Goal: Task Accomplishment & Management: Complete application form

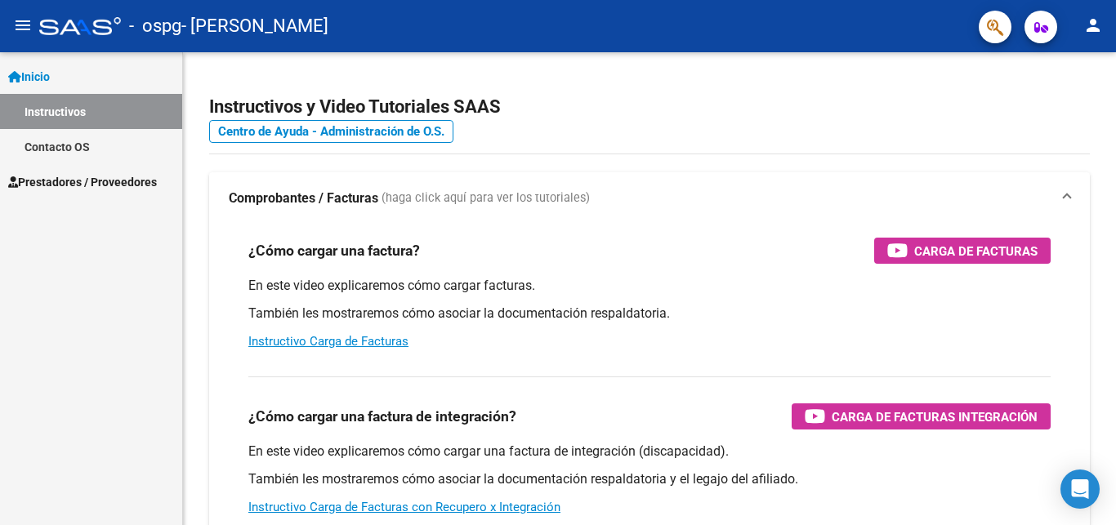
click at [96, 183] on span "Prestadores / Proveedores" at bounding box center [82, 182] width 149 height 18
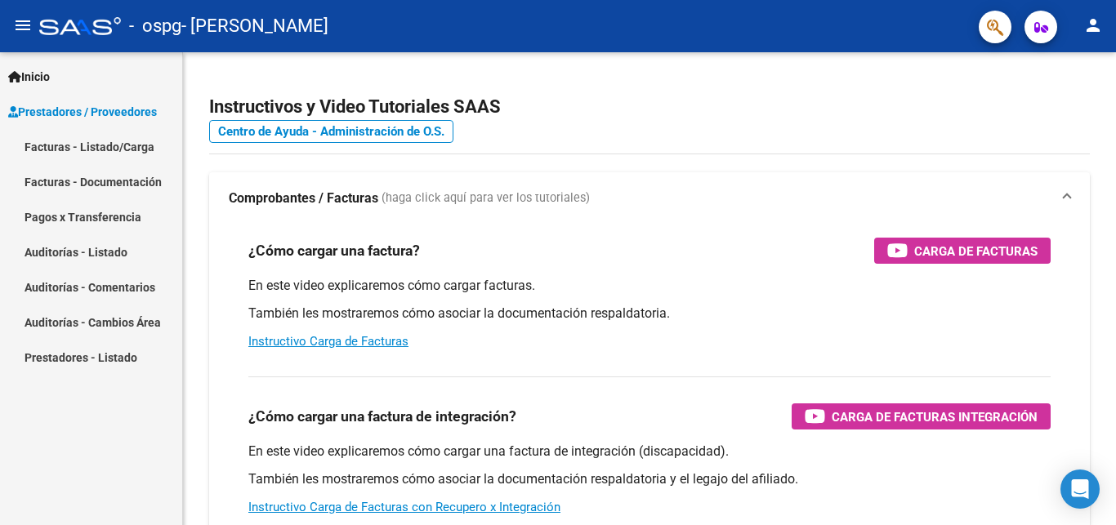
click at [96, 183] on link "Facturas - Documentación" at bounding box center [91, 181] width 182 height 35
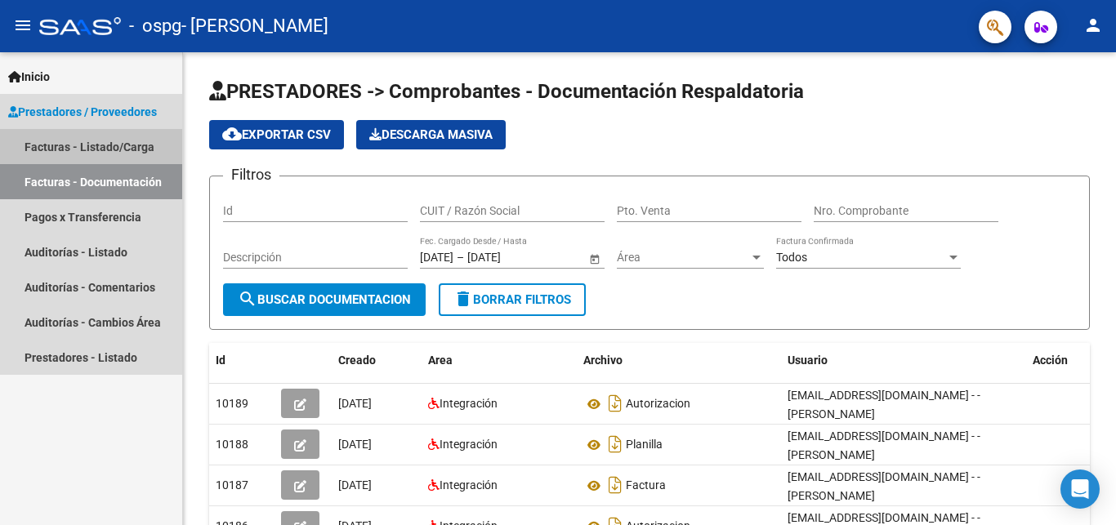
click at [104, 147] on link "Facturas - Listado/Carga" at bounding box center [91, 146] width 182 height 35
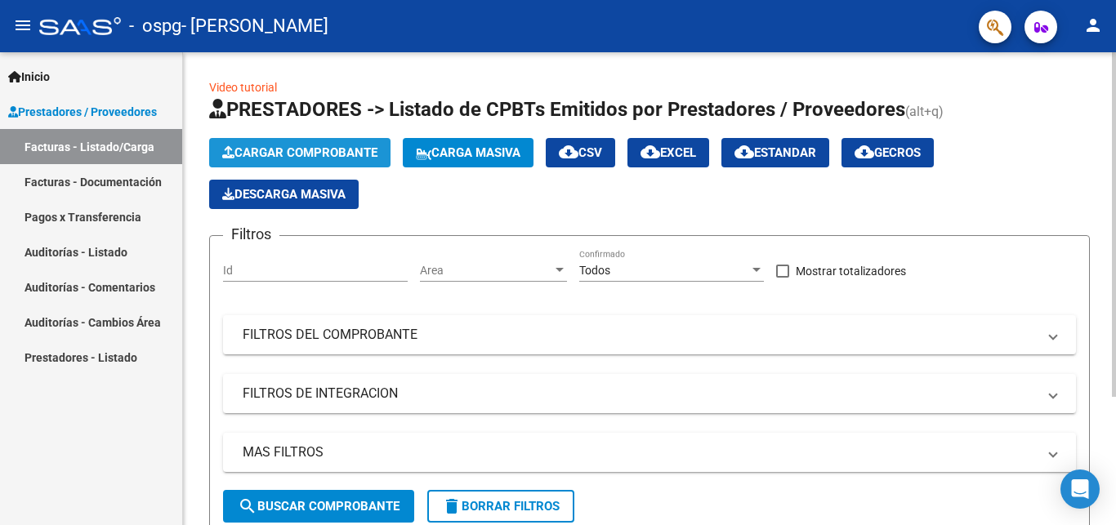
click at [258, 154] on span "Cargar Comprobante" at bounding box center [299, 152] width 155 height 15
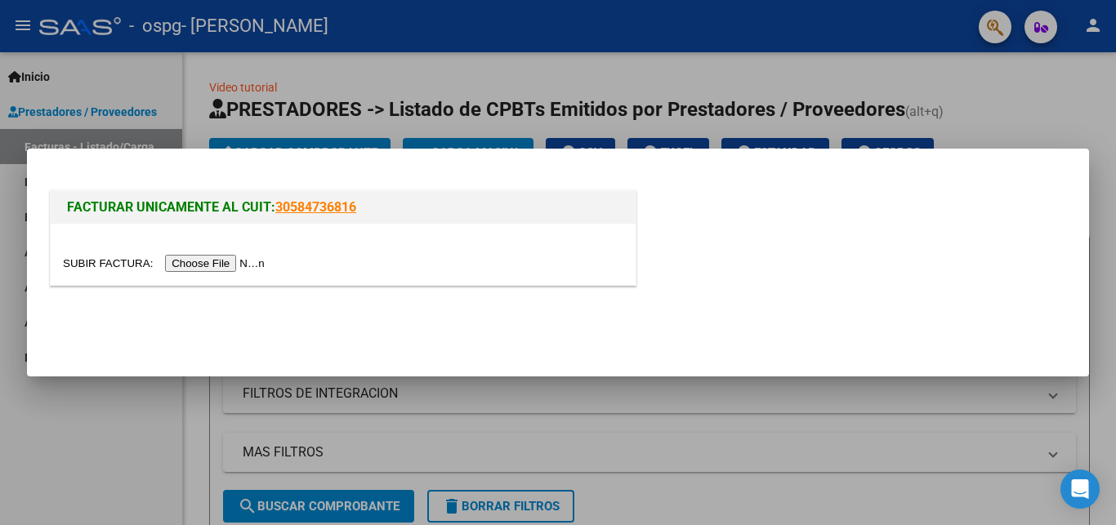
click at [84, 263] on input "file" at bounding box center [166, 263] width 207 height 17
click at [91, 263] on input "file" at bounding box center [166, 263] width 207 height 17
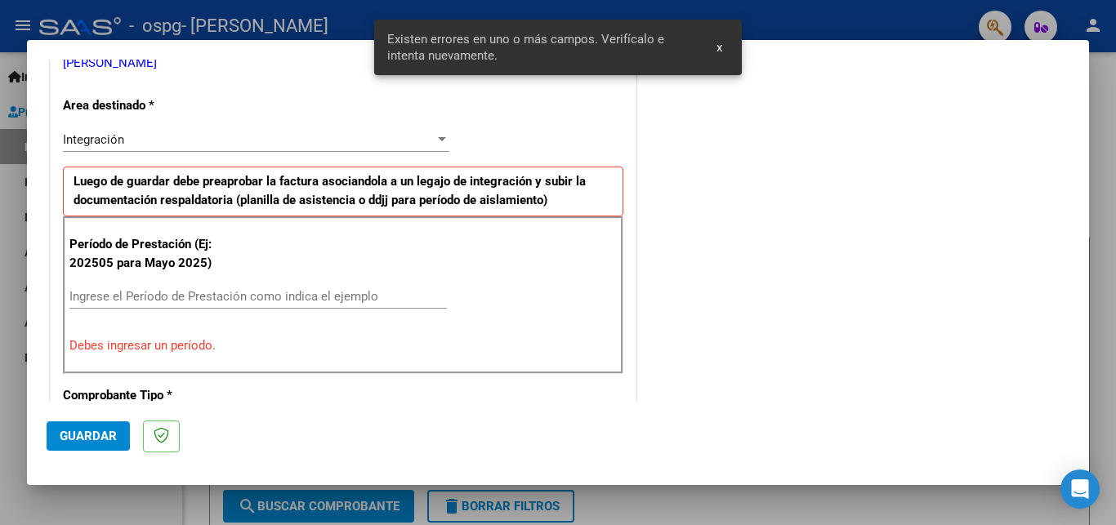
scroll to position [351, 0]
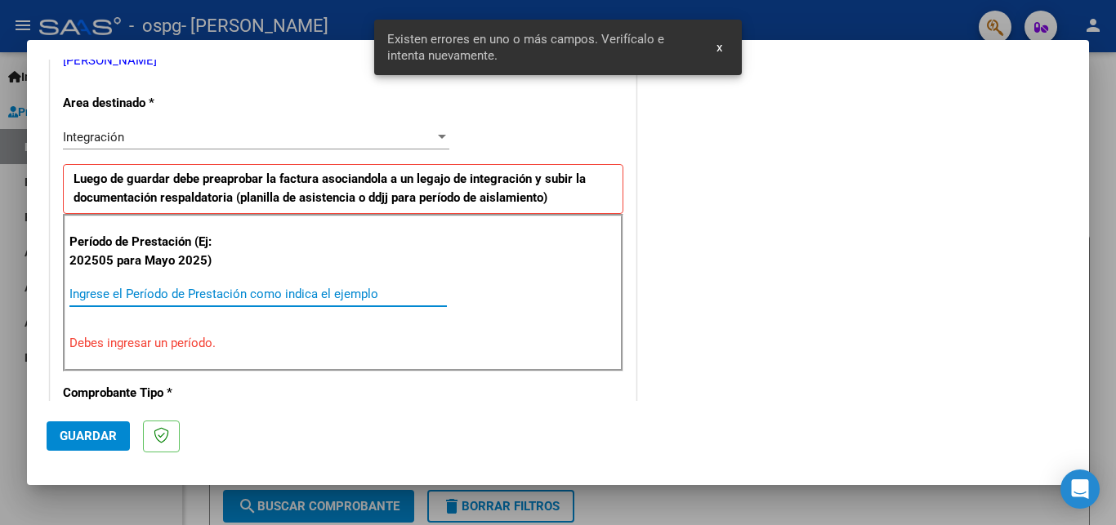
click at [127, 297] on input "Ingrese el Período de Prestación como indica el ejemplo" at bounding box center [258, 294] width 378 height 15
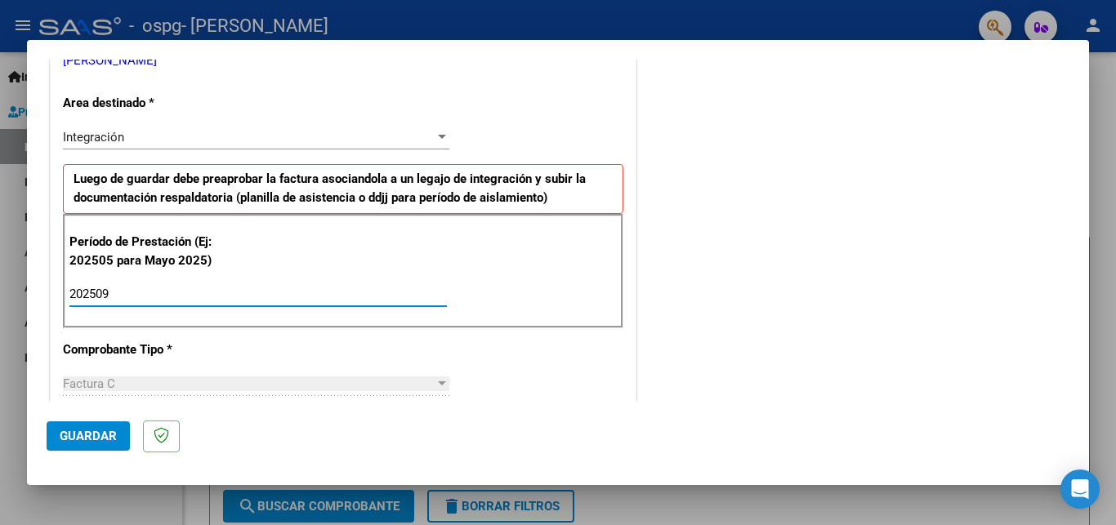
type input "202509"
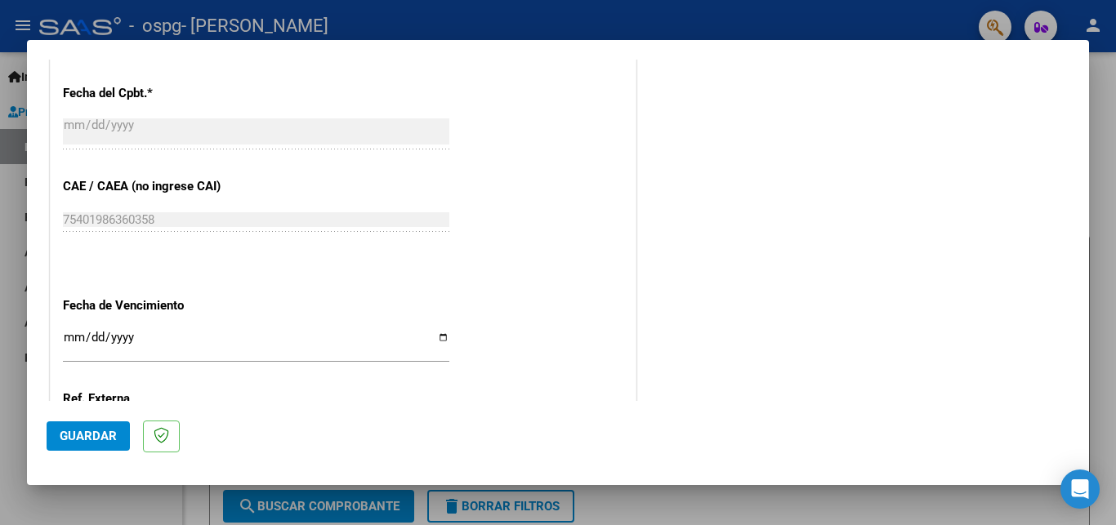
scroll to position [969, 0]
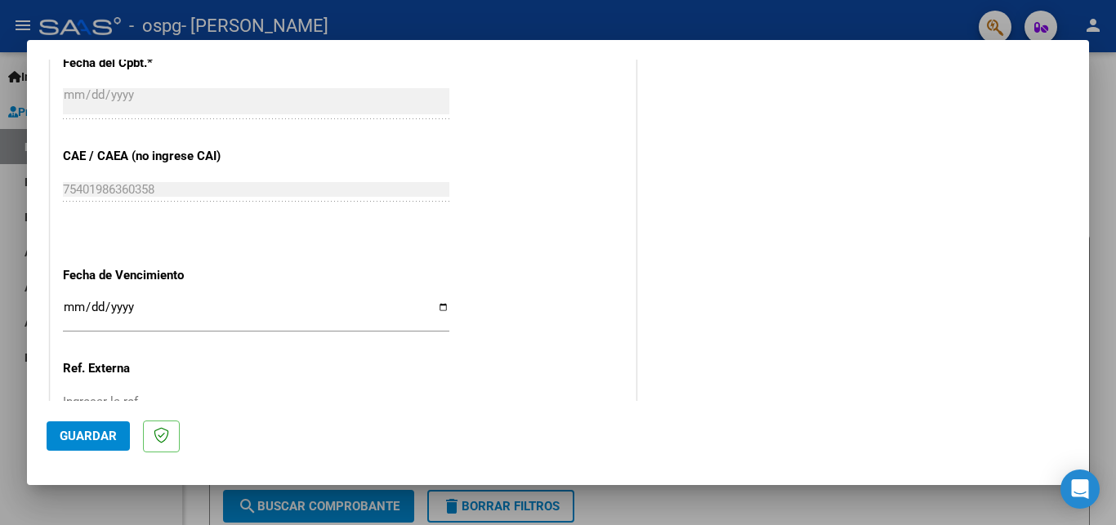
click at [439, 301] on input "Ingresar la fecha" at bounding box center [256, 314] width 387 height 26
type input "[DATE]"
click at [103, 442] on span "Guardar" at bounding box center [88, 436] width 57 height 15
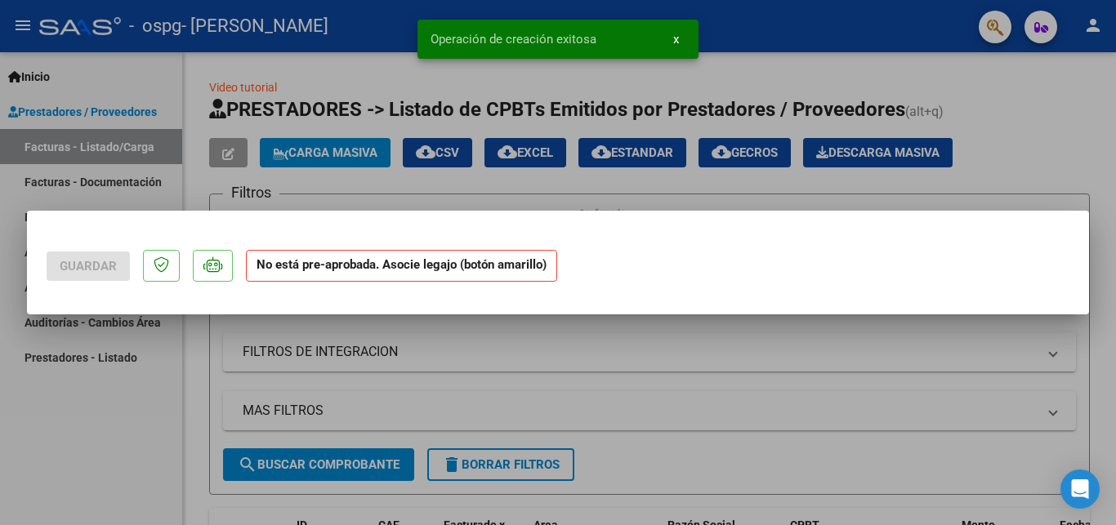
scroll to position [0, 0]
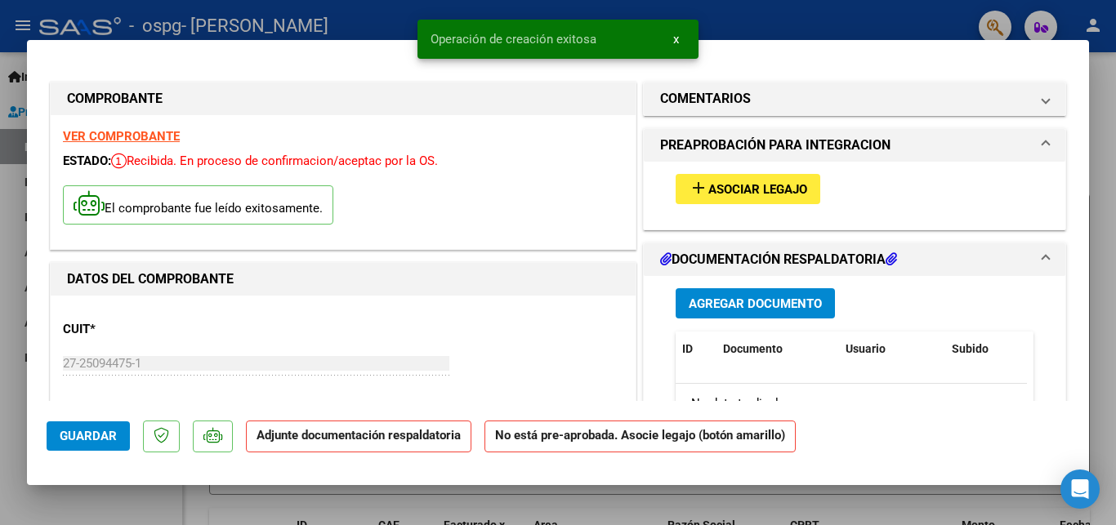
click at [695, 188] on mat-icon "add" at bounding box center [699, 188] width 20 height 20
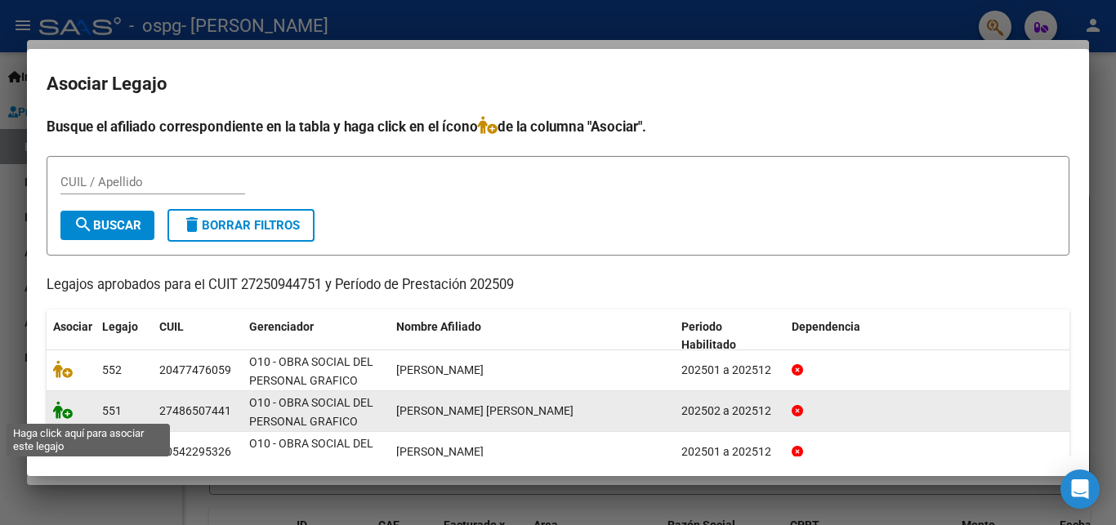
click at [65, 415] on icon at bounding box center [63, 410] width 20 height 18
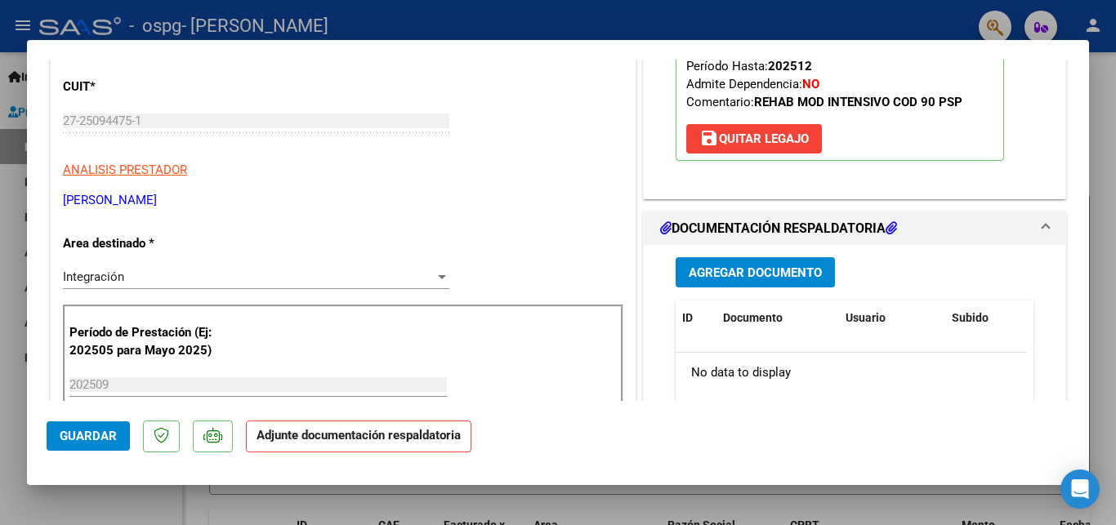
scroll to position [265, 0]
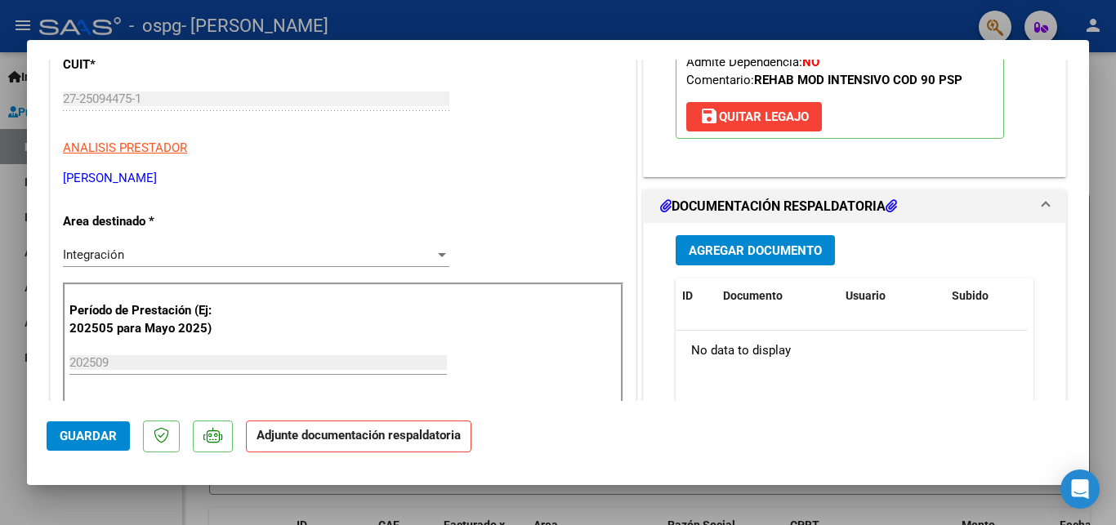
click at [744, 258] on button "Agregar Documento" at bounding box center [755, 250] width 159 height 30
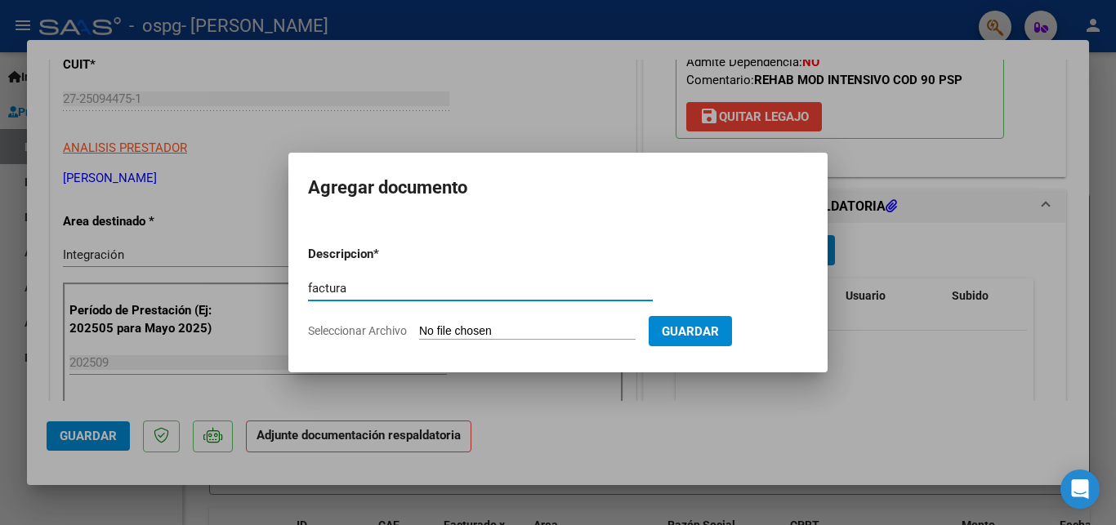
type input "factura"
click at [470, 331] on input "Seleccionar Archivo" at bounding box center [527, 332] width 217 height 16
type input "C:\fakepath\27250944751_011_00001_00000705.pdf"
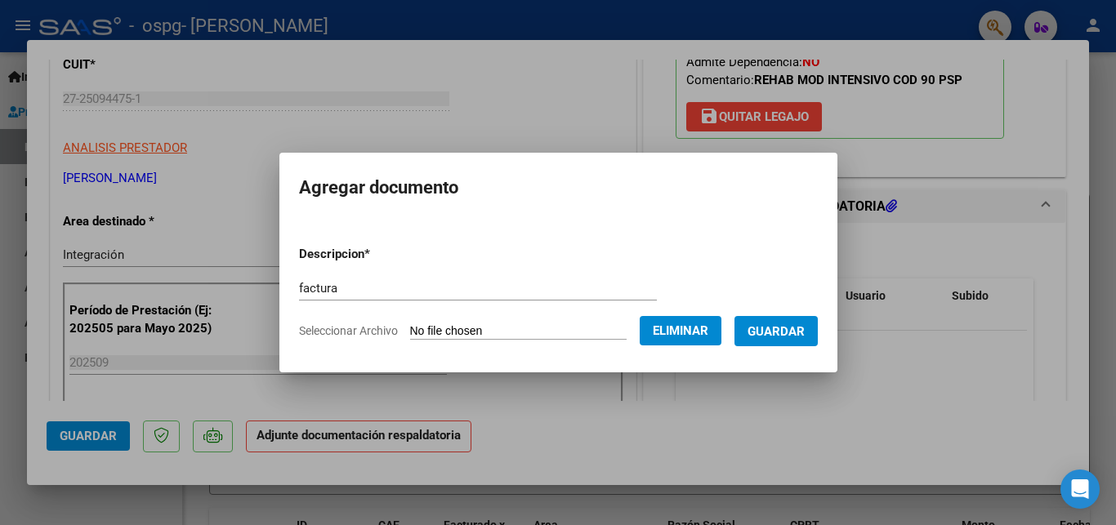
click at [805, 334] on span "Guardar" at bounding box center [776, 331] width 57 height 15
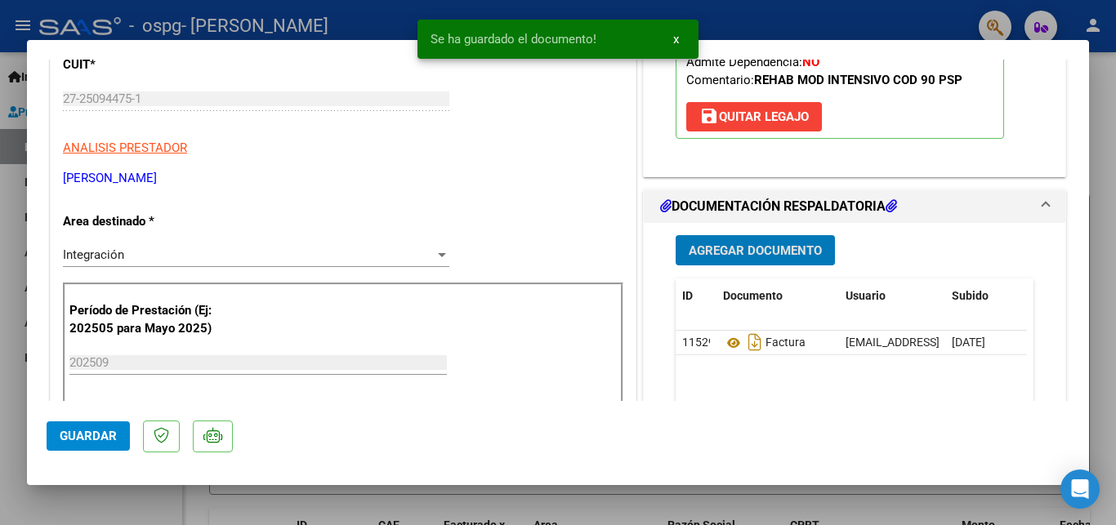
click at [776, 252] on span "Agregar Documento" at bounding box center [755, 251] width 133 height 15
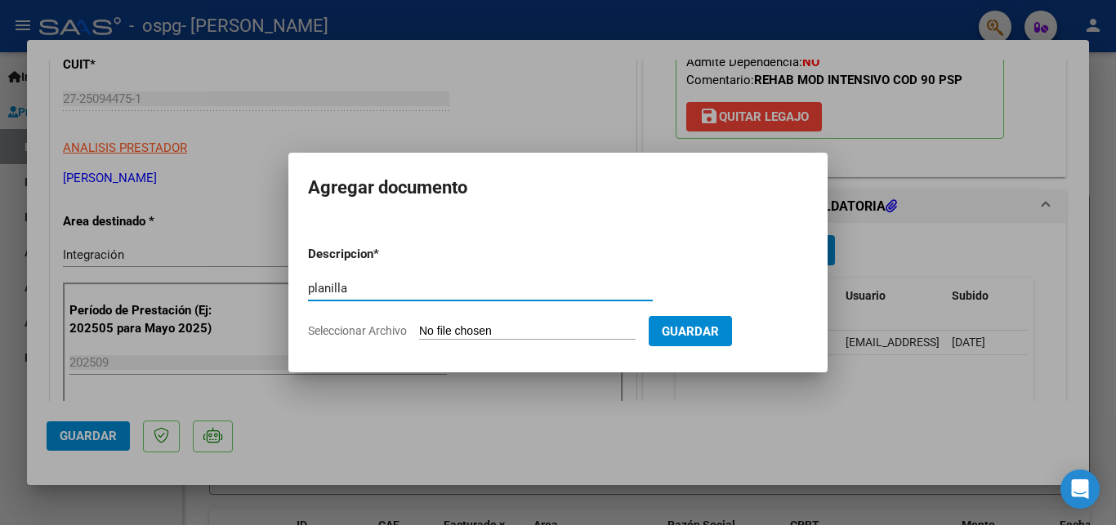
type input "planilla"
click at [476, 330] on input "Seleccionar Archivo" at bounding box center [527, 332] width 217 height 16
type input "C:\fakepath\planilla septiembre [PERSON_NAME] 2025.pdf"
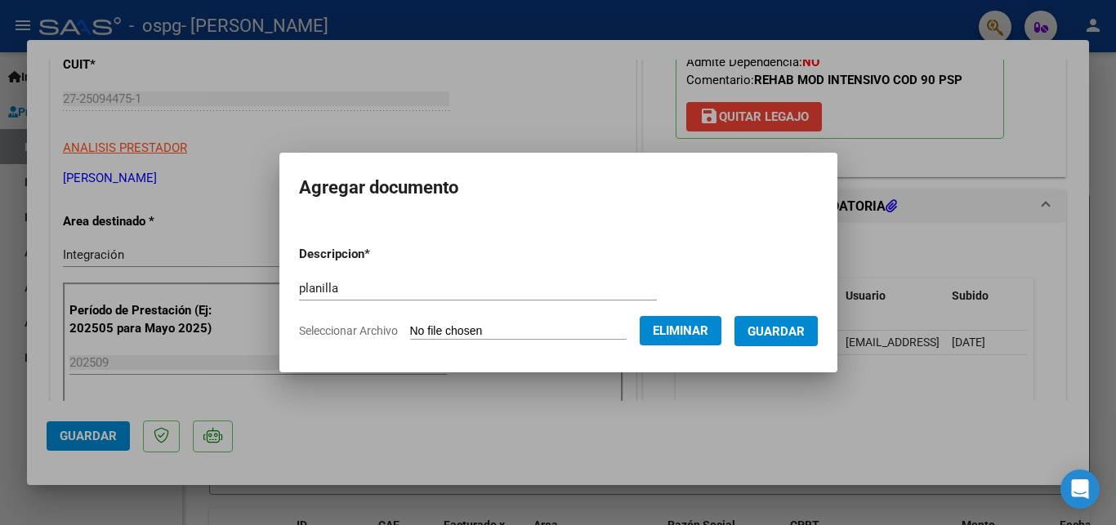
click at [782, 336] on span "Guardar" at bounding box center [776, 331] width 57 height 15
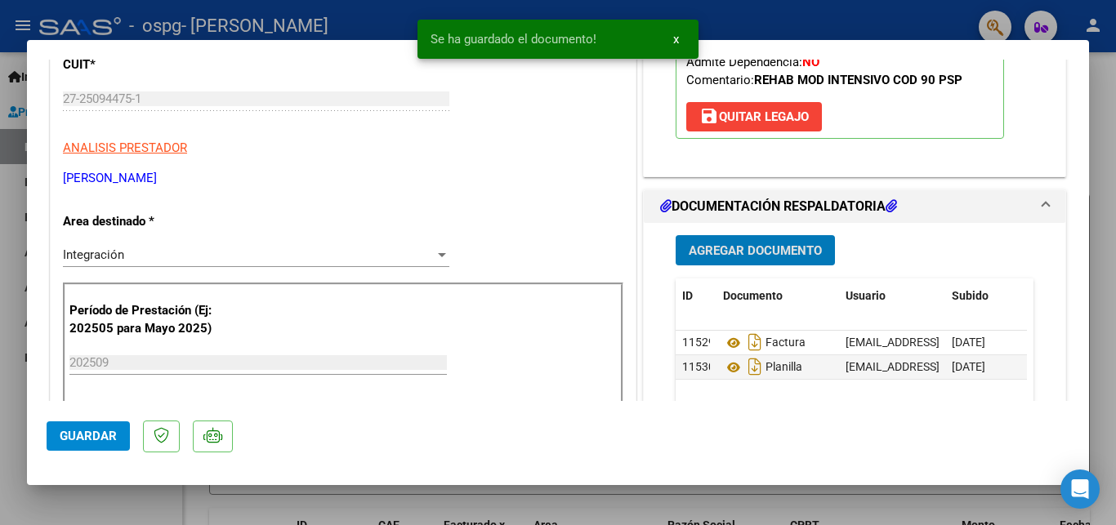
click at [771, 256] on span "Agregar Documento" at bounding box center [755, 251] width 133 height 15
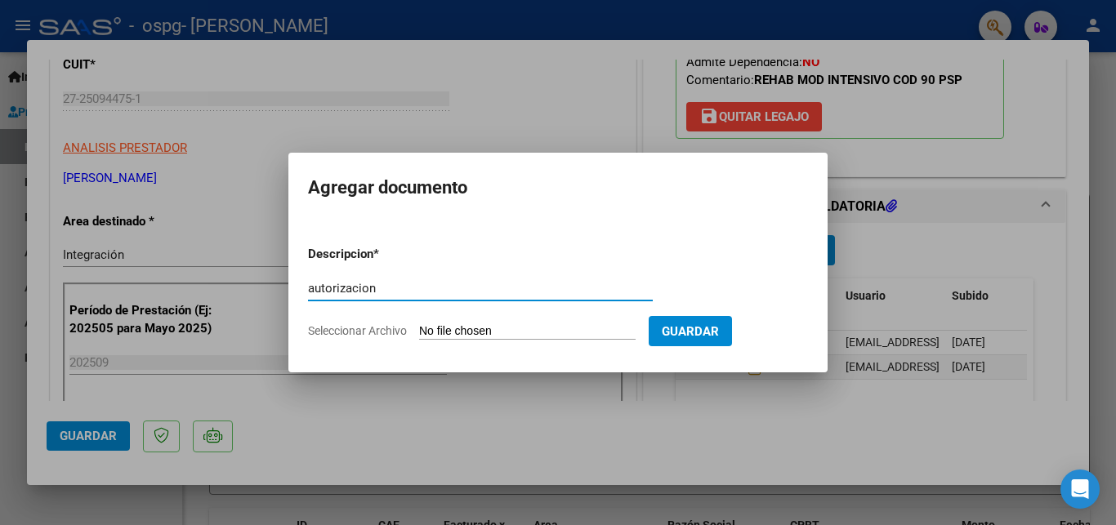
type input "autorizacion"
click at [467, 329] on input "Seleccionar Archivo" at bounding box center [527, 332] width 217 height 16
type input "C:\fakepath\AUTORIZACION 2025.odt"
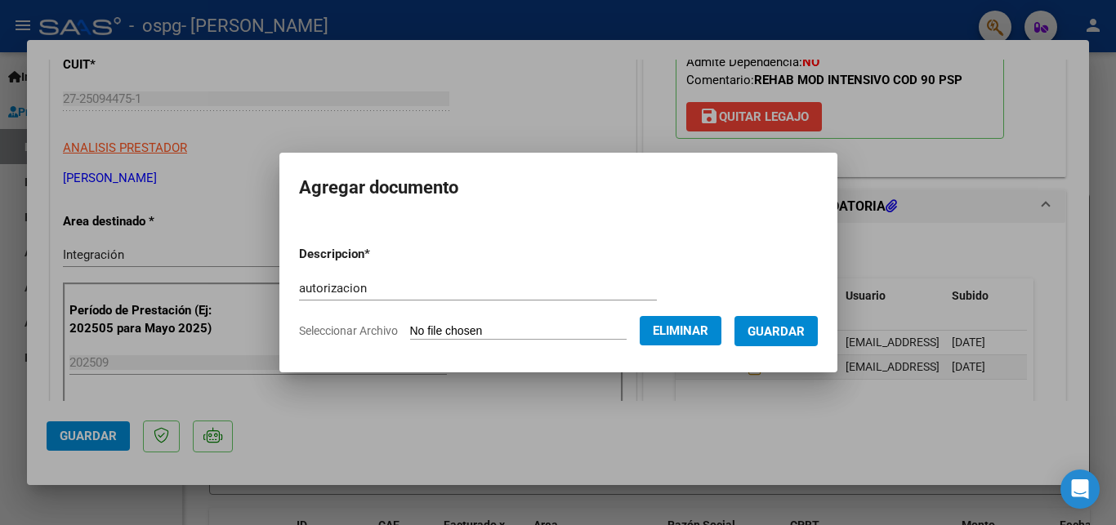
click at [778, 333] on span "Guardar" at bounding box center [776, 331] width 57 height 15
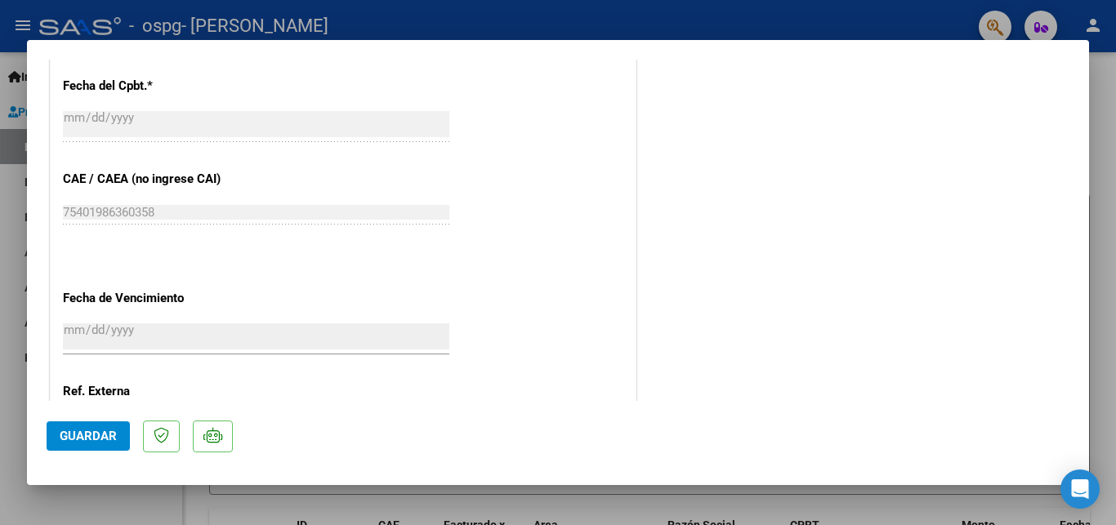
scroll to position [1102, 0]
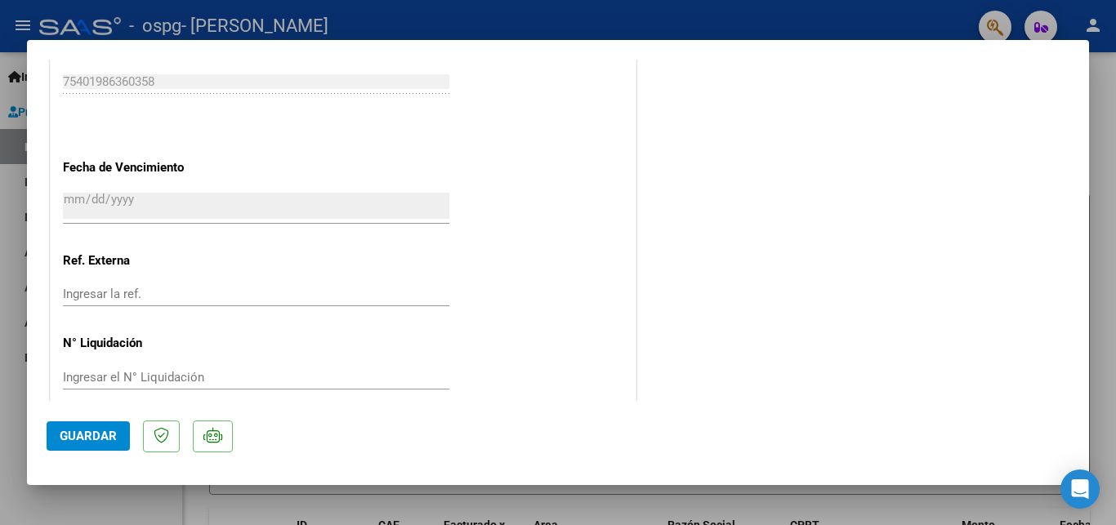
click at [99, 436] on span "Guardar" at bounding box center [88, 436] width 57 height 15
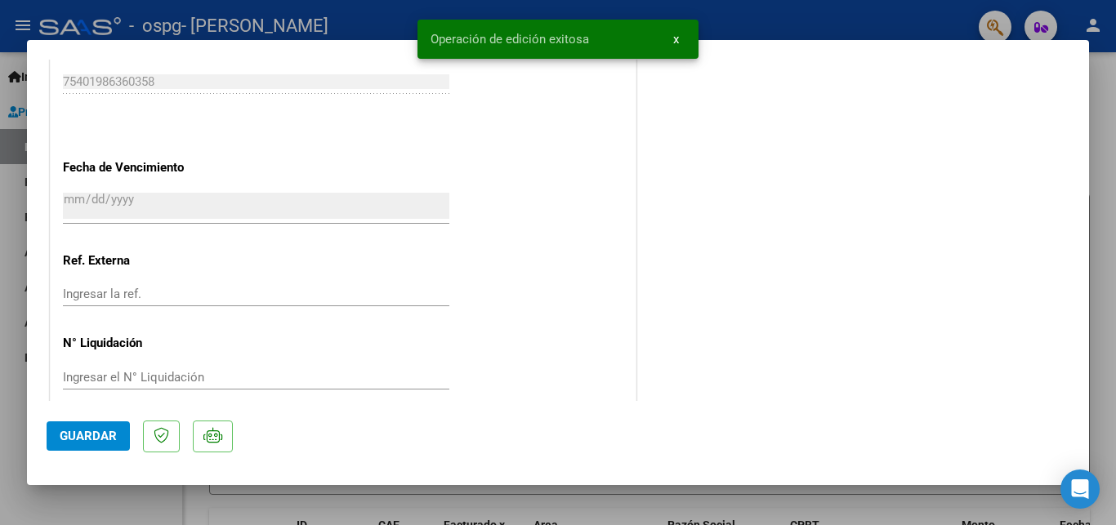
click at [1107, 229] on div at bounding box center [558, 262] width 1116 height 525
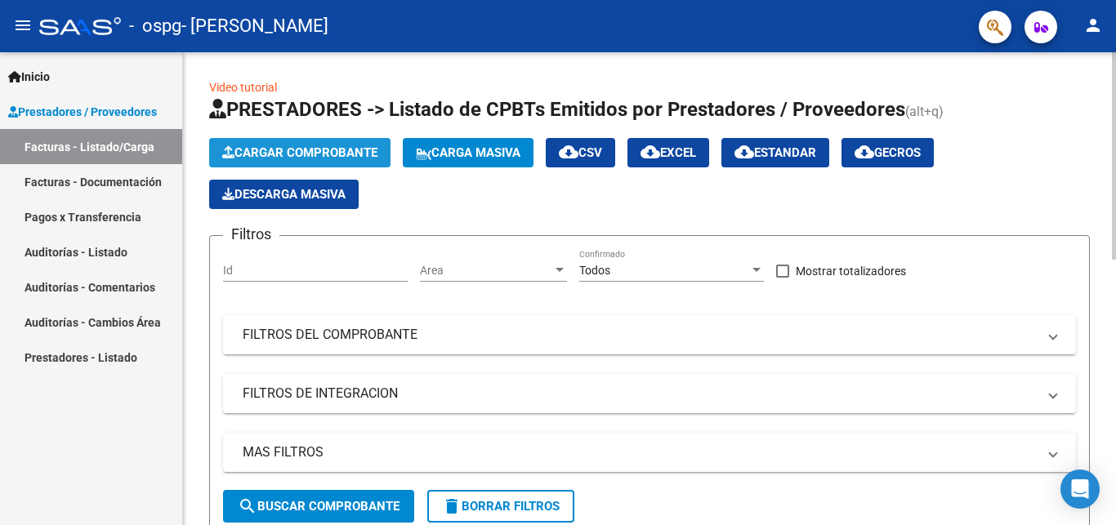
click at [256, 145] on button "Cargar Comprobante" at bounding box center [299, 152] width 181 height 29
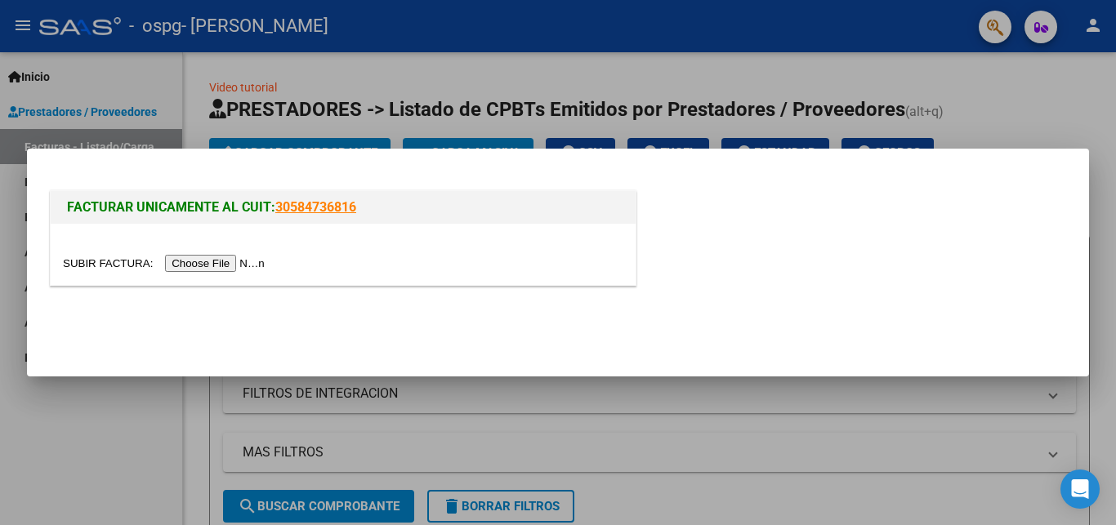
click at [100, 265] on input "file" at bounding box center [166, 263] width 207 height 17
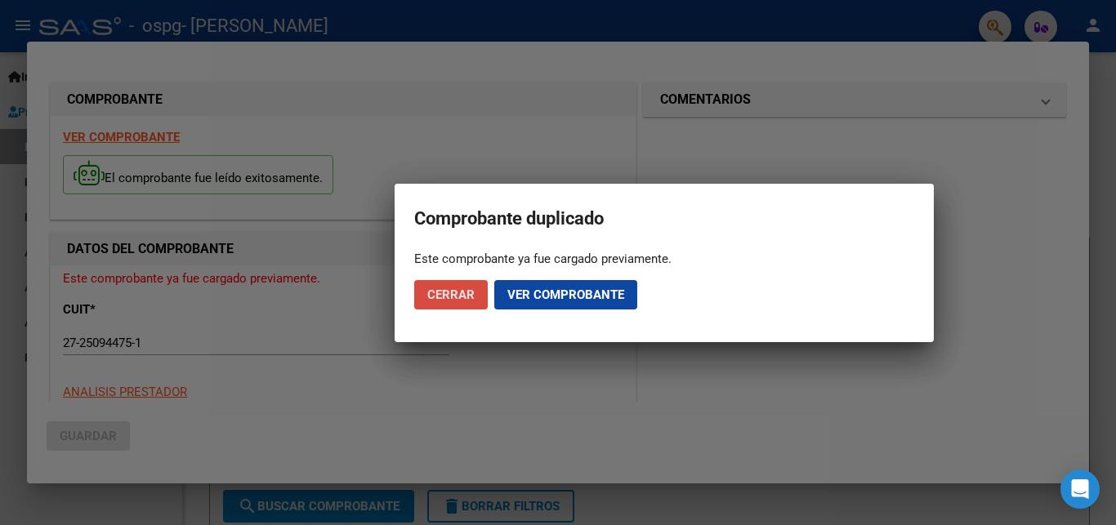
click at [463, 302] on button "Cerrar" at bounding box center [451, 294] width 74 height 29
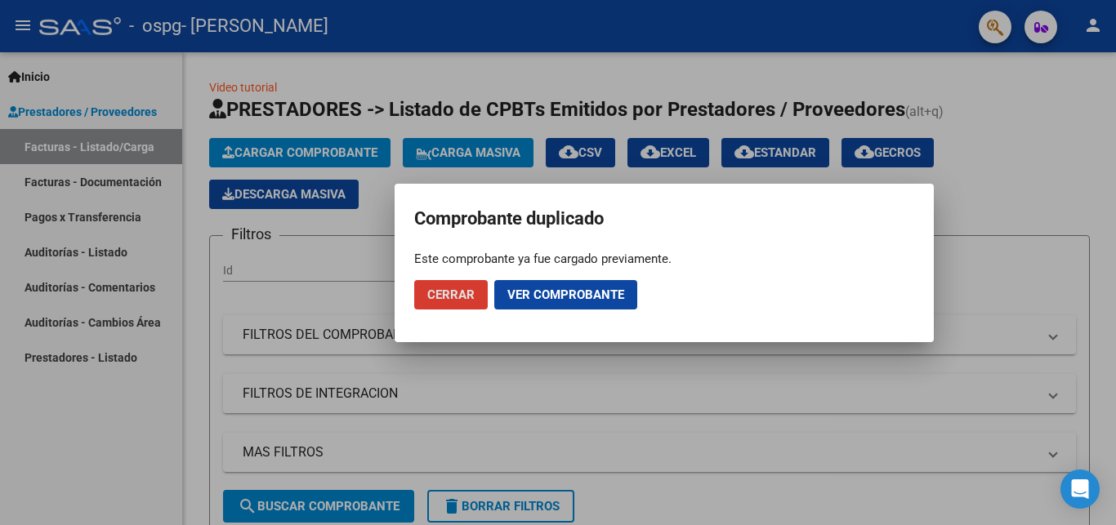
click at [463, 302] on span "Cerrar" at bounding box center [450, 295] width 47 height 15
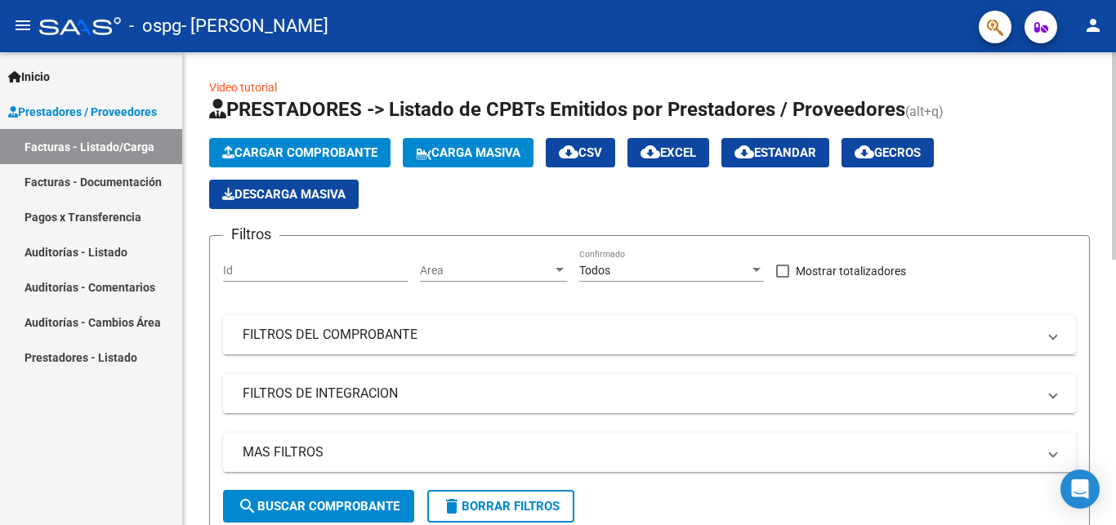
click at [338, 156] on span "Cargar Comprobante" at bounding box center [299, 152] width 155 height 15
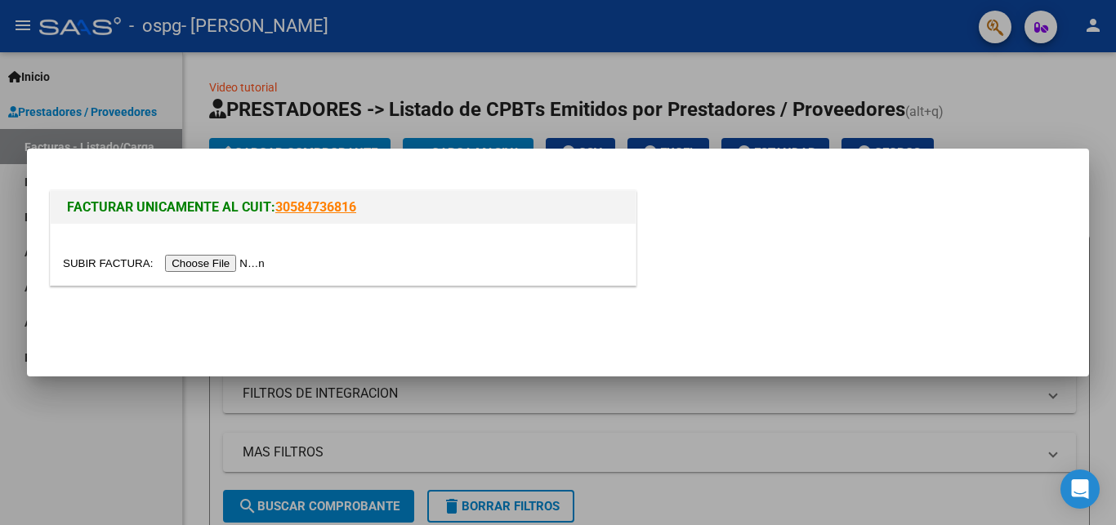
click at [88, 262] on input "file" at bounding box center [166, 263] width 207 height 17
click at [637, 426] on div at bounding box center [558, 262] width 1116 height 525
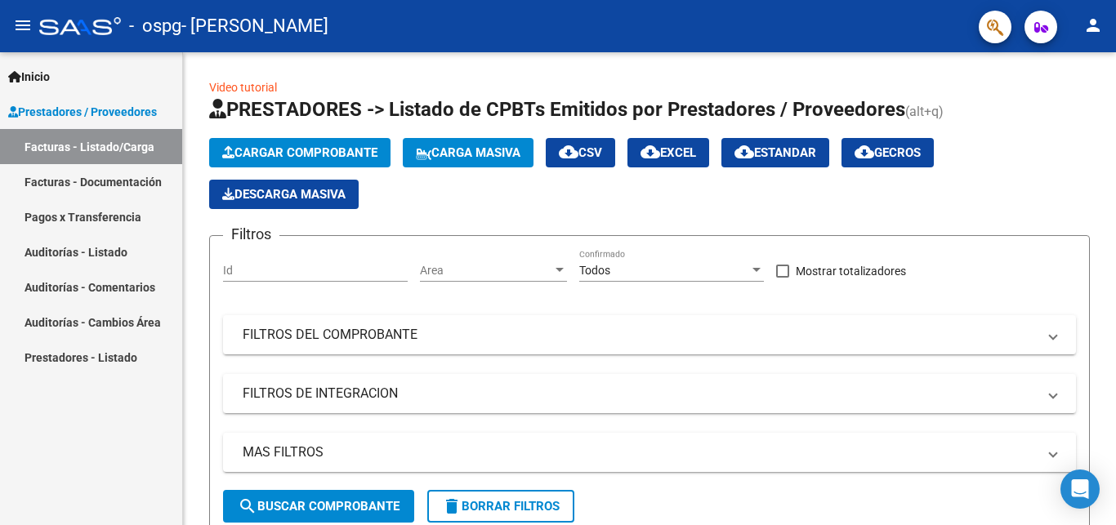
click at [141, 181] on link "Facturas - Documentación" at bounding box center [91, 181] width 182 height 35
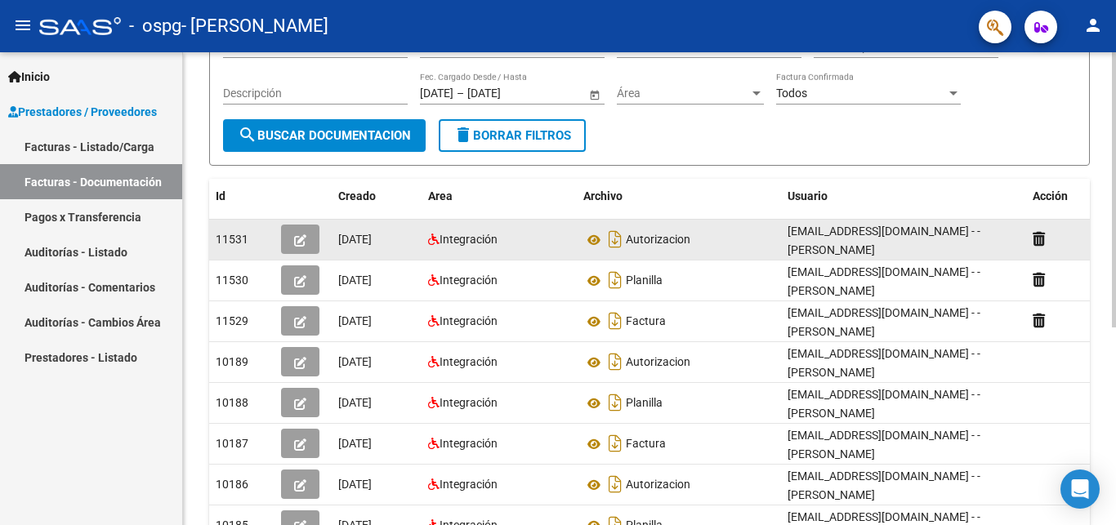
scroll to position [167, 0]
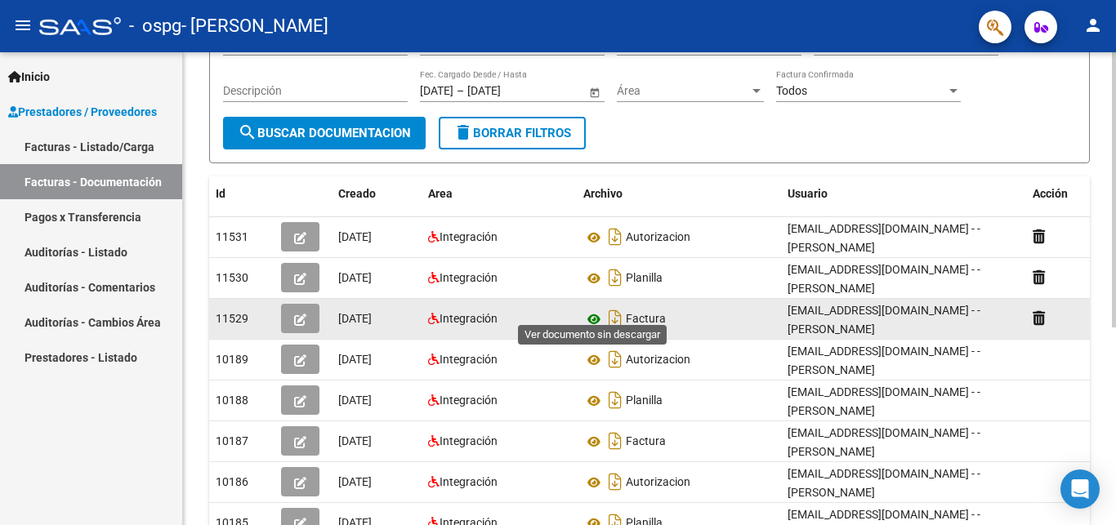
click at [592, 310] on icon at bounding box center [593, 320] width 21 height 20
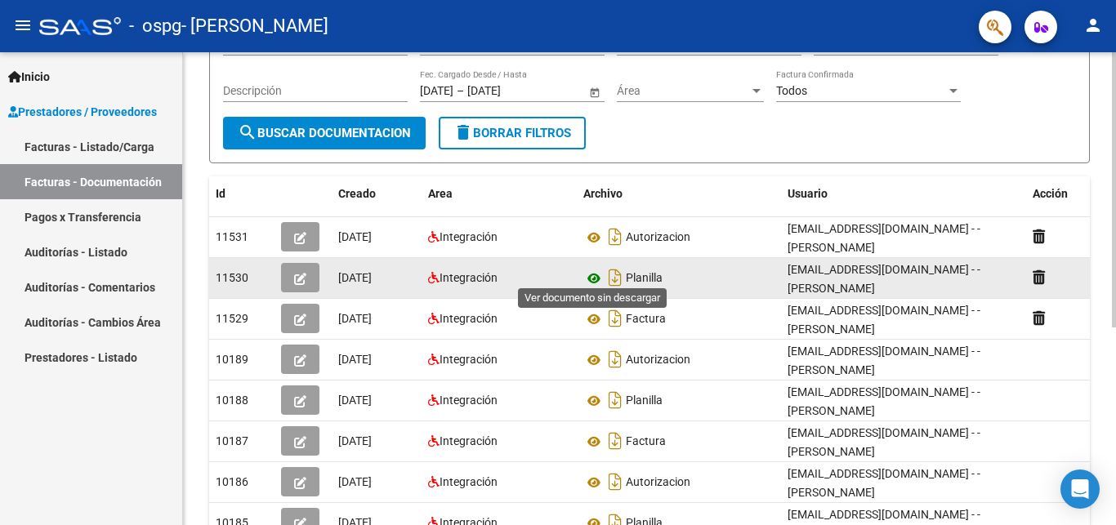
click at [597, 271] on icon at bounding box center [593, 279] width 21 height 20
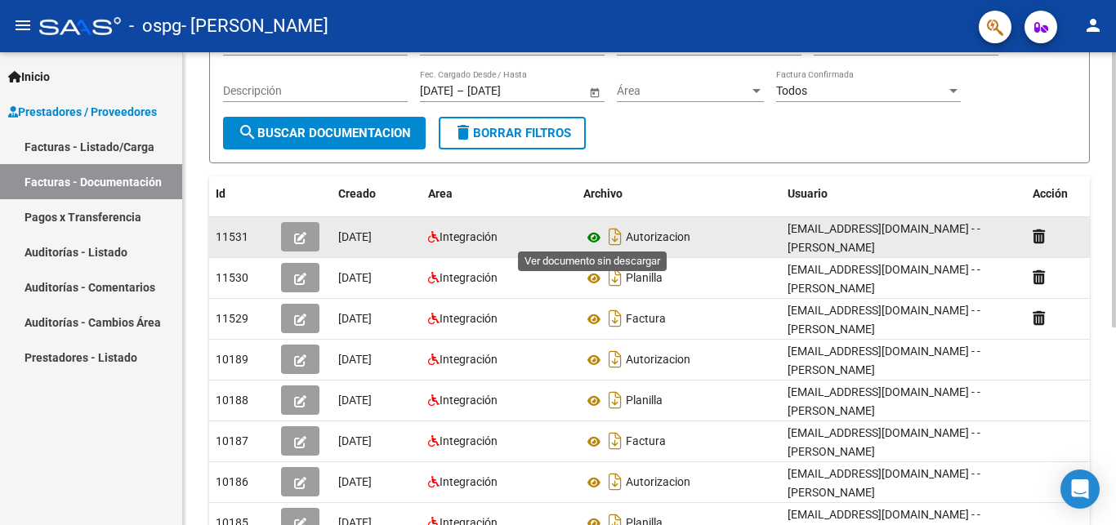
click at [596, 236] on icon at bounding box center [593, 238] width 21 height 20
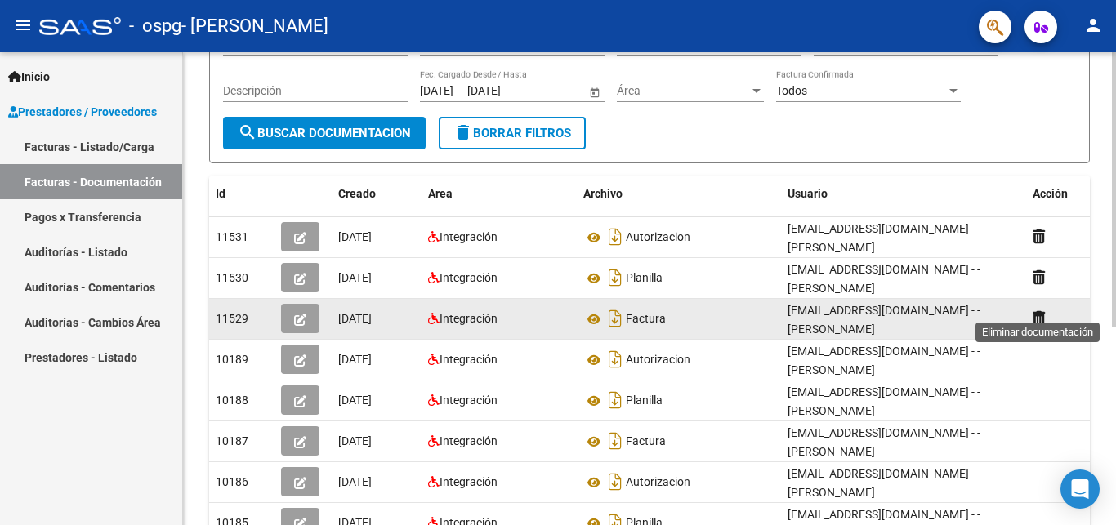
click at [1038, 312] on icon at bounding box center [1039, 319] width 12 height 16
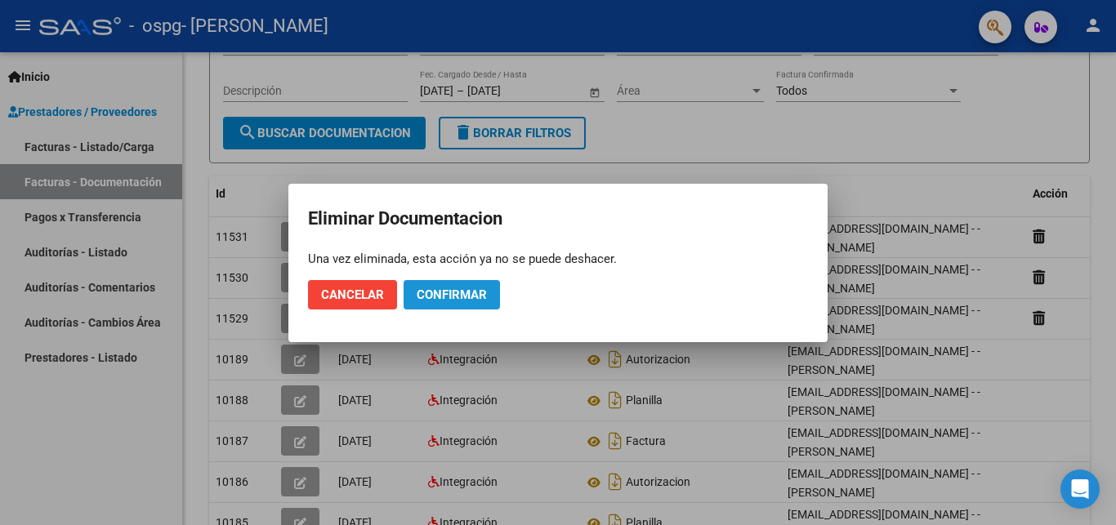
click at [469, 299] on span "Confirmar" at bounding box center [452, 295] width 70 height 15
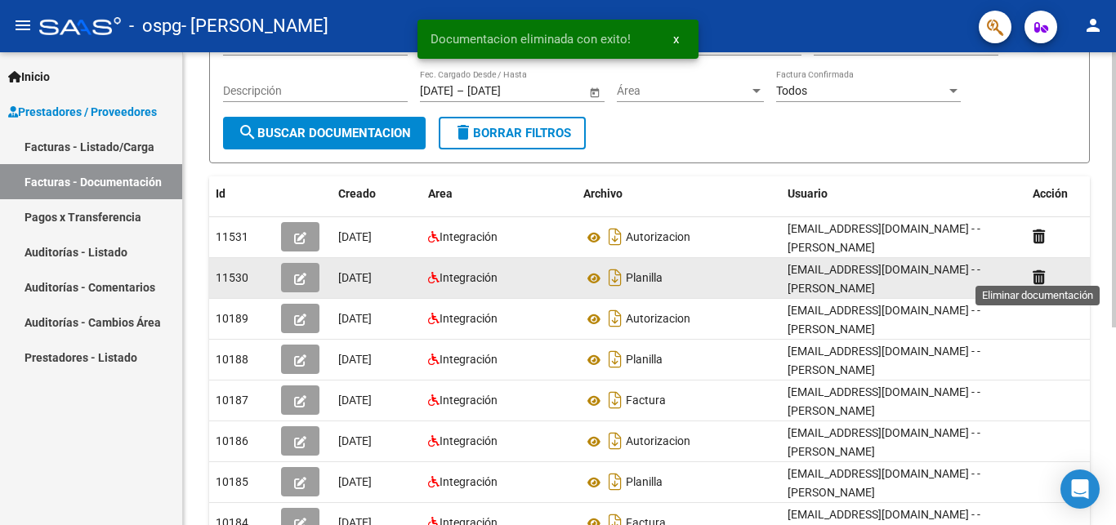
click at [1042, 271] on icon at bounding box center [1039, 278] width 12 height 16
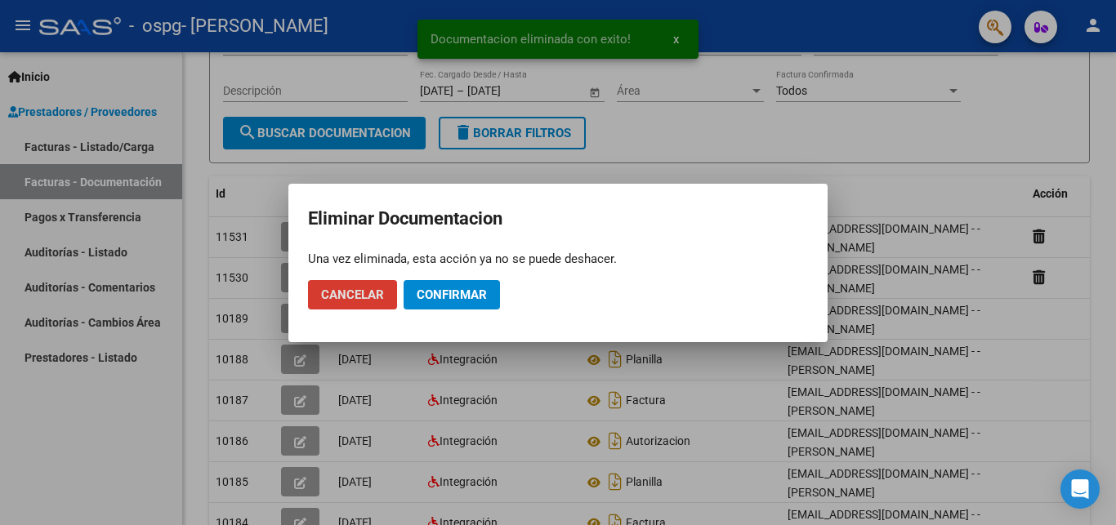
click at [453, 291] on span "Confirmar" at bounding box center [452, 295] width 70 height 15
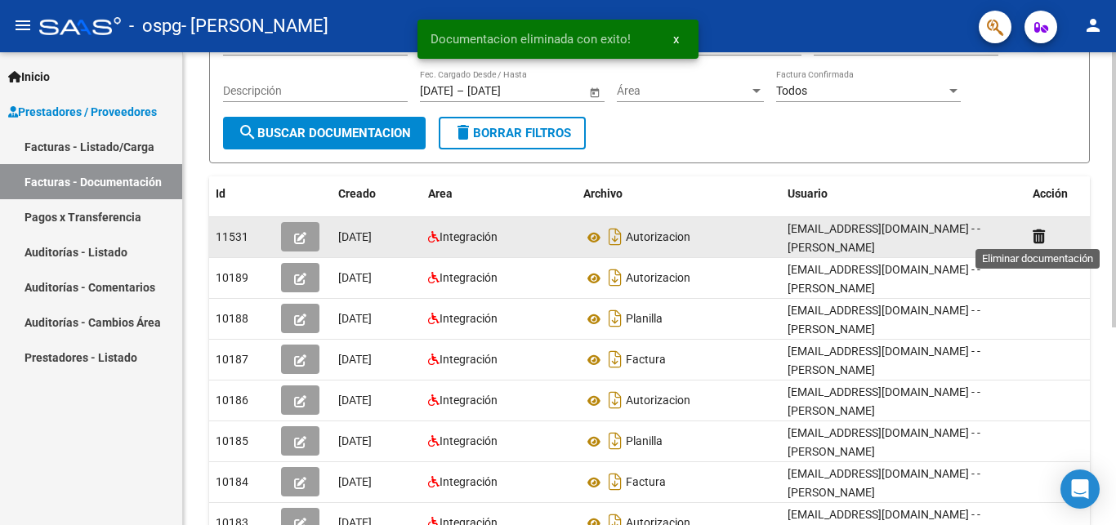
click at [1035, 233] on icon at bounding box center [1039, 237] width 12 height 16
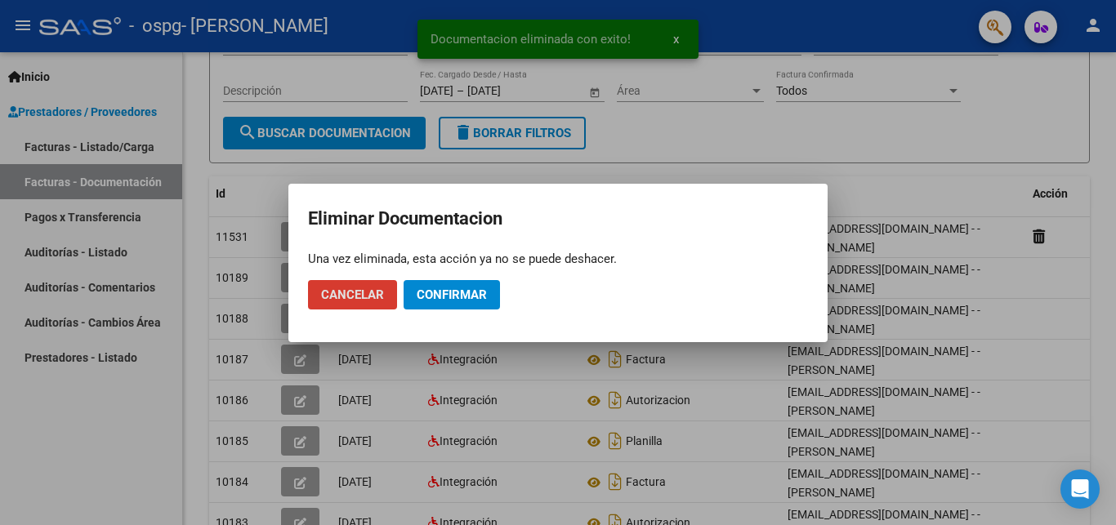
click at [447, 288] on span "Confirmar" at bounding box center [452, 295] width 70 height 15
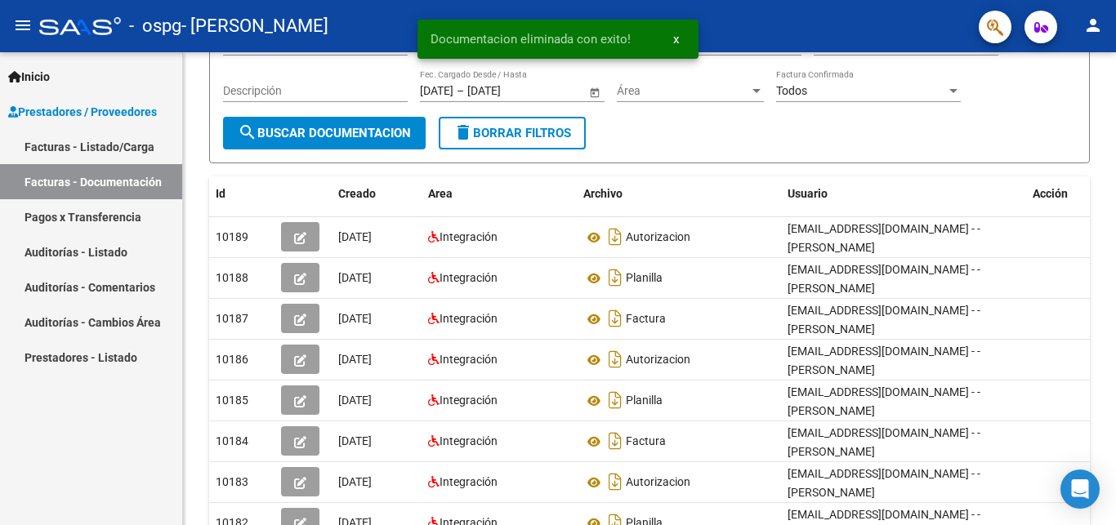
click at [83, 145] on link "Facturas - Listado/Carga" at bounding box center [91, 146] width 182 height 35
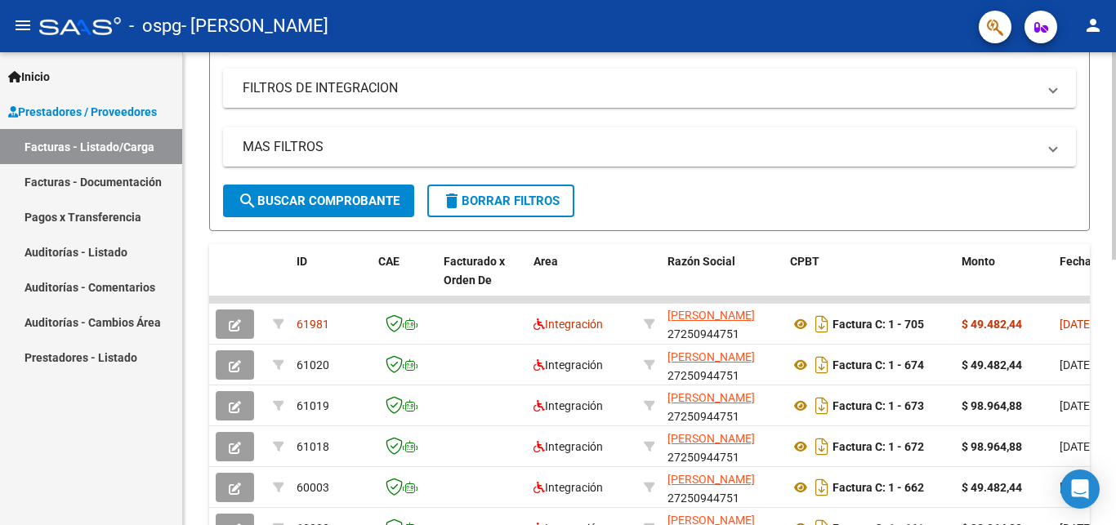
scroll to position [298, 0]
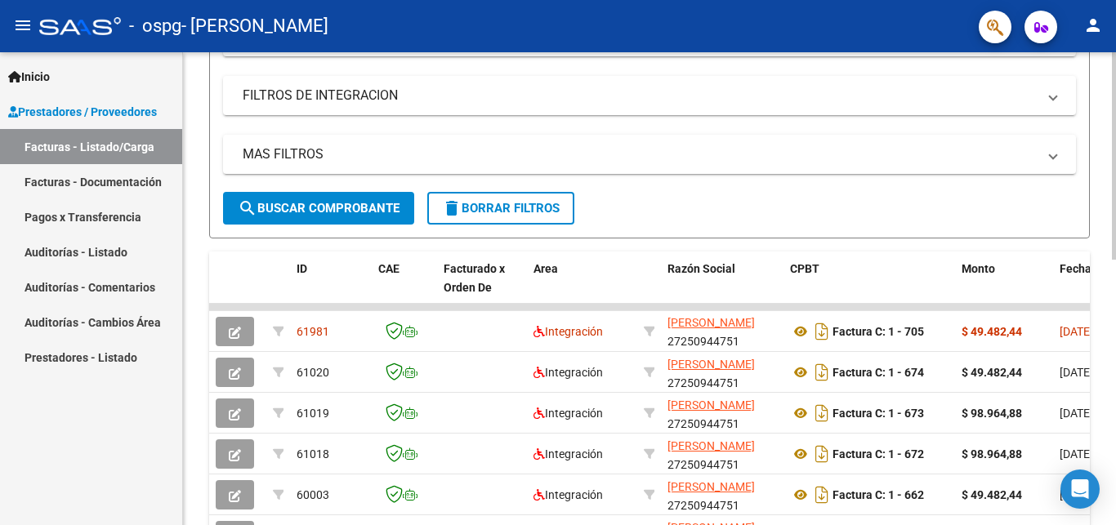
click at [1116, 260] on div at bounding box center [1114, 156] width 4 height 208
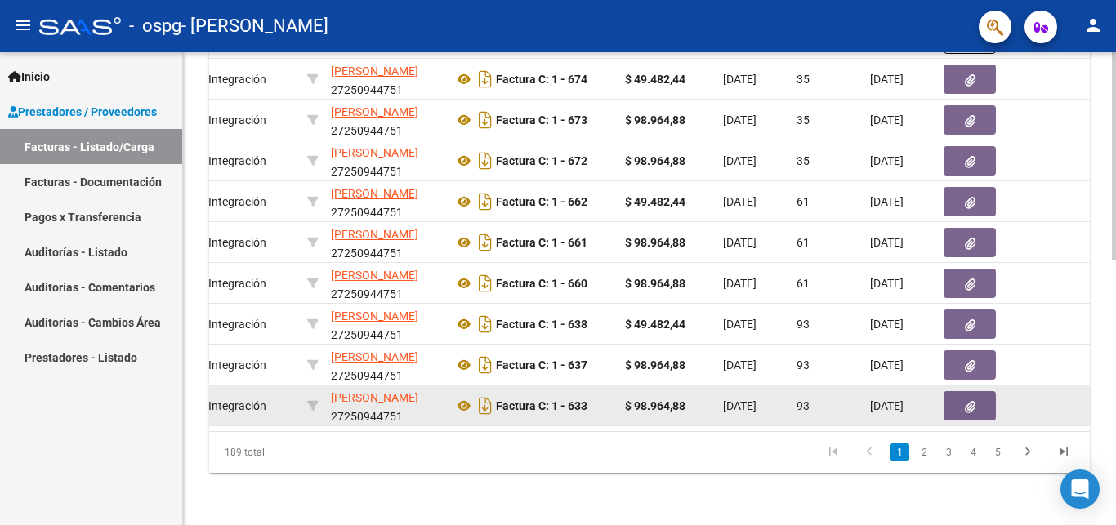
scroll to position [273, 0]
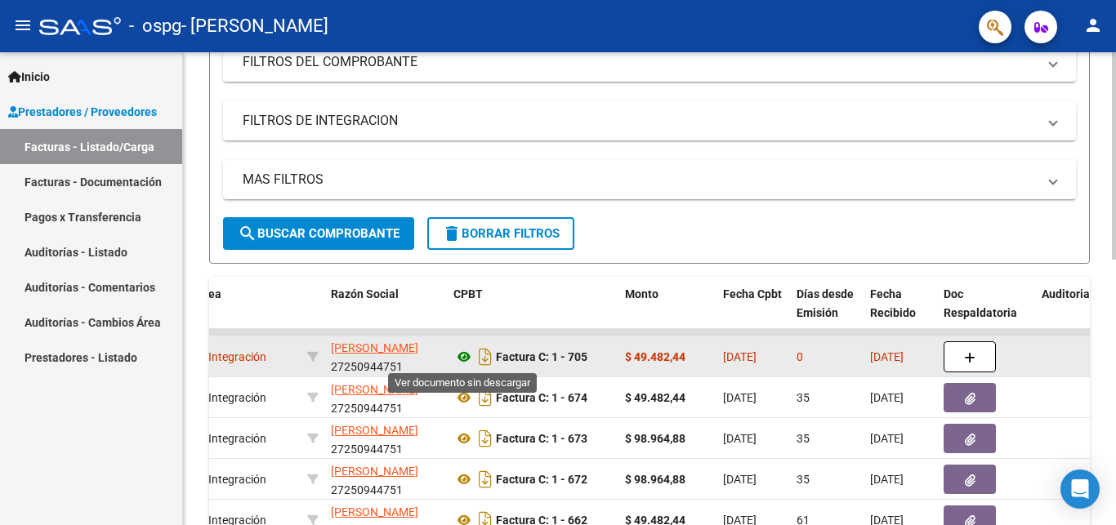
click at [463, 357] on icon at bounding box center [464, 357] width 21 height 20
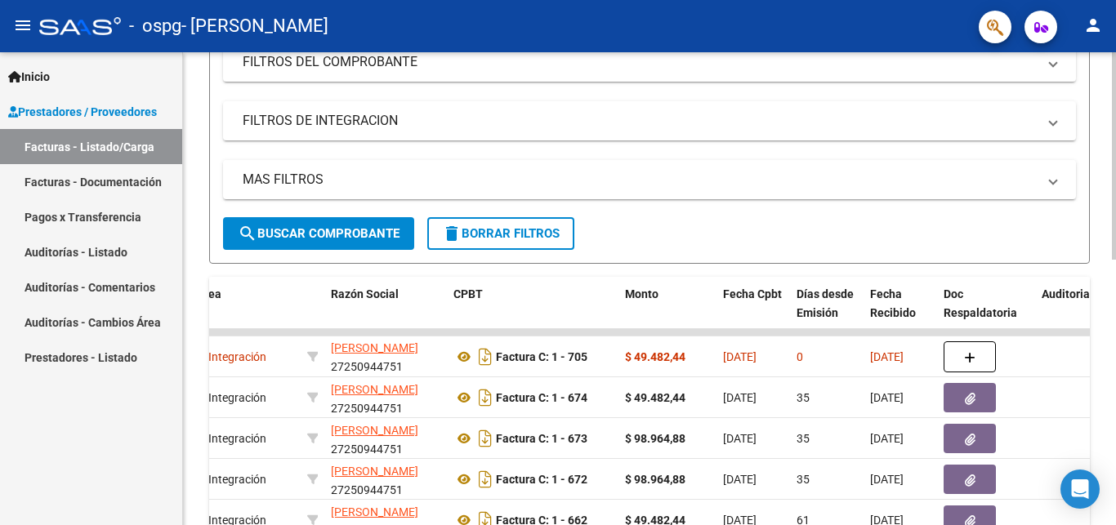
scroll to position [23, 0]
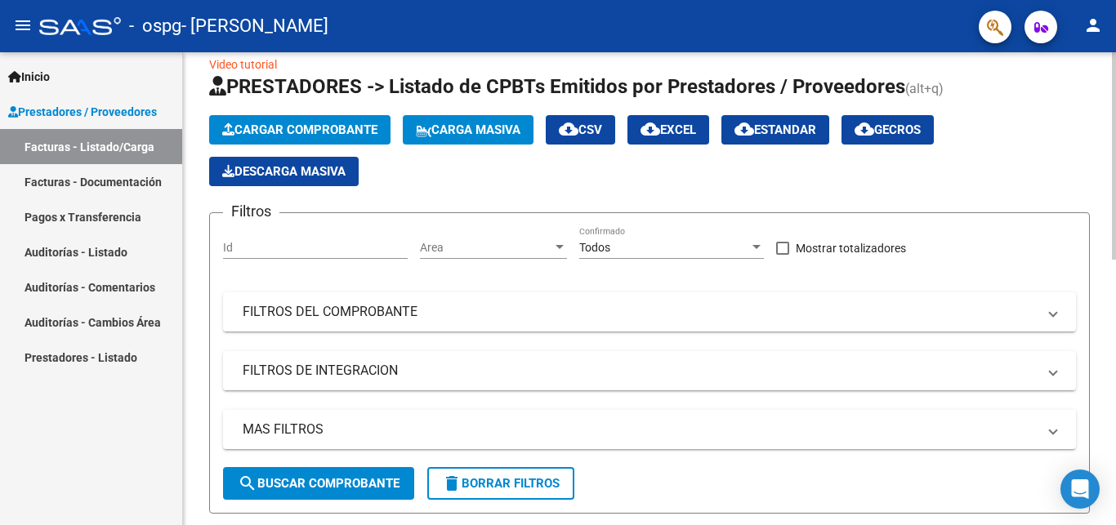
click at [311, 128] on span "Cargar Comprobante" at bounding box center [299, 130] width 155 height 15
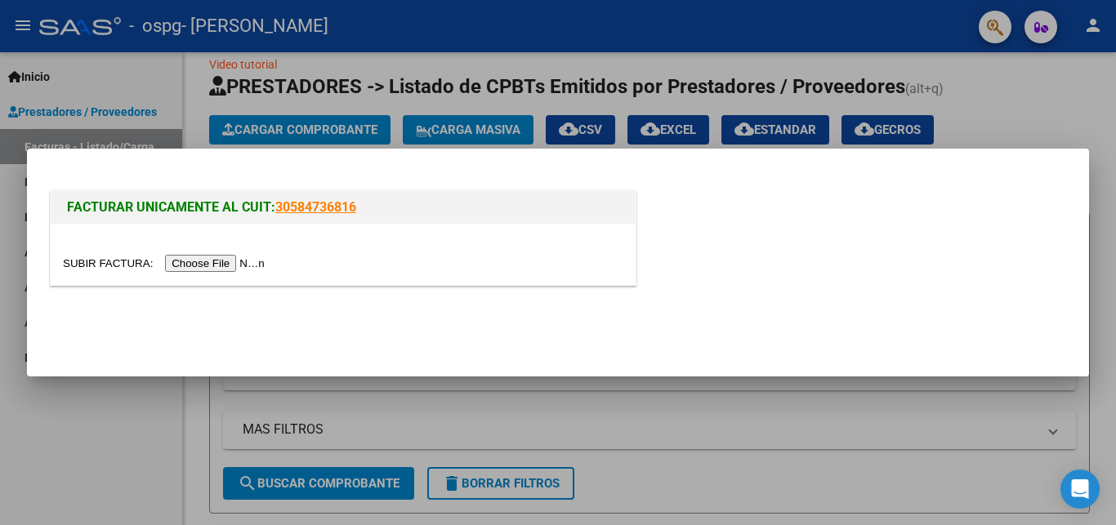
click at [96, 266] on input "file" at bounding box center [166, 263] width 207 height 17
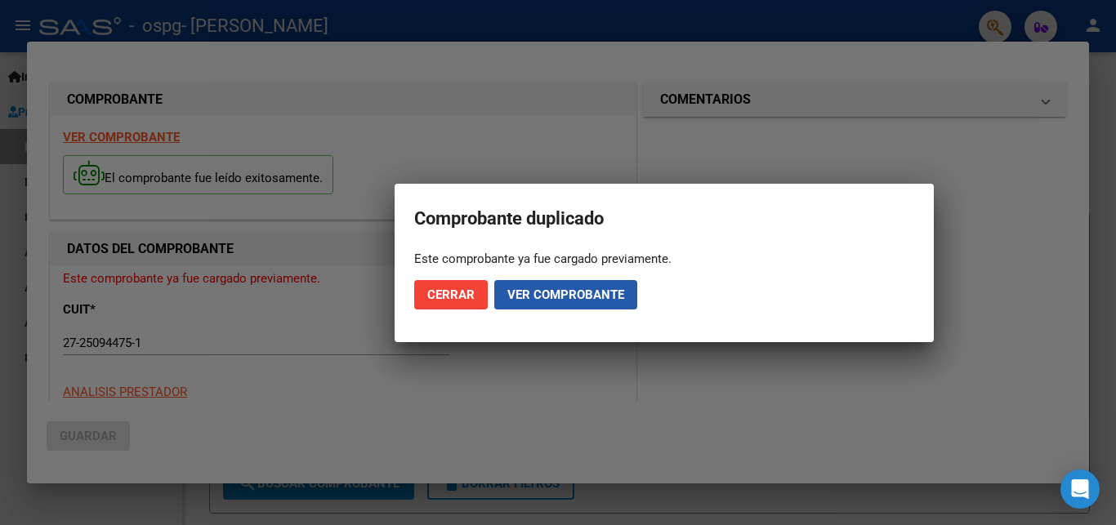
click at [577, 288] on span "Ver comprobante" at bounding box center [565, 295] width 117 height 15
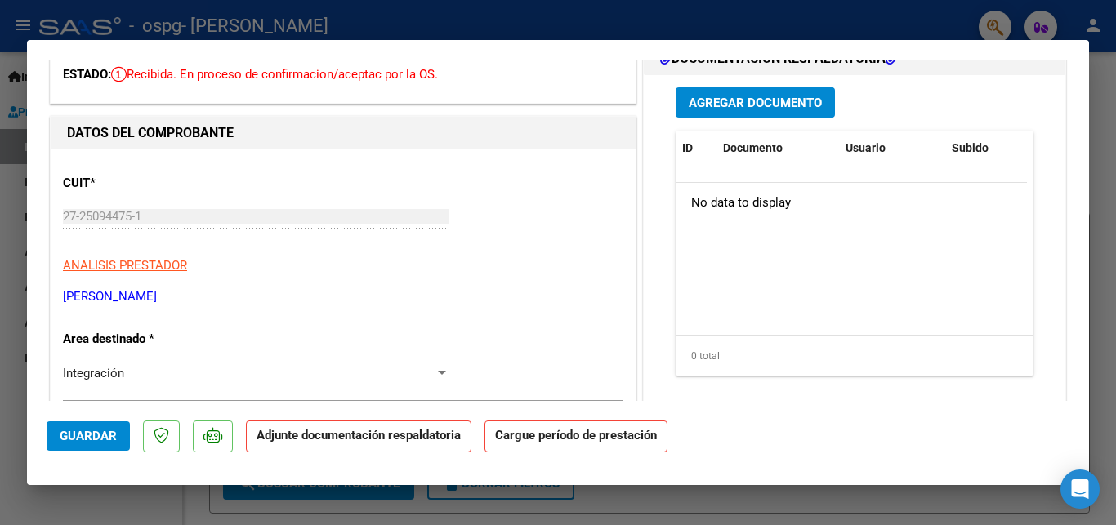
scroll to position [0, 0]
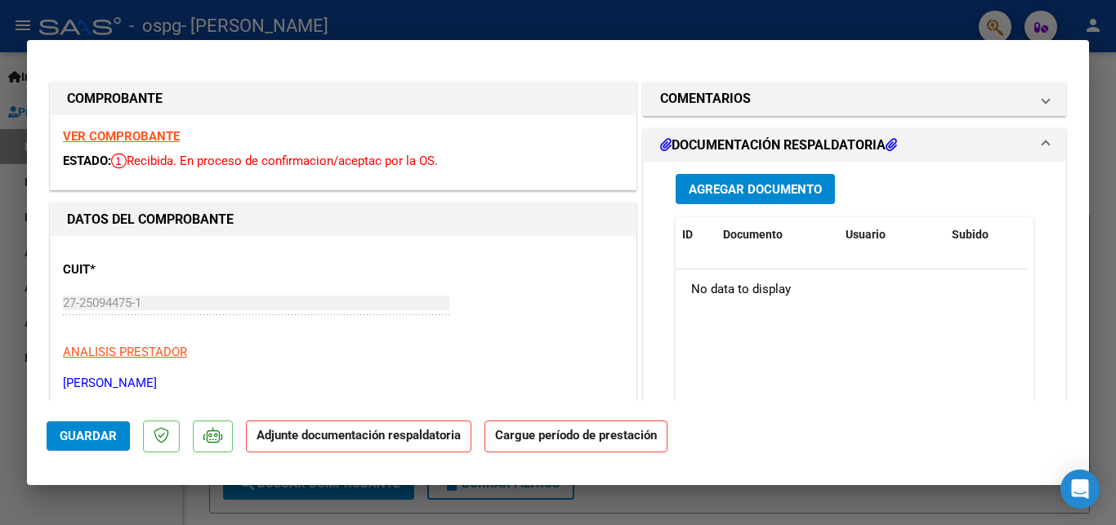
click at [1107, 194] on div at bounding box center [558, 262] width 1116 height 525
type input "$ 0,00"
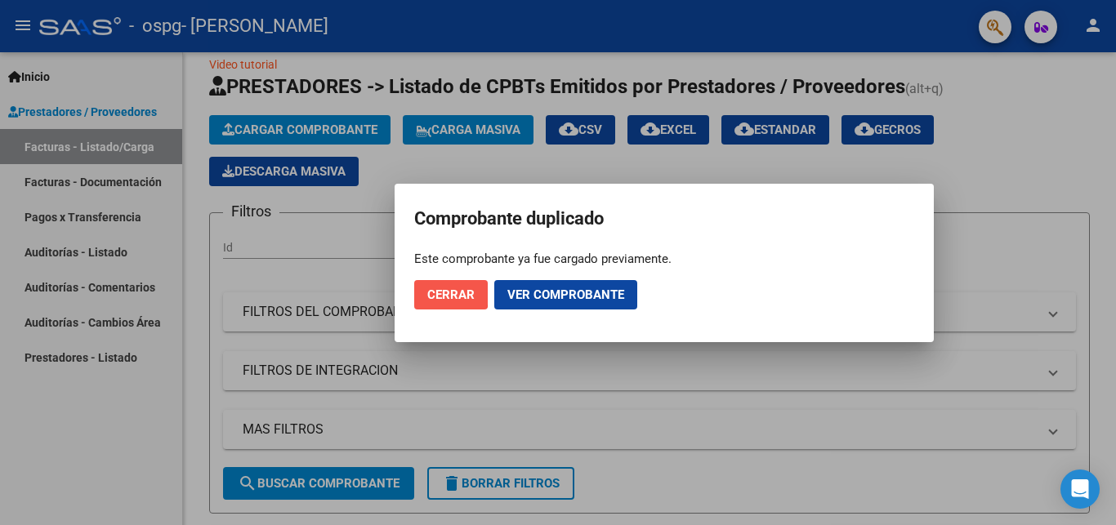
click at [422, 289] on button "Cerrar" at bounding box center [451, 294] width 74 height 29
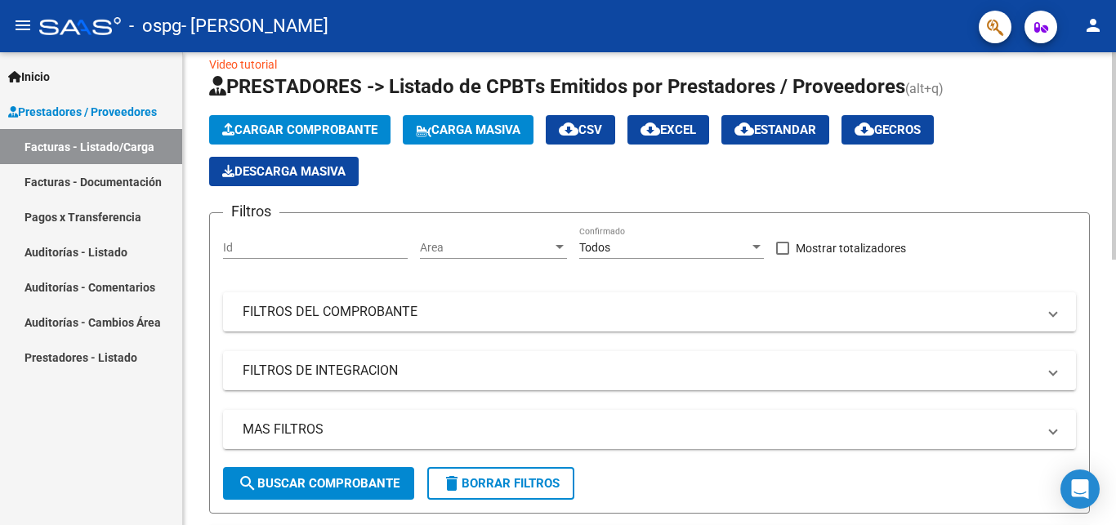
click at [320, 132] on span "Cargar Comprobante" at bounding box center [299, 130] width 155 height 15
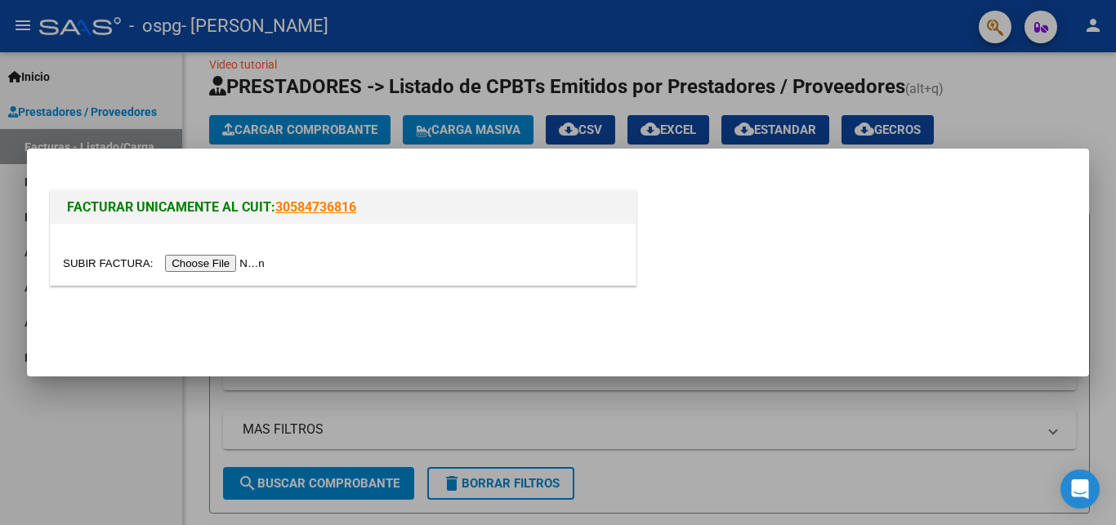
click at [105, 268] on input "file" at bounding box center [166, 263] width 207 height 17
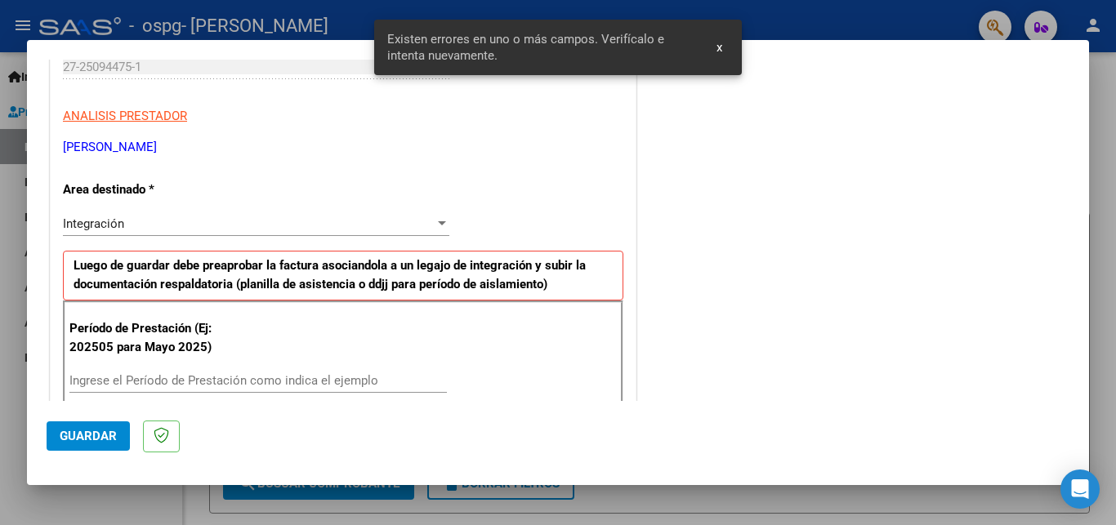
scroll to position [353, 0]
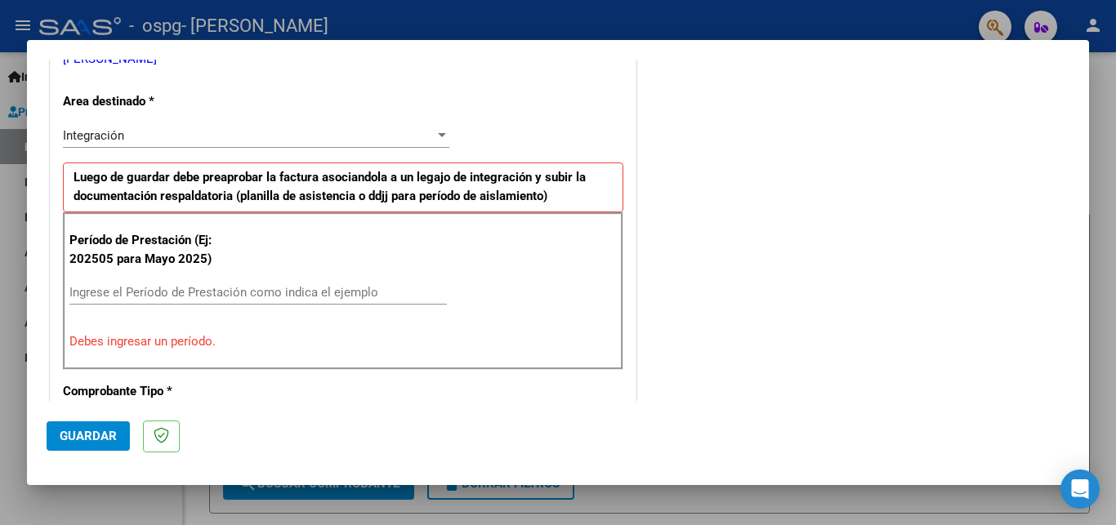
click at [177, 295] on input "Ingrese el Período de Prestación como indica el ejemplo" at bounding box center [258, 292] width 378 height 15
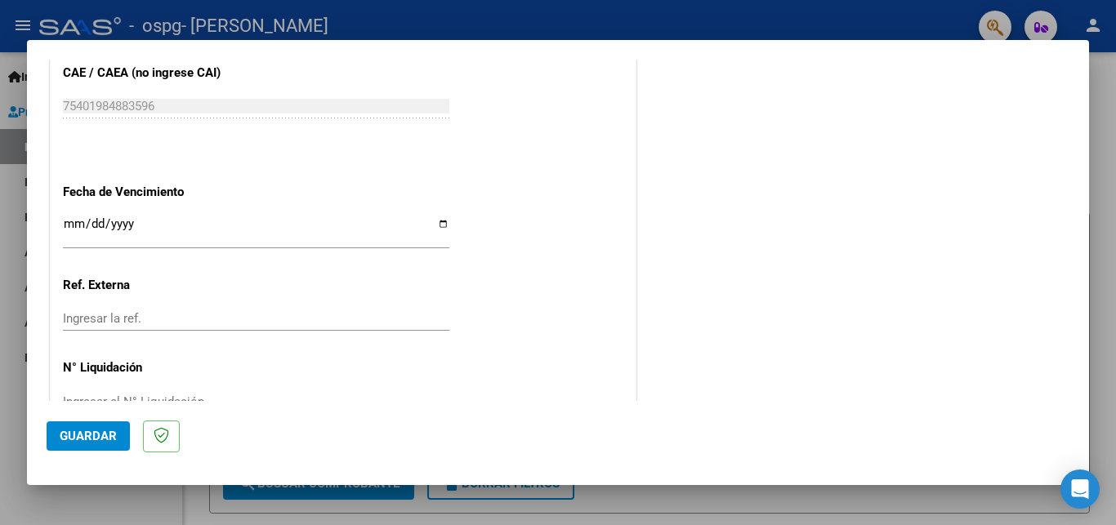
scroll to position [1059, 0]
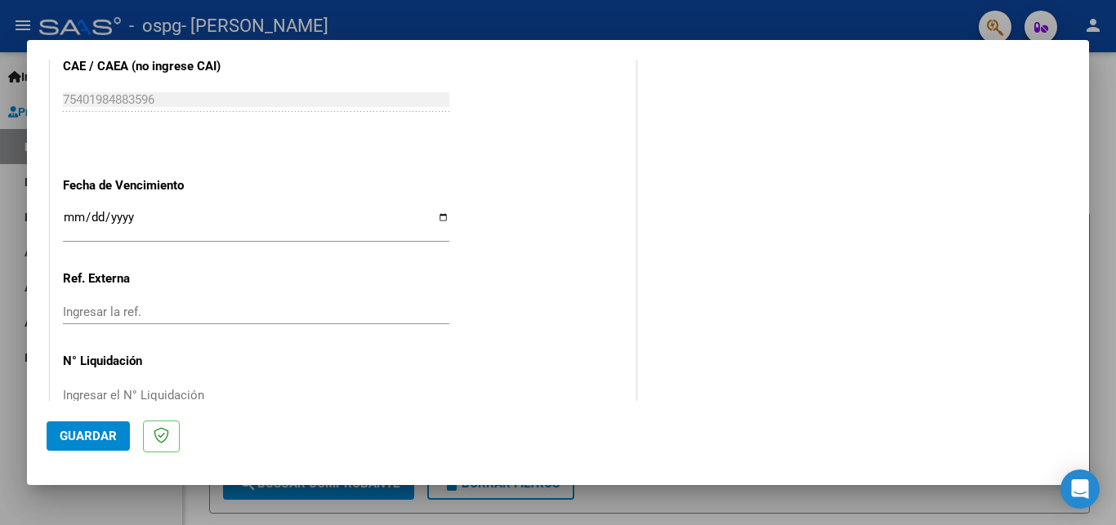
type input "202509"
click at [436, 211] on input "Ingresar la fecha" at bounding box center [256, 224] width 387 height 26
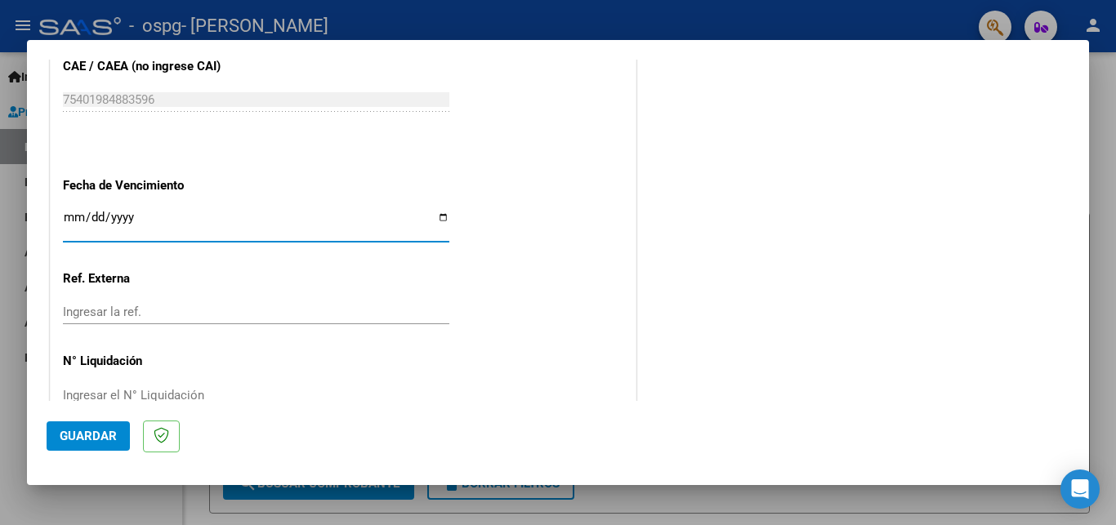
type input "[DATE]"
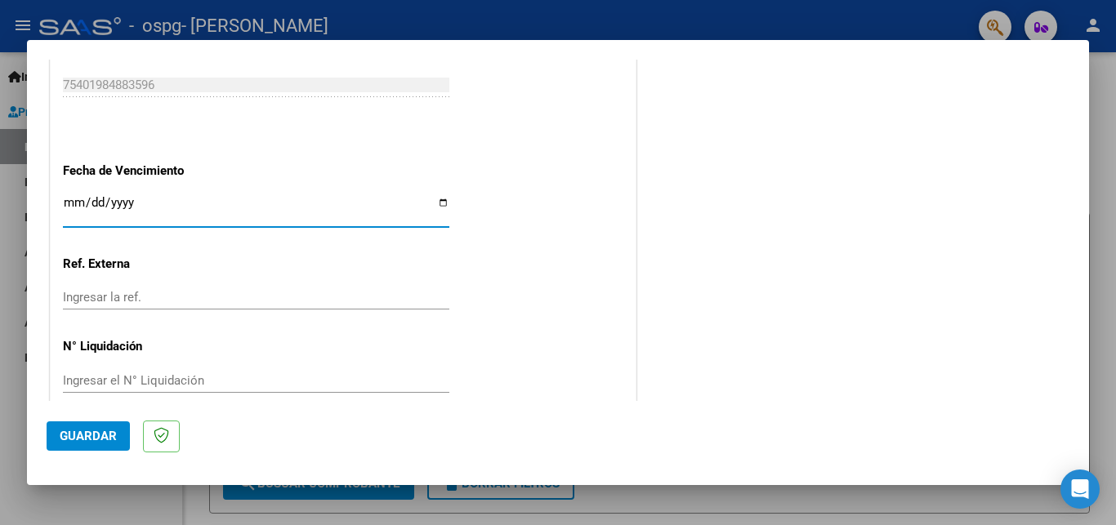
scroll to position [1077, 0]
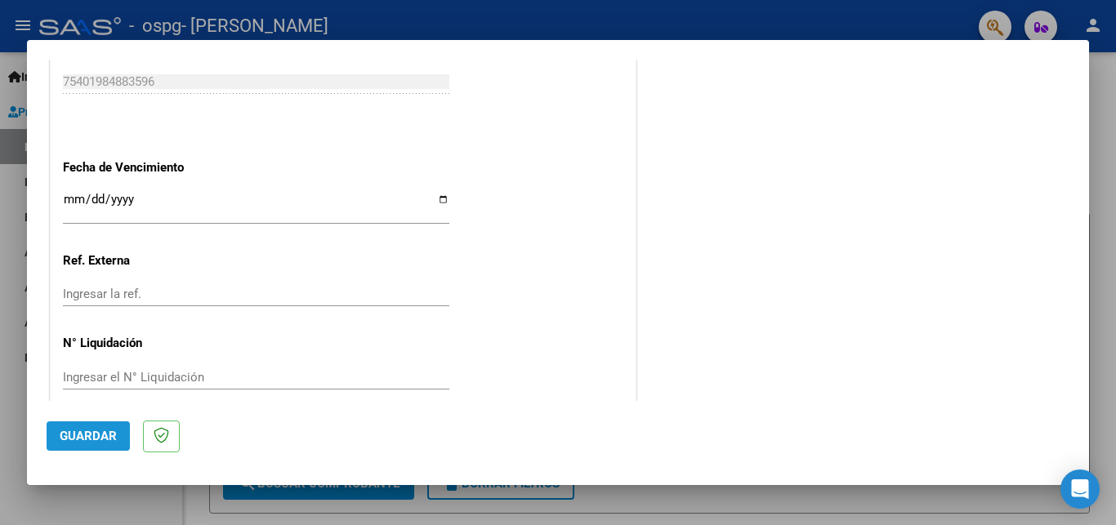
click at [91, 441] on span "Guardar" at bounding box center [88, 436] width 57 height 15
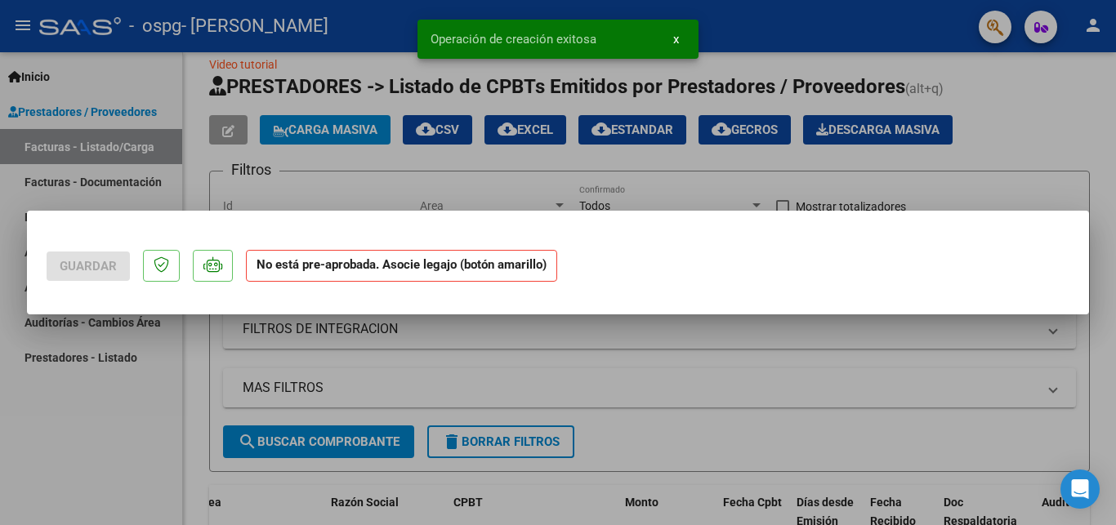
scroll to position [0, 0]
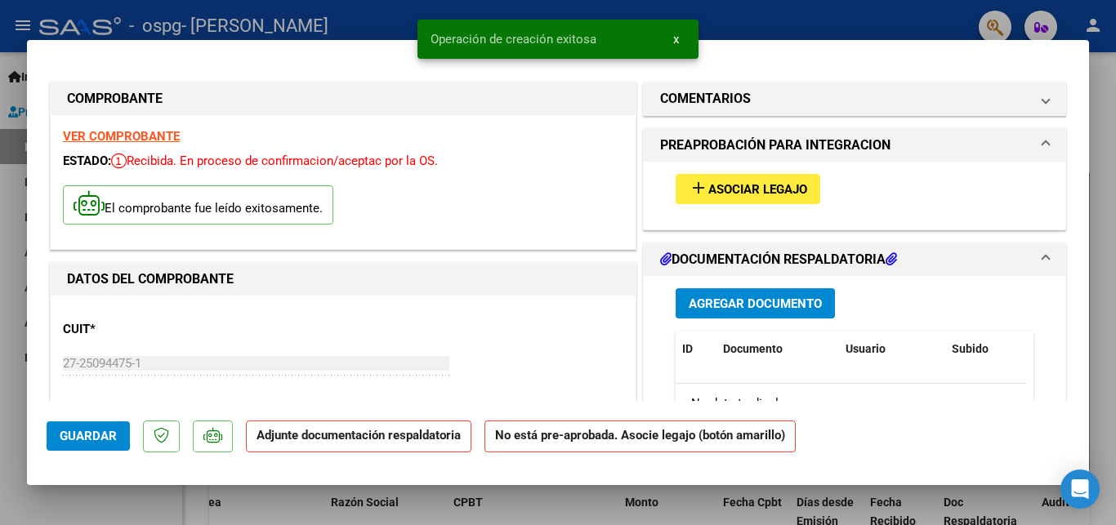
click at [690, 184] on mat-icon "add" at bounding box center [699, 188] width 20 height 20
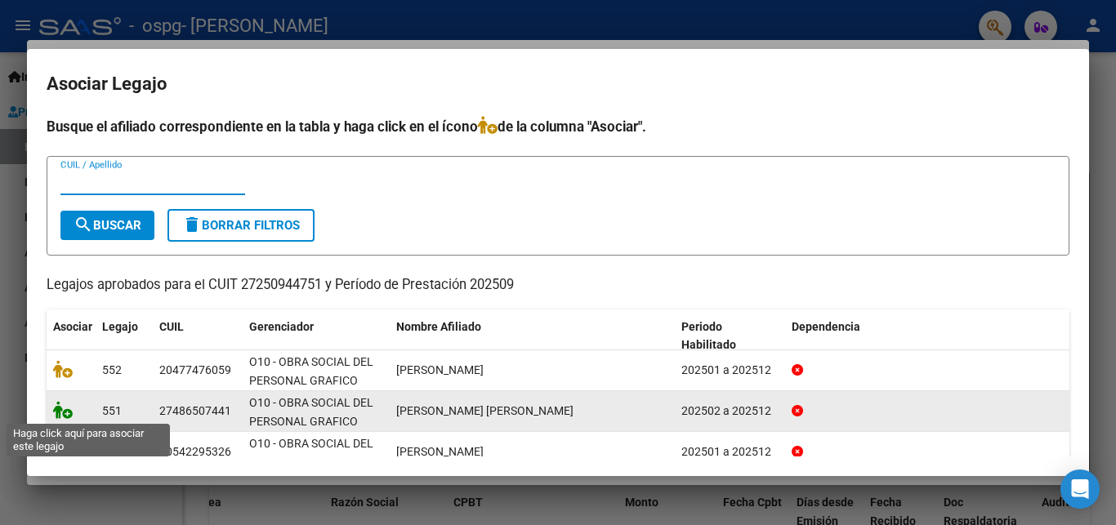
click at [66, 414] on icon at bounding box center [63, 410] width 20 height 18
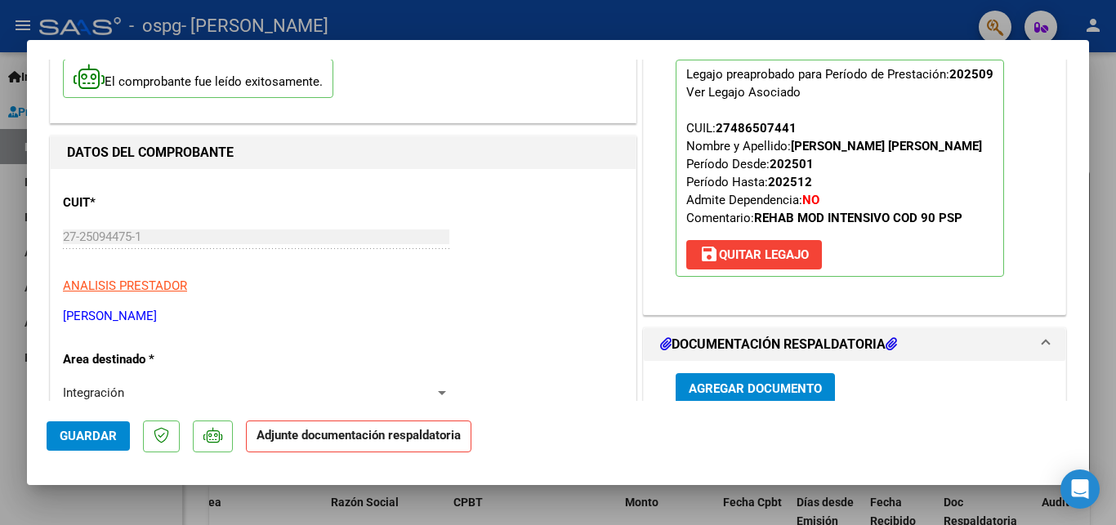
scroll to position [177, 0]
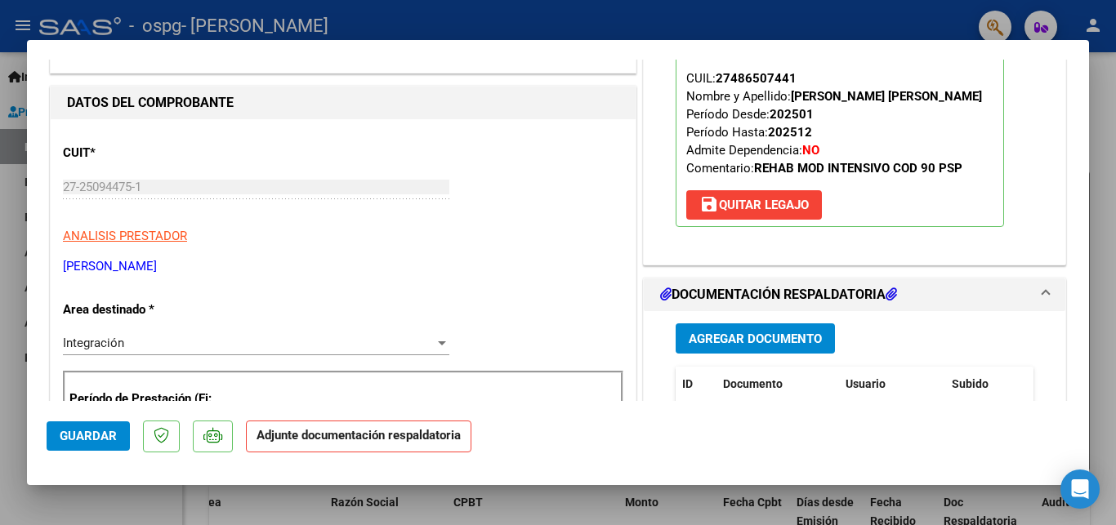
click at [758, 334] on span "Agregar Documento" at bounding box center [755, 339] width 133 height 15
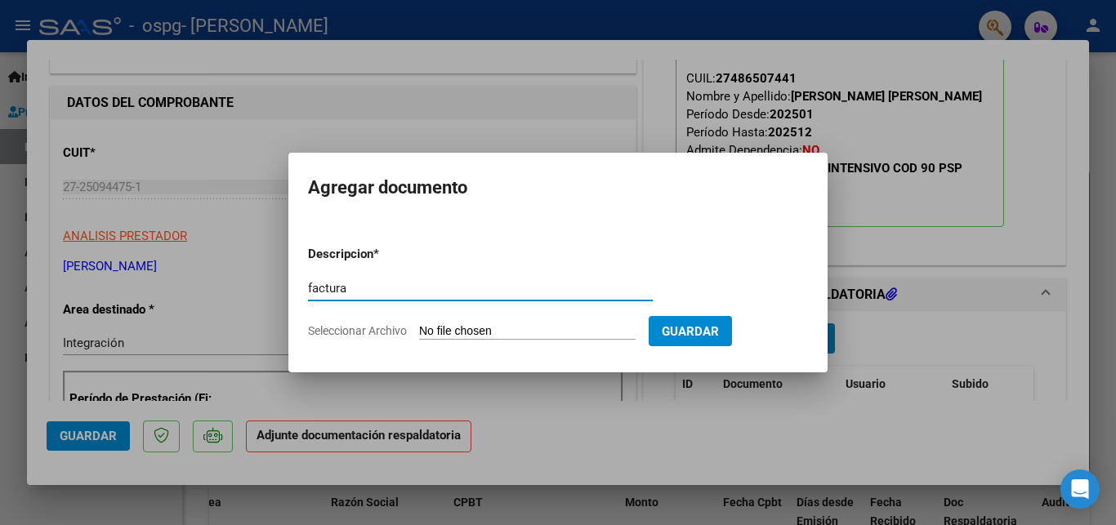
type input "factura"
click at [465, 330] on input "Seleccionar Archivo" at bounding box center [527, 332] width 217 height 16
type input "C:\fakepath\27250944751_011_00001_00000703.pdf"
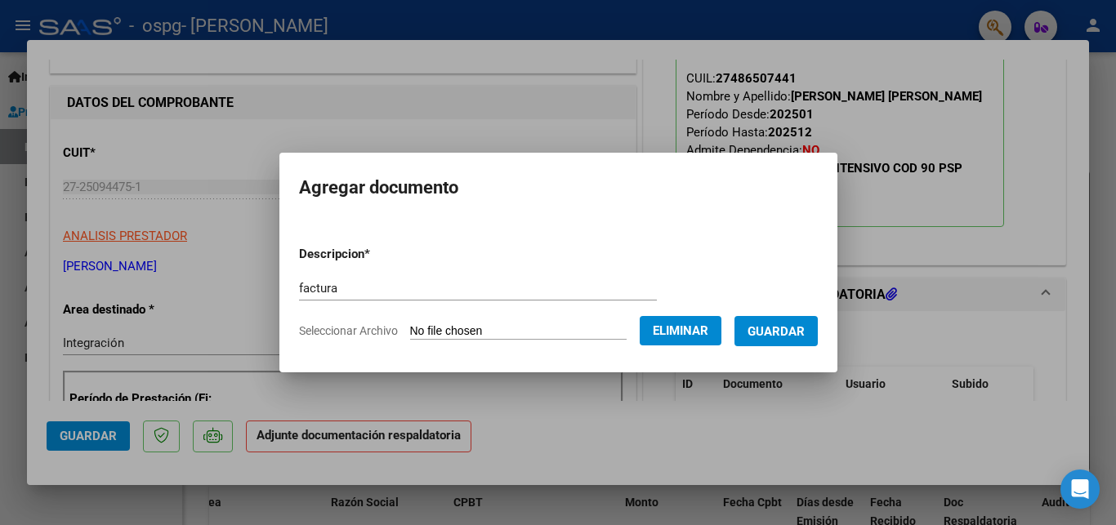
click at [805, 332] on span "Guardar" at bounding box center [776, 331] width 57 height 15
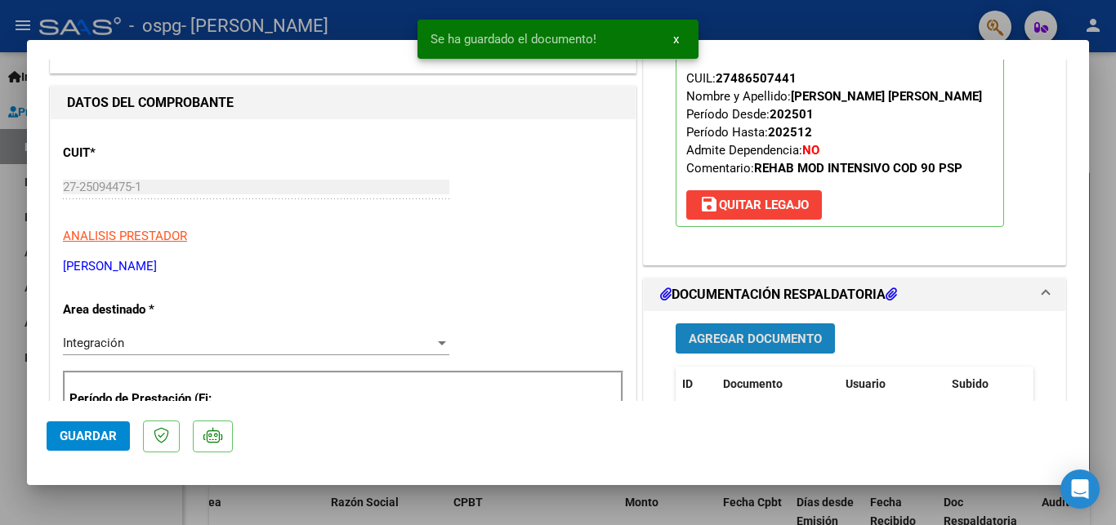
click at [747, 333] on span "Agregar Documento" at bounding box center [755, 339] width 133 height 15
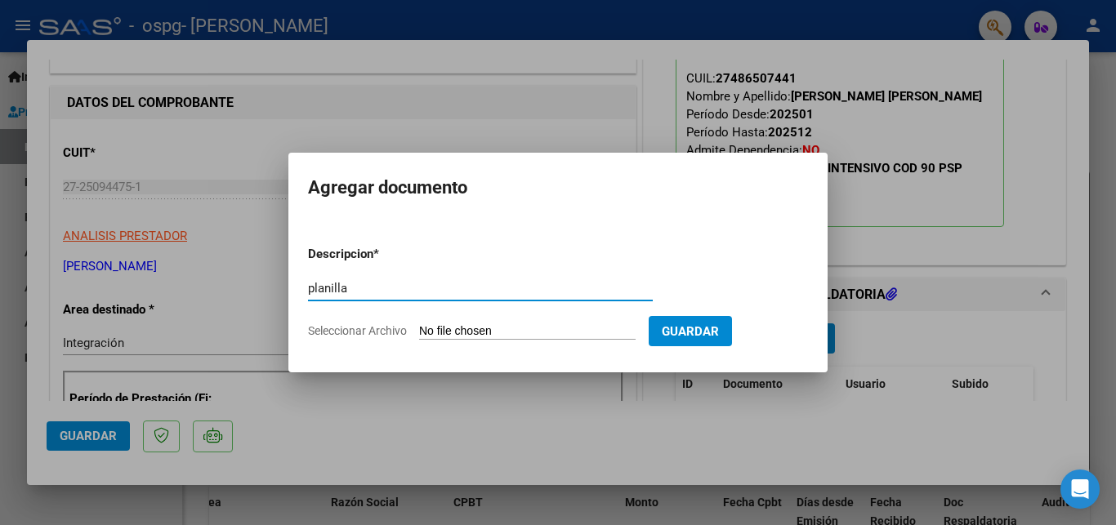
type input "planilla"
click at [472, 326] on input "Seleccionar Archivo" at bounding box center [527, 332] width 217 height 16
type input "C:\fakepath\planilla septiembre avril 2025.pdf"
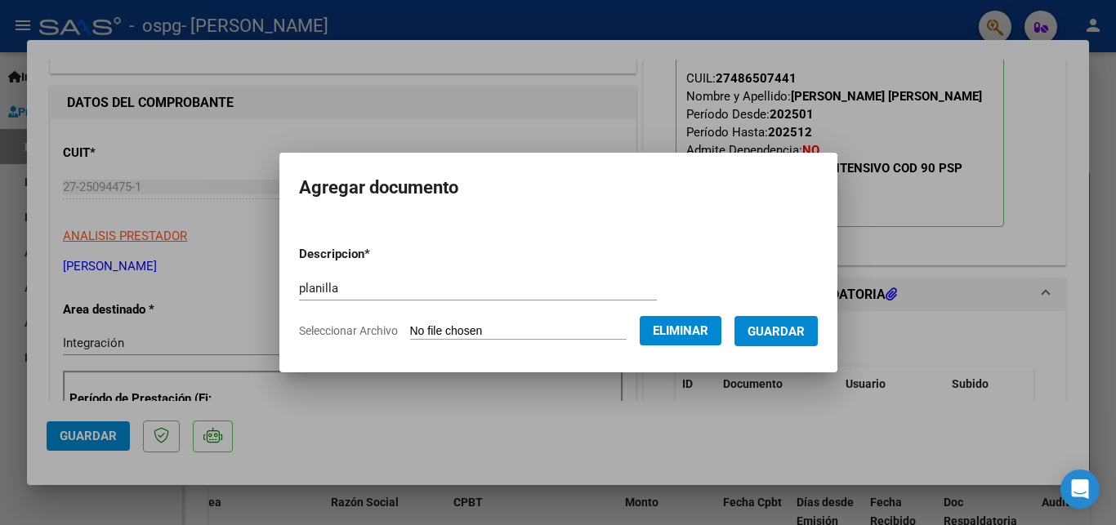
click at [785, 329] on span "Guardar" at bounding box center [776, 331] width 57 height 15
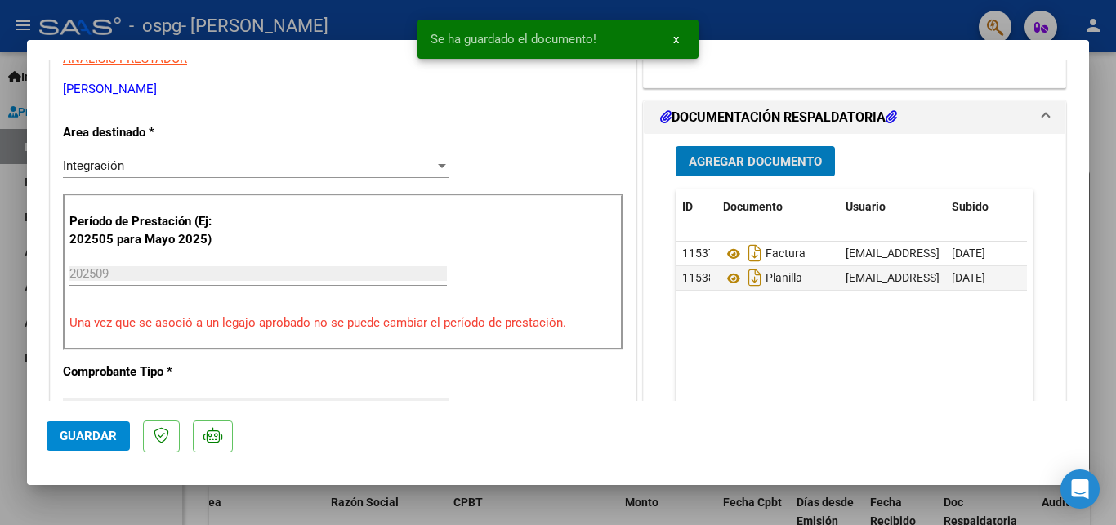
scroll to position [353, 0]
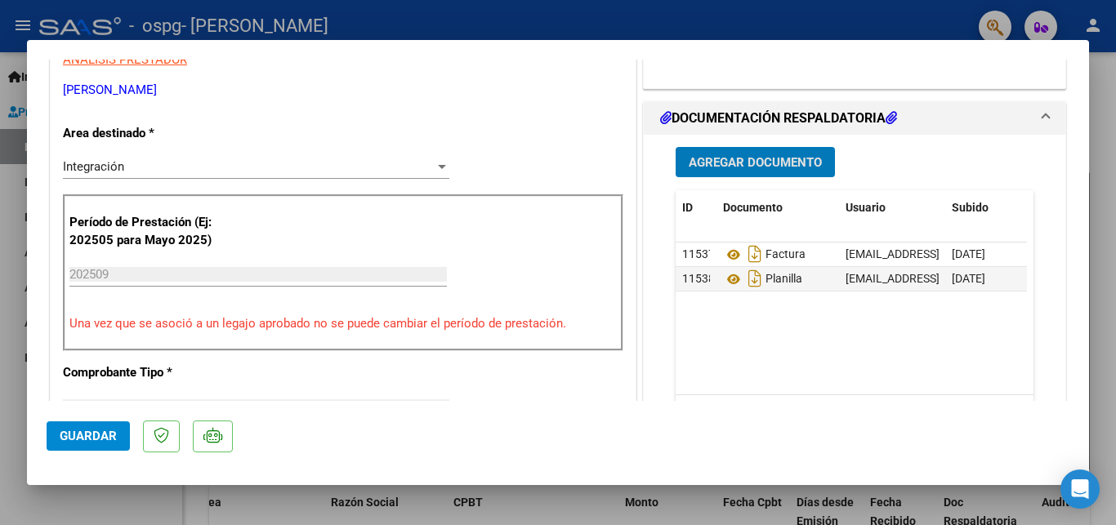
click at [756, 163] on span "Agregar Documento" at bounding box center [755, 162] width 133 height 15
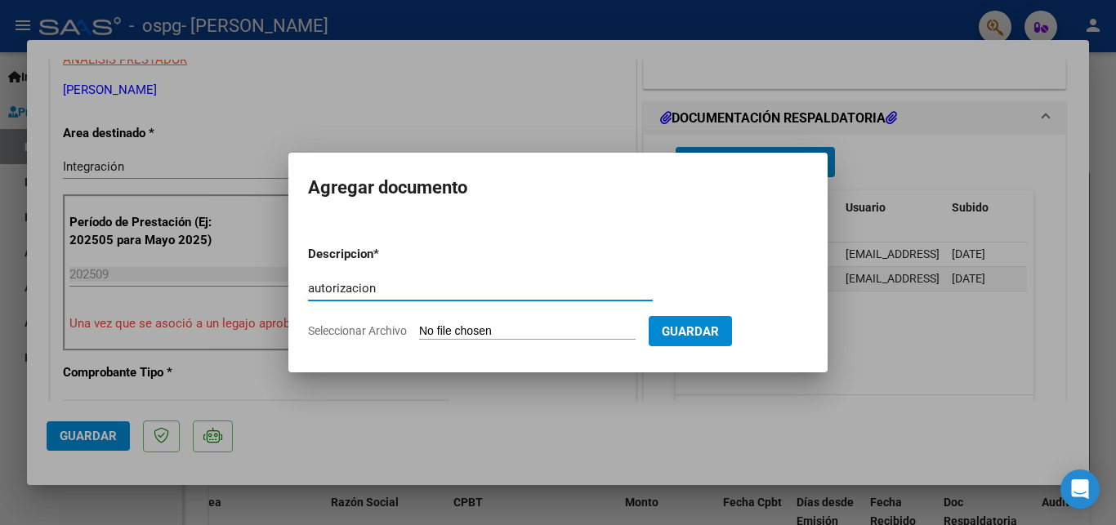
type input "autorizacion"
click at [459, 330] on input "Seleccionar Archivo" at bounding box center [527, 332] width 217 height 16
type input "C:\fakepath\AUTORIZACION 2025 (1).odt"
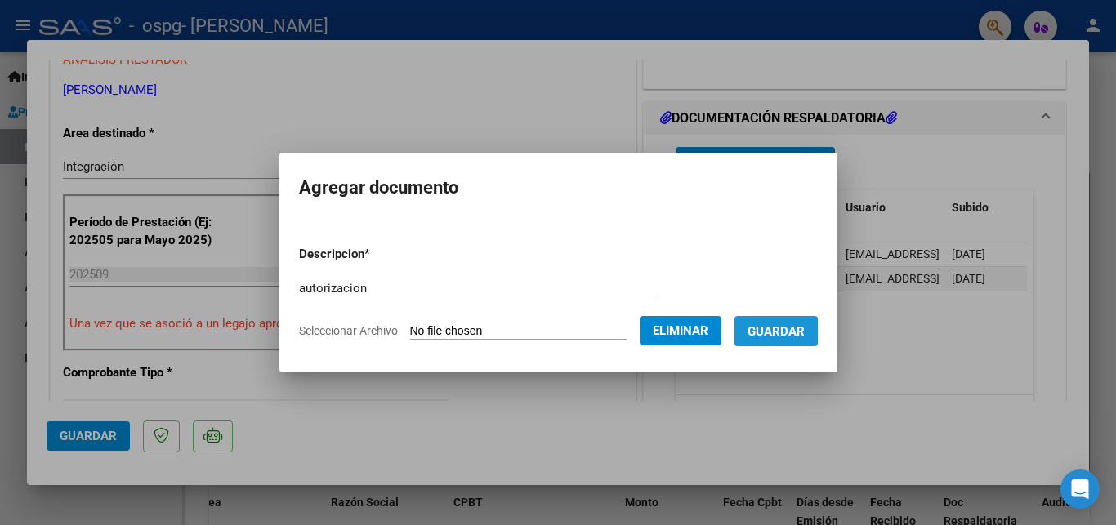
click at [788, 329] on span "Guardar" at bounding box center [776, 331] width 57 height 15
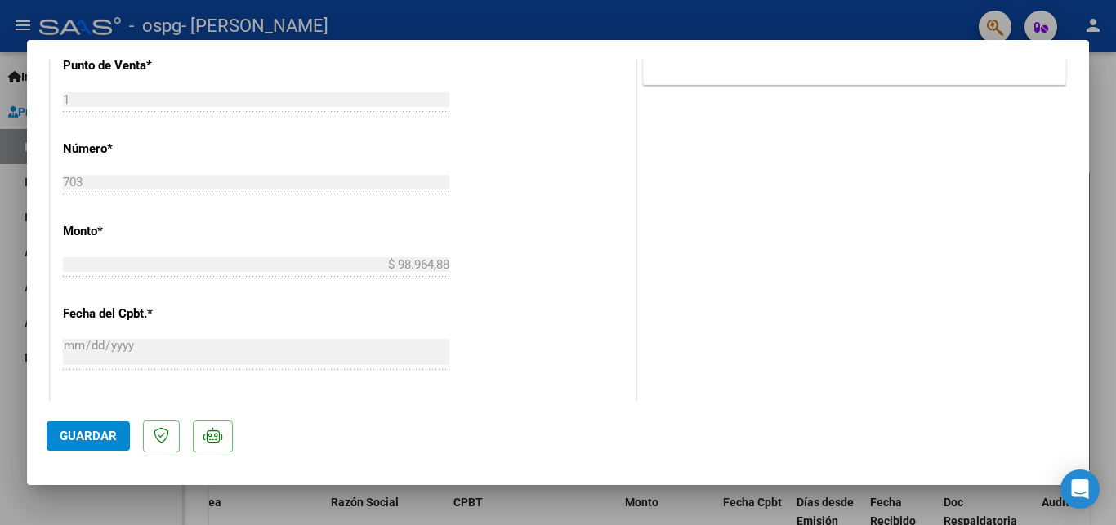
scroll to position [749, 0]
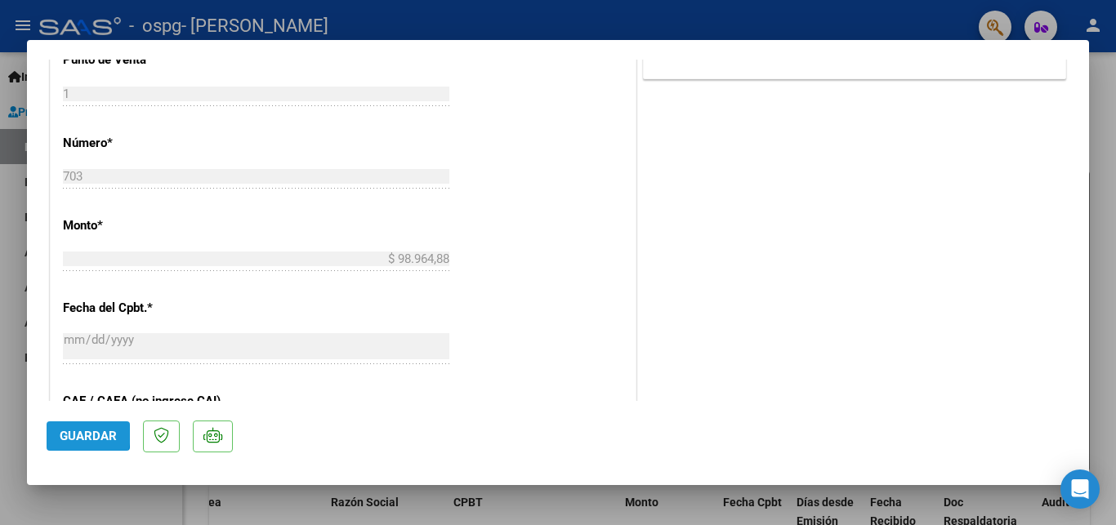
click at [74, 434] on span "Guardar" at bounding box center [88, 436] width 57 height 15
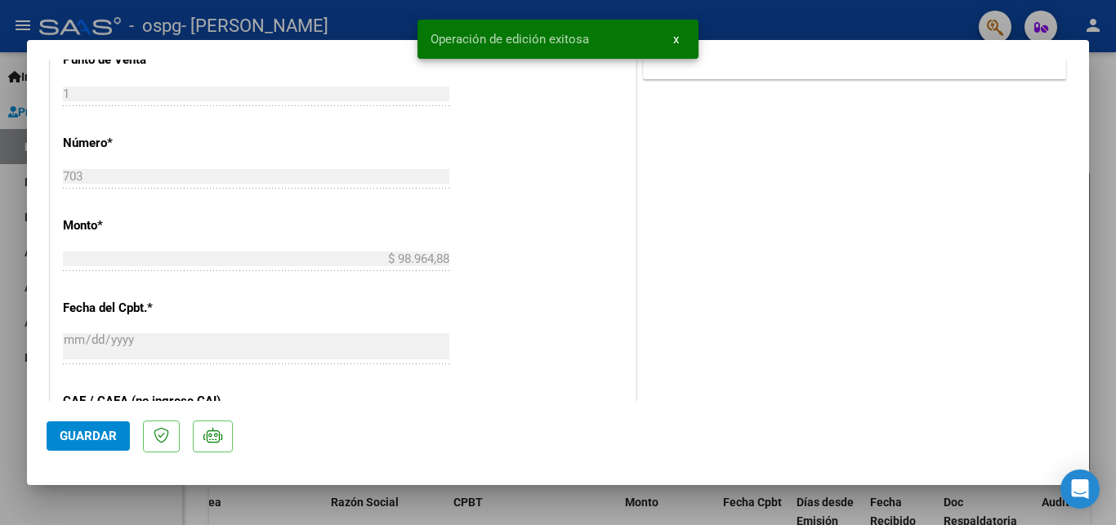
click at [1111, 182] on div at bounding box center [558, 262] width 1116 height 525
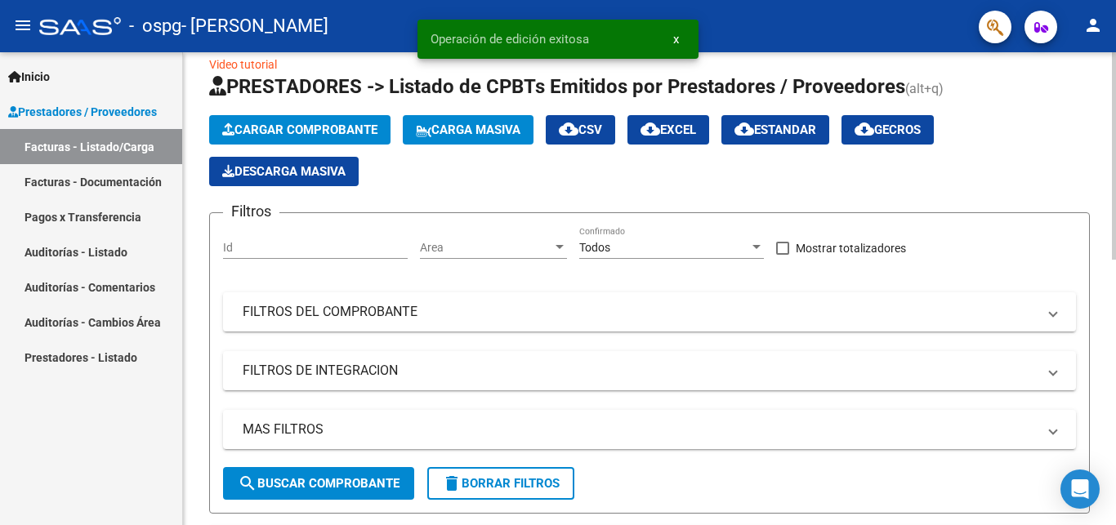
scroll to position [0, 337]
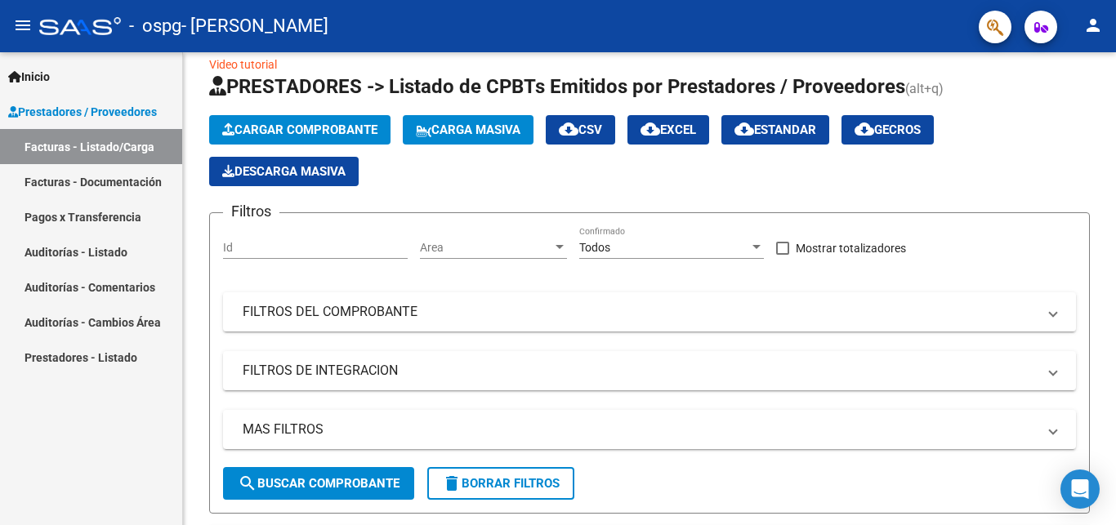
click at [103, 178] on link "Facturas - Documentación" at bounding box center [91, 181] width 182 height 35
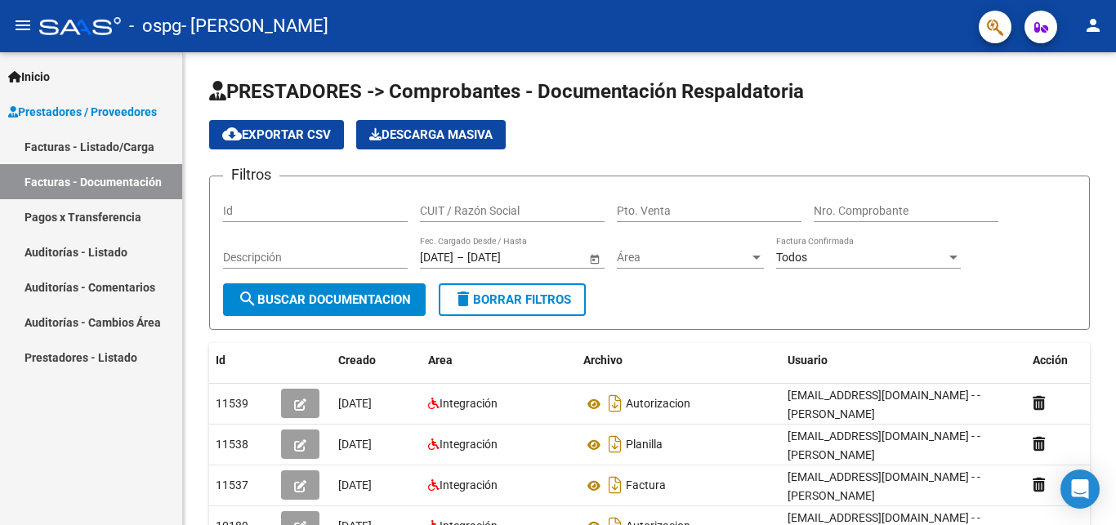
click at [96, 150] on link "Facturas - Listado/Carga" at bounding box center [91, 146] width 182 height 35
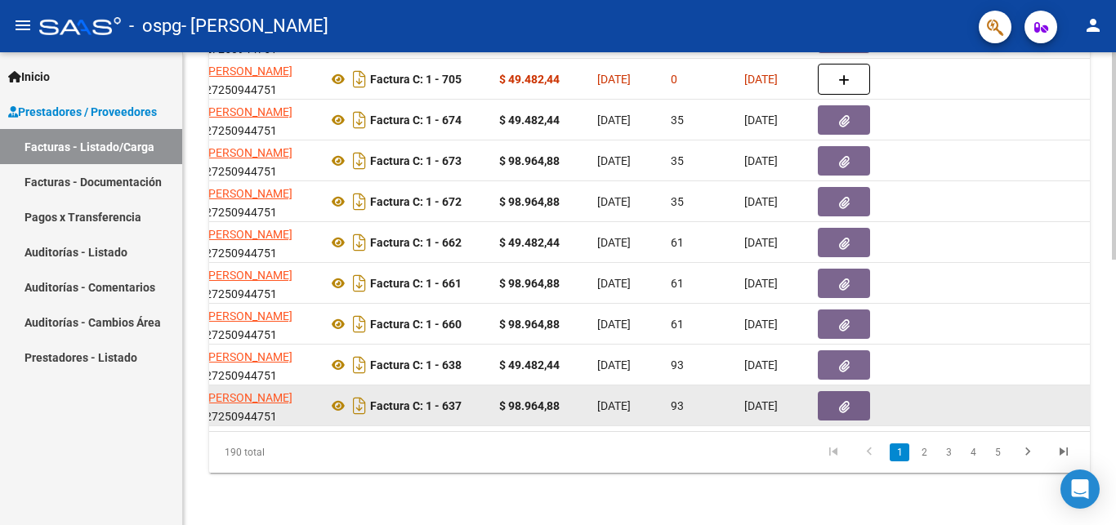
scroll to position [273, 0]
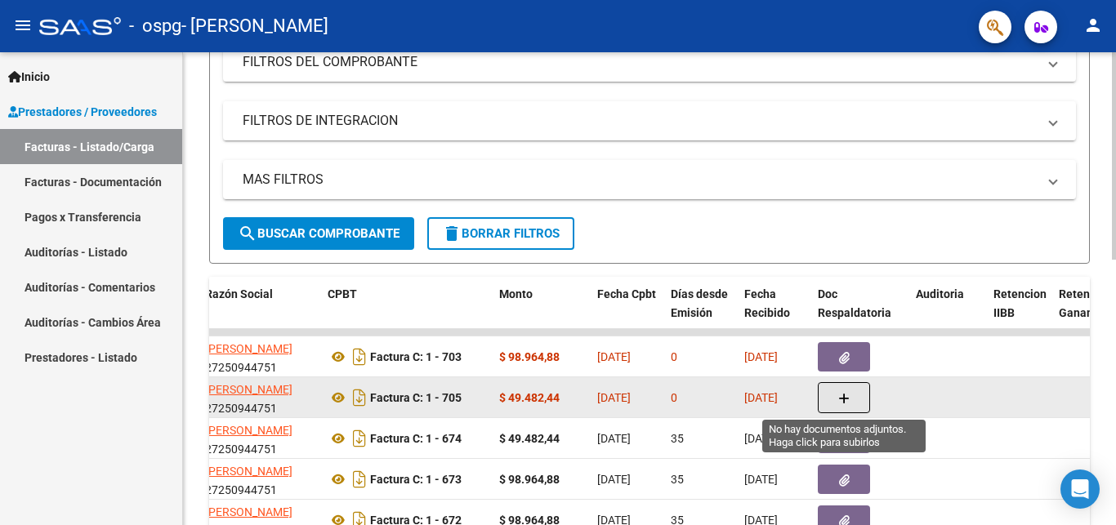
click at [843, 398] on icon "button" at bounding box center [843, 399] width 11 height 12
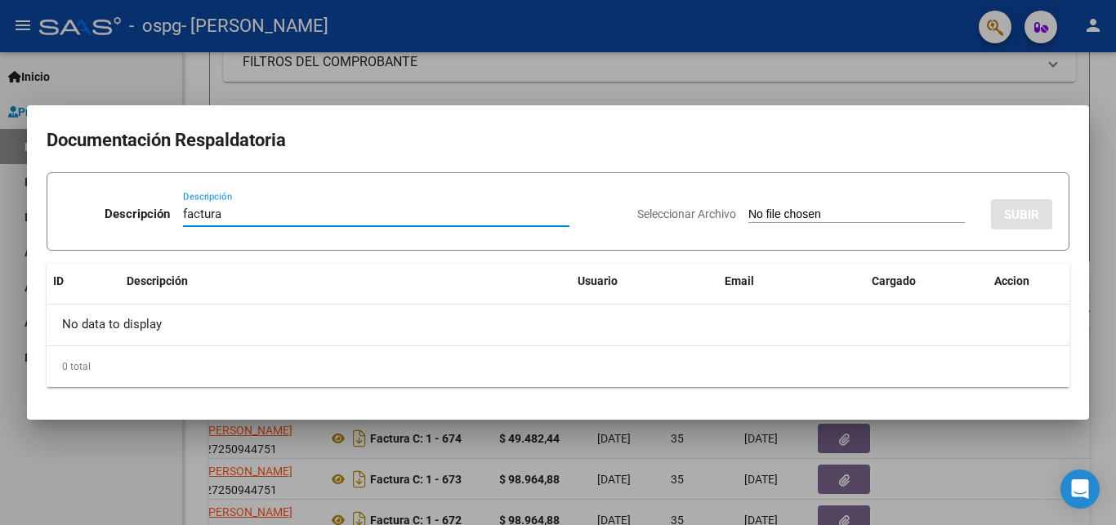
type input "factura"
click at [749, 212] on input "Seleccionar Archivo" at bounding box center [857, 216] width 217 height 16
type input "C:\fakepath\27250944751_011_00001_00000705.pdf"
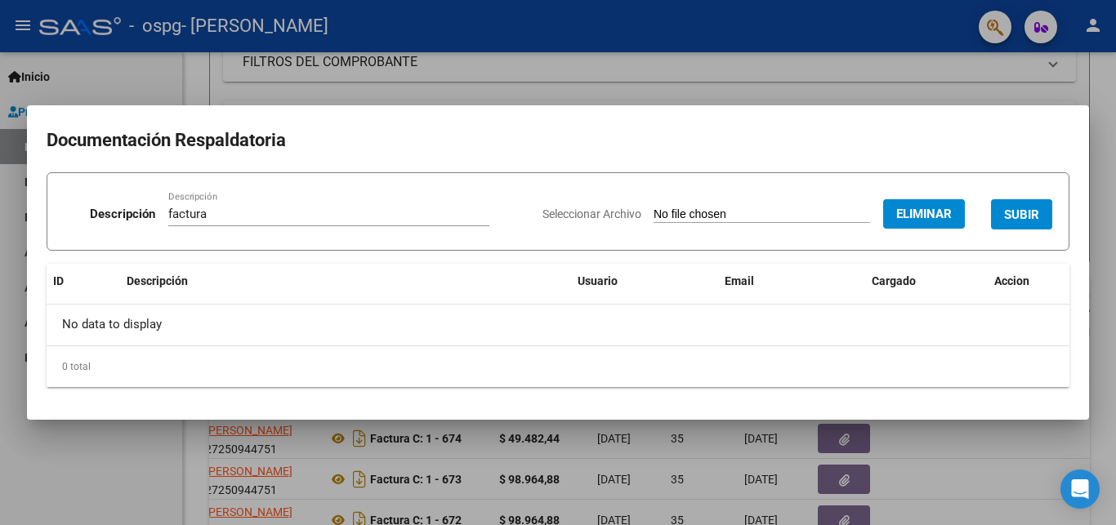
click at [1022, 217] on span "SUBIR" at bounding box center [1021, 215] width 35 height 15
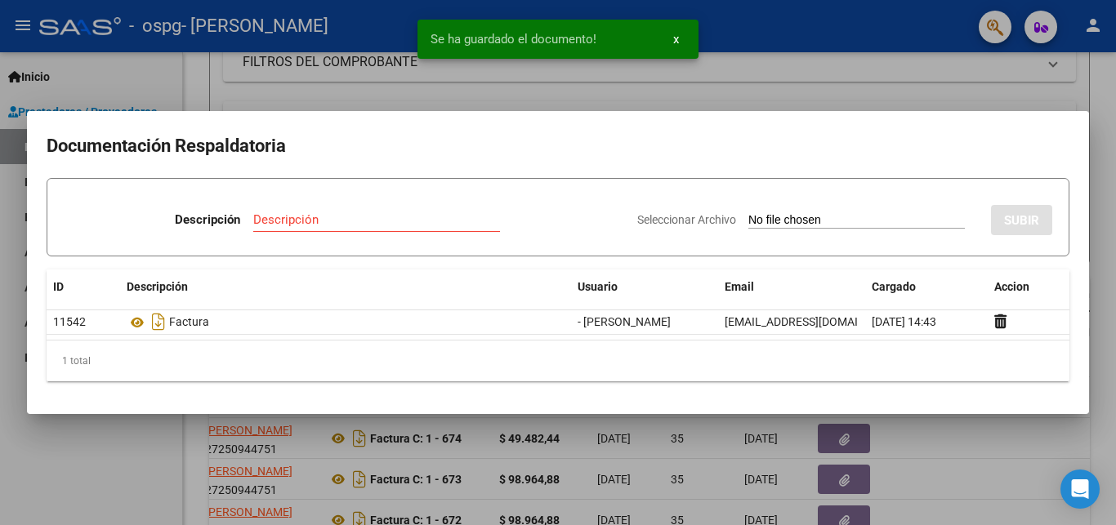
click at [290, 224] on input "Descripción" at bounding box center [376, 219] width 247 height 15
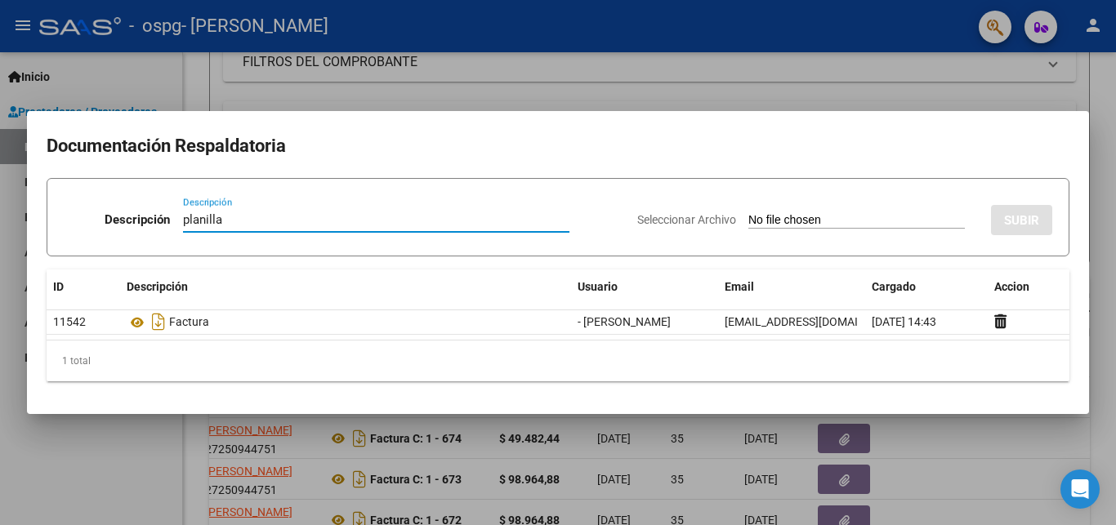
type input "planilla"
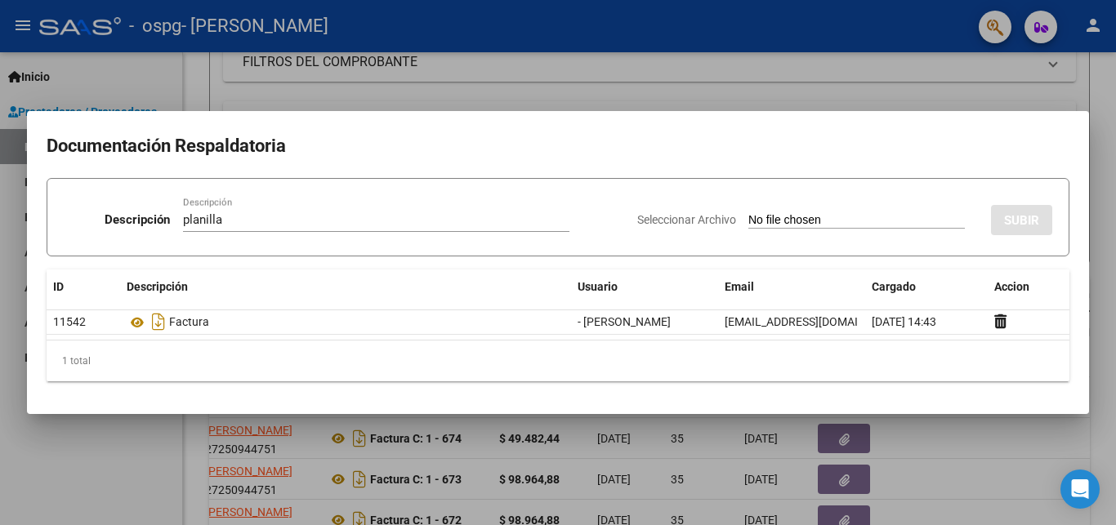
click at [749, 216] on input "Seleccionar Archivo" at bounding box center [857, 221] width 217 height 16
type input "C:\fakepath\planilla septiembre [PERSON_NAME] 2025.pdf"
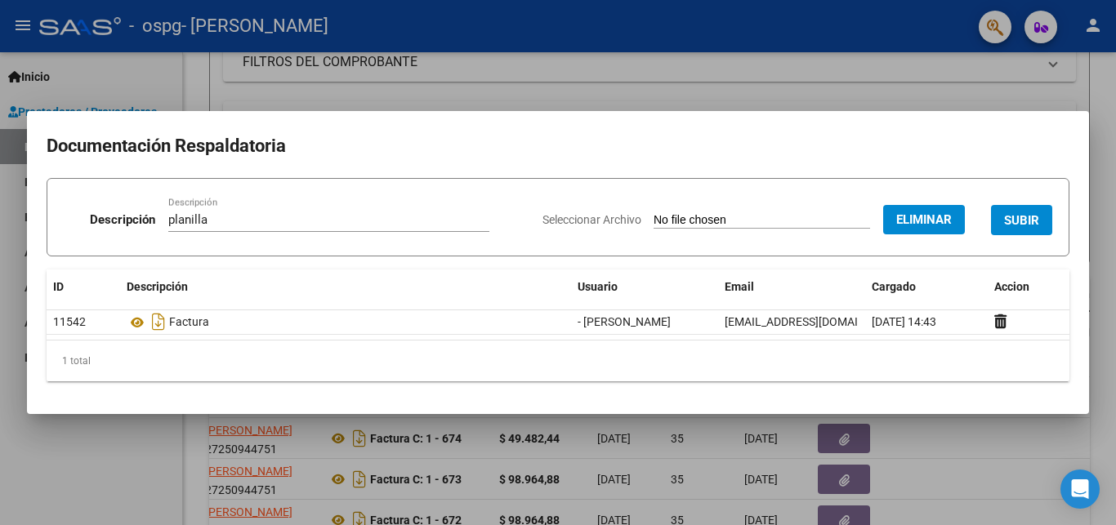
click at [1022, 225] on span "SUBIR" at bounding box center [1021, 220] width 35 height 15
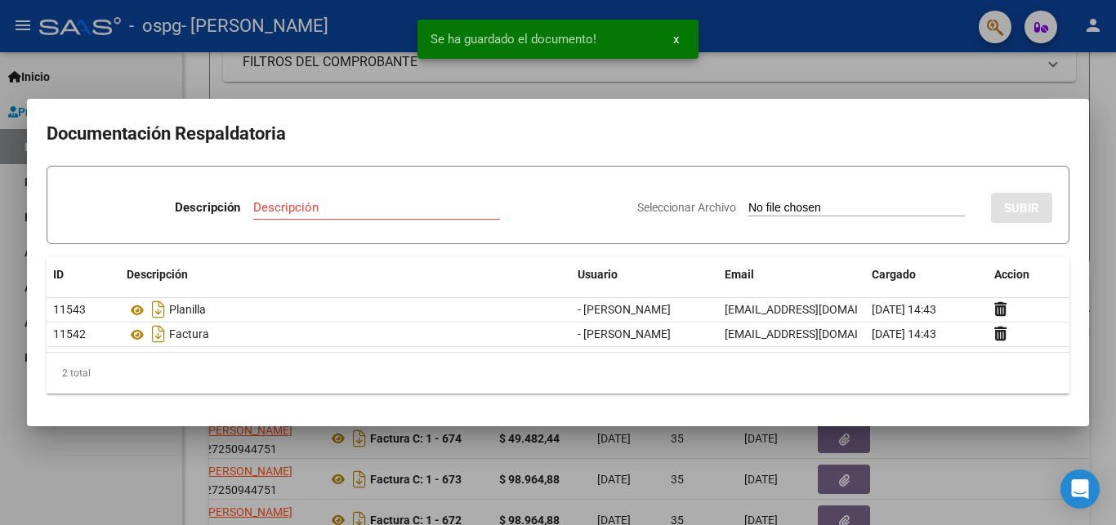
click at [272, 203] on input "Descripción" at bounding box center [376, 207] width 247 height 15
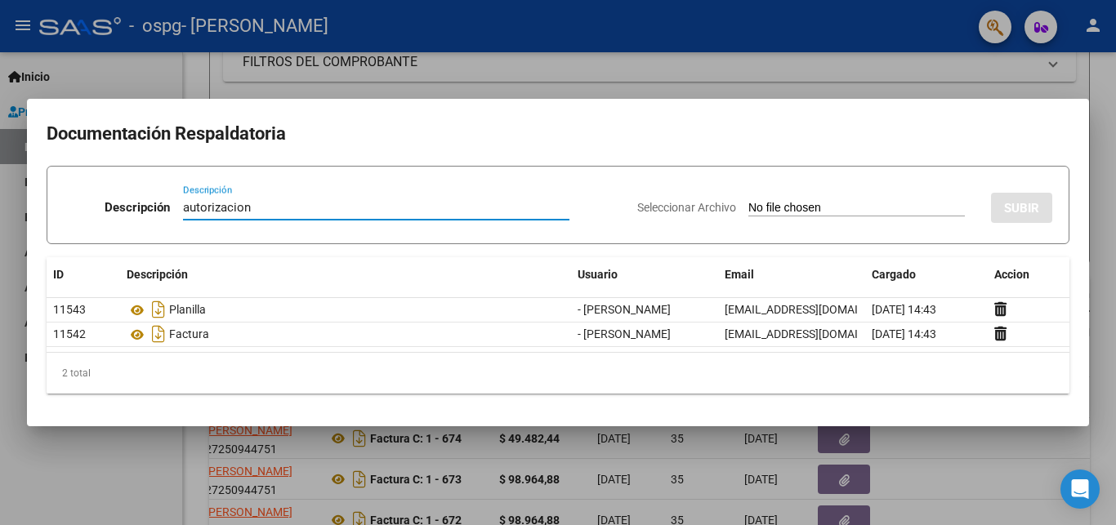
type input "autorizacion"
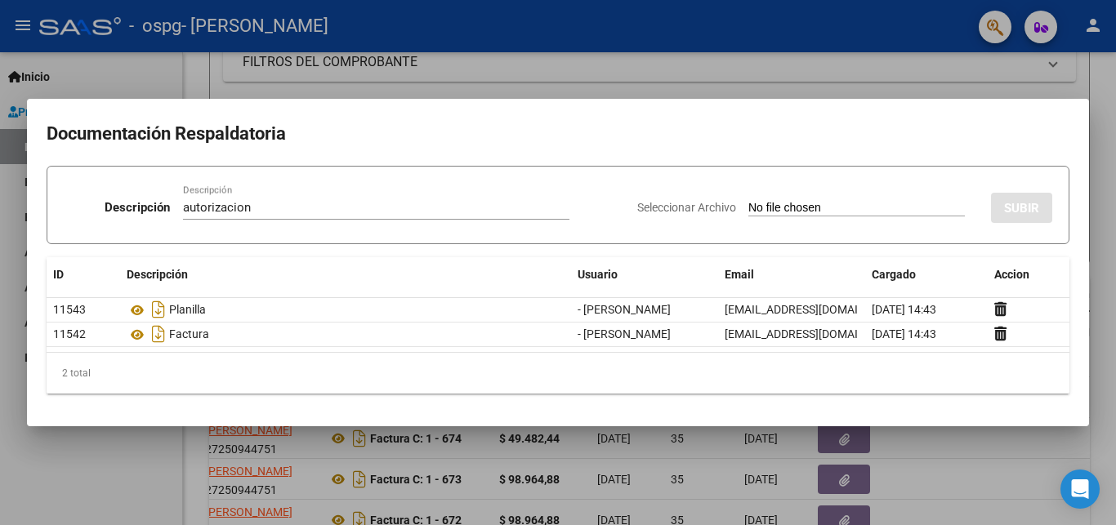
click at [749, 202] on input "Seleccionar Archivo" at bounding box center [857, 209] width 217 height 16
type input "C:\fakepath\AUTORIZACION 2025.odt"
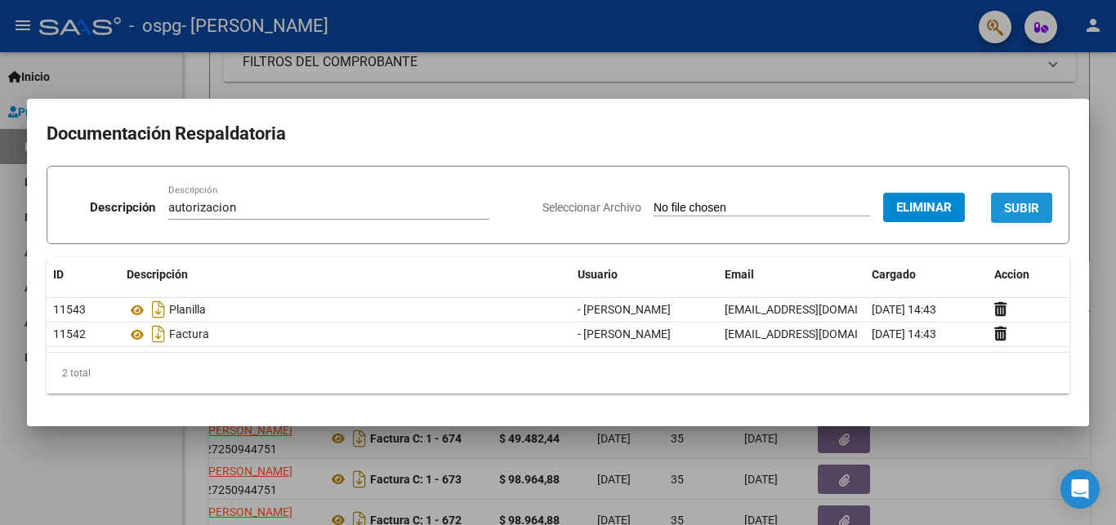
click at [1035, 210] on span "SUBIR" at bounding box center [1021, 208] width 35 height 15
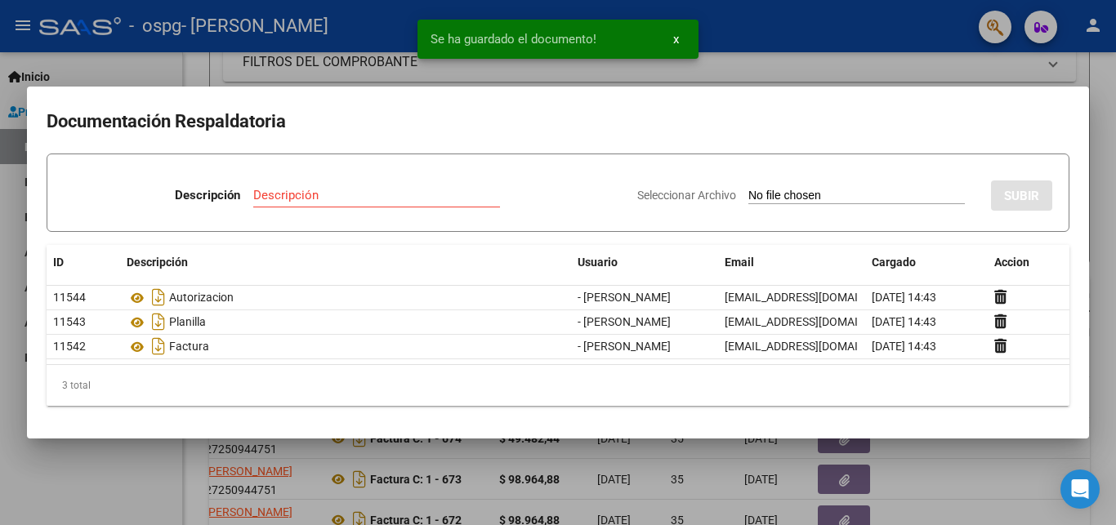
click at [1102, 399] on div at bounding box center [558, 262] width 1116 height 525
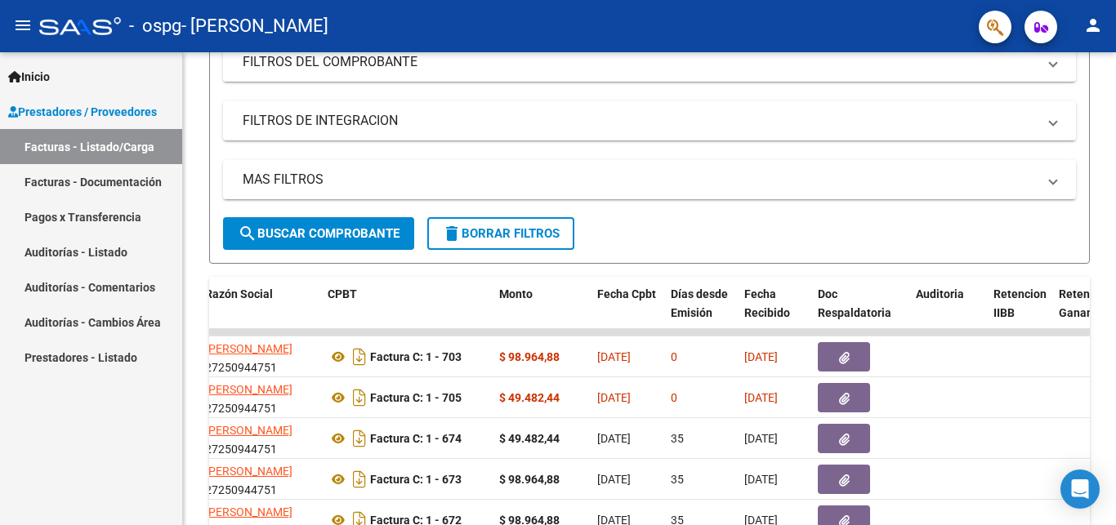
click at [136, 142] on link "Facturas - Listado/Carga" at bounding box center [91, 146] width 182 height 35
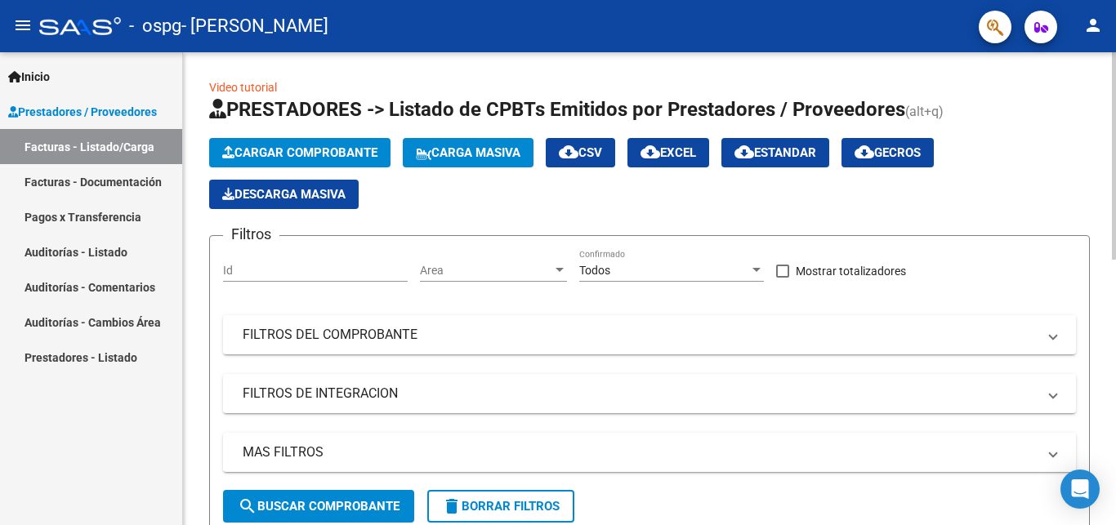
click at [302, 146] on span "Cargar Comprobante" at bounding box center [299, 152] width 155 height 15
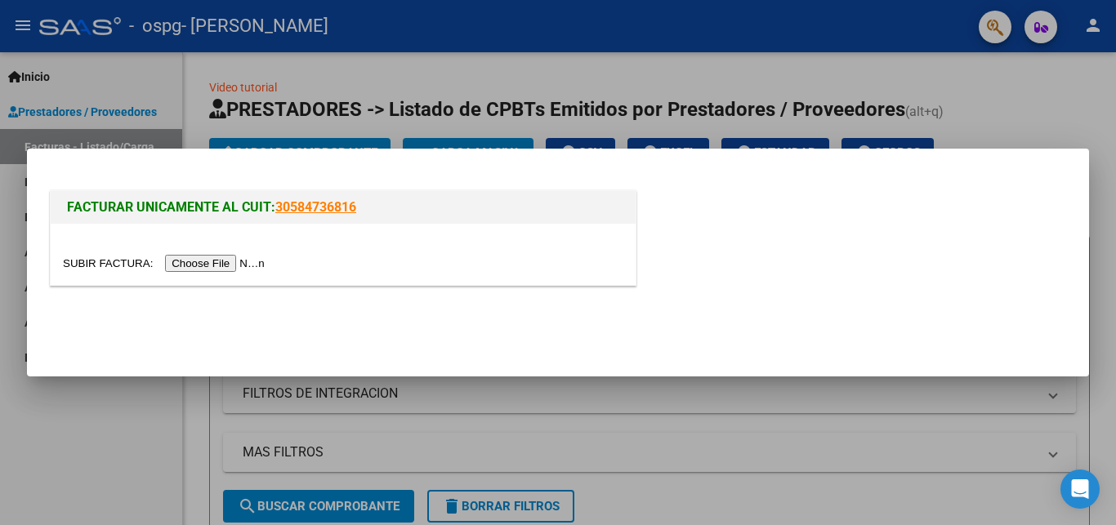
click at [93, 267] on input "file" at bounding box center [166, 263] width 207 height 17
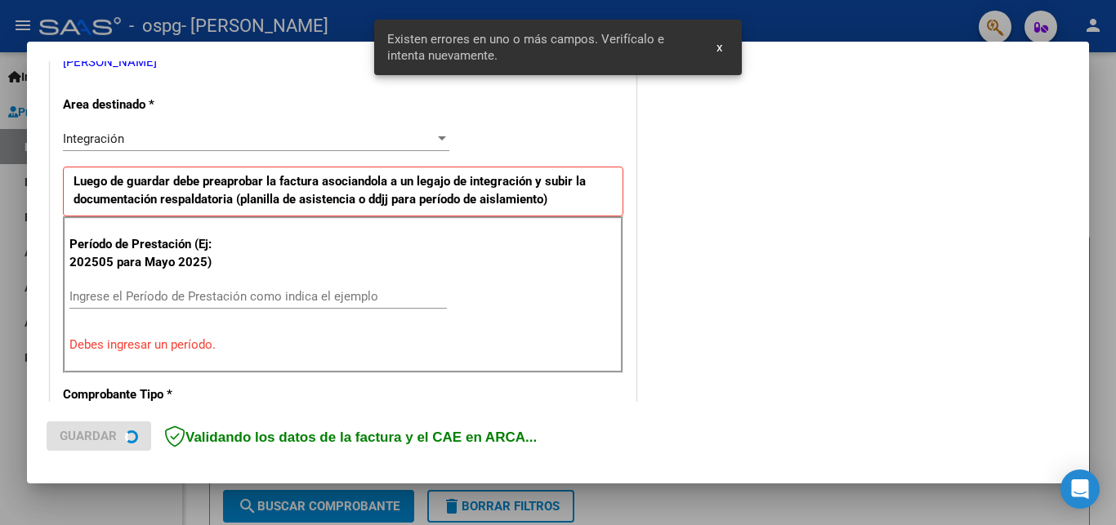
scroll to position [351, 0]
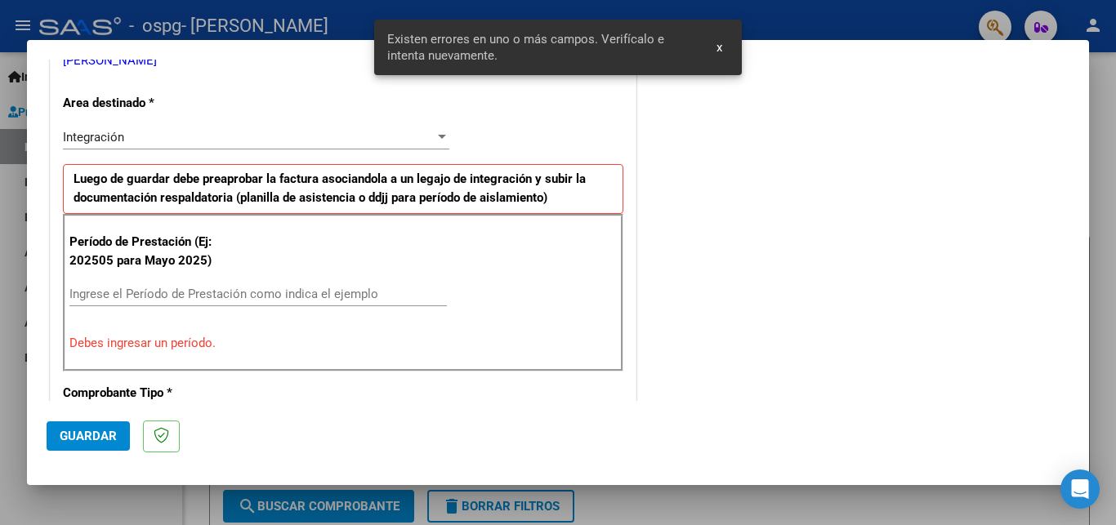
click at [172, 296] on input "Ingrese el Período de Prestación como indica el ejemplo" at bounding box center [258, 294] width 378 height 15
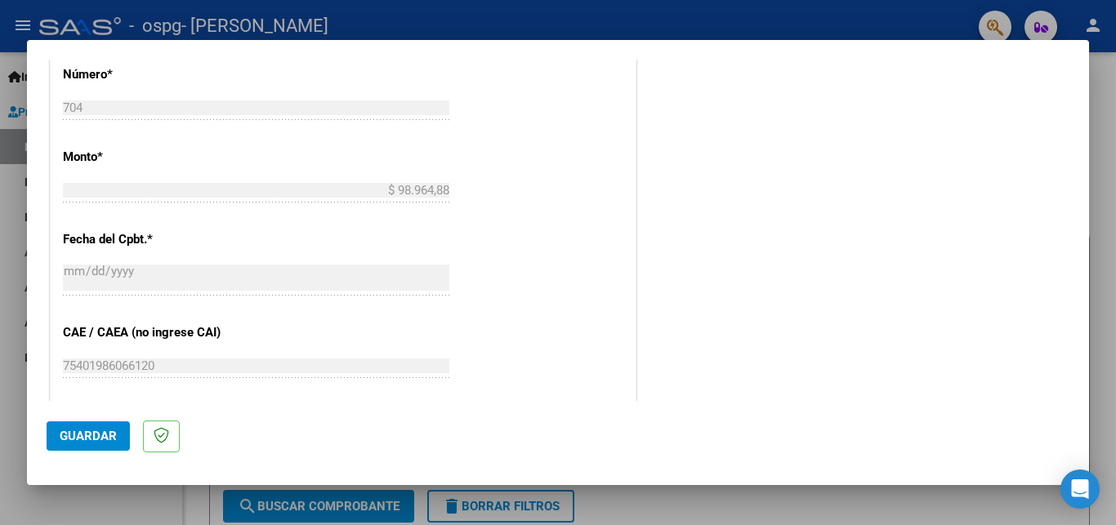
scroll to position [969, 0]
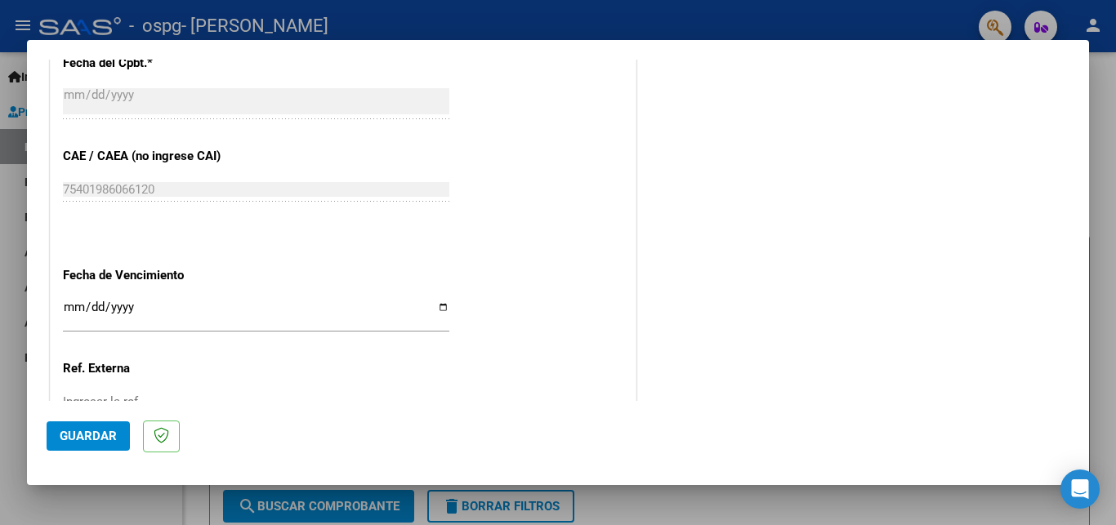
type input "202509"
click at [432, 301] on input "Ingresar la fecha" at bounding box center [256, 314] width 387 height 26
click at [431, 301] on input "Ingresar la fecha" at bounding box center [256, 314] width 387 height 26
type input "[DATE]"
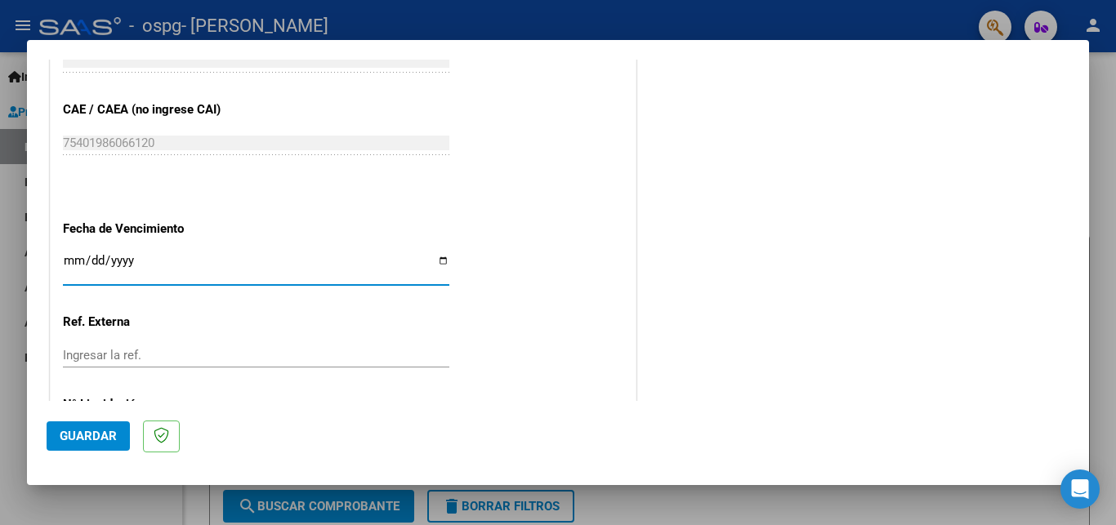
scroll to position [1059, 0]
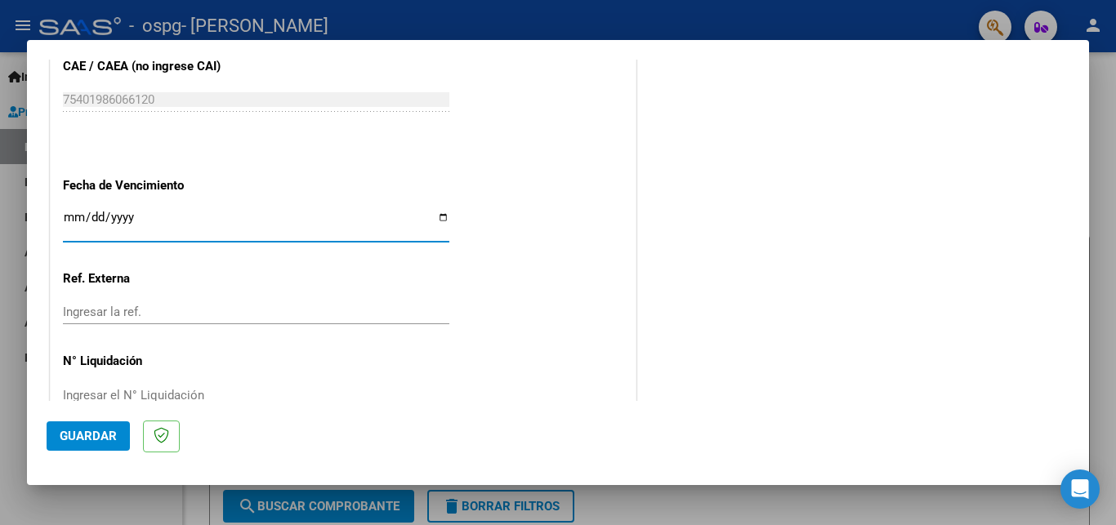
click at [110, 436] on span "Guardar" at bounding box center [88, 436] width 57 height 15
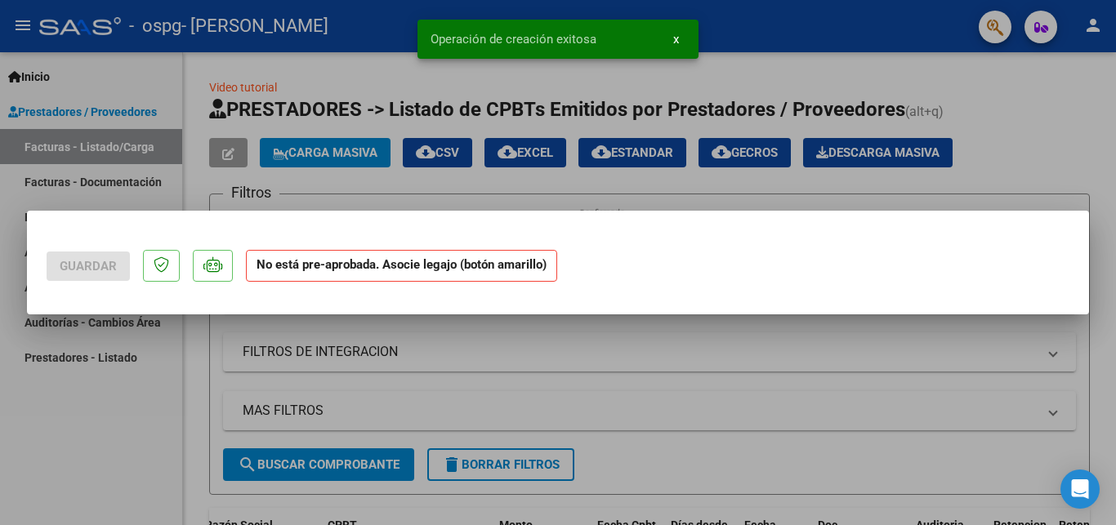
scroll to position [0, 0]
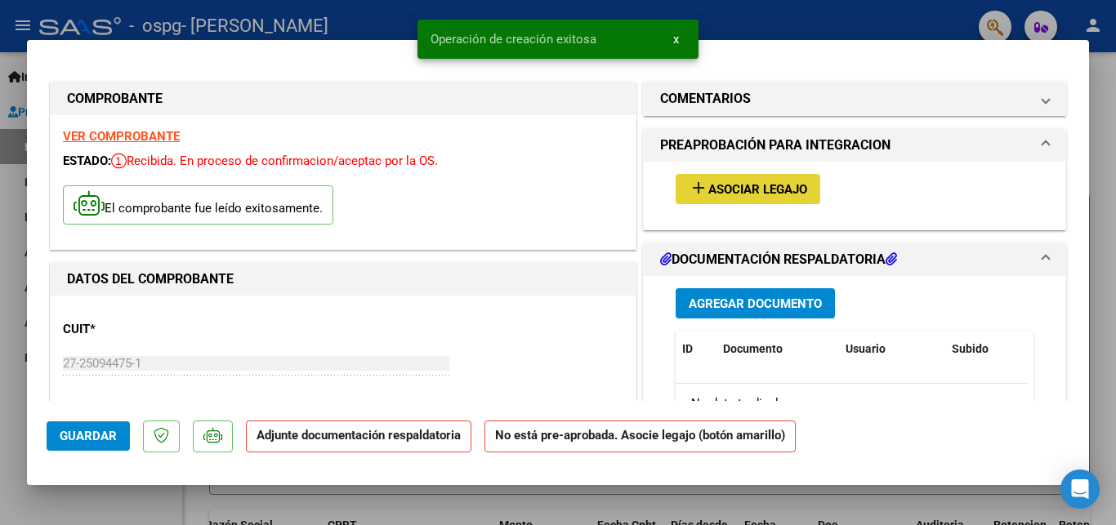
click at [694, 189] on mat-icon "add" at bounding box center [699, 188] width 20 height 20
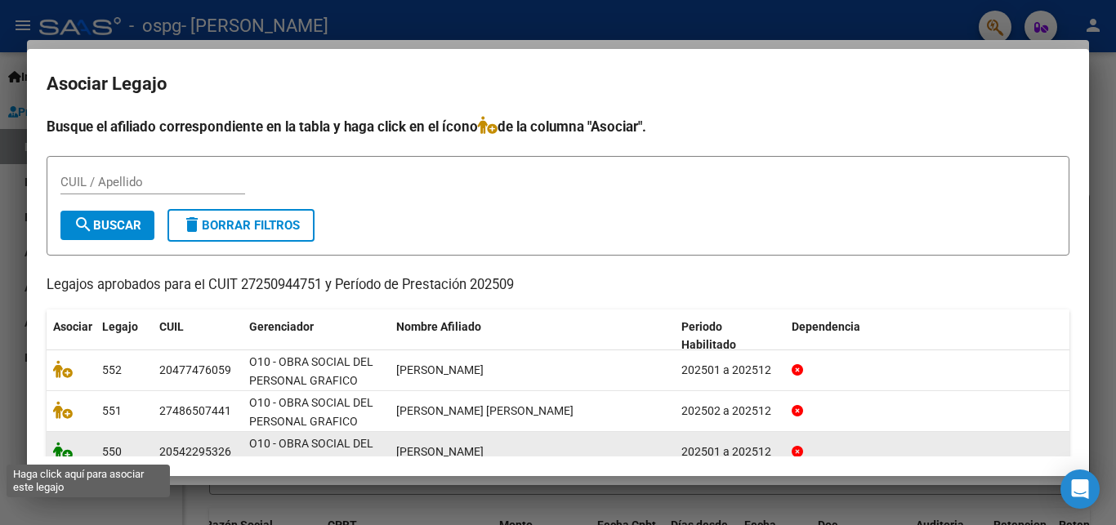
click at [63, 456] on icon at bounding box center [63, 451] width 20 height 18
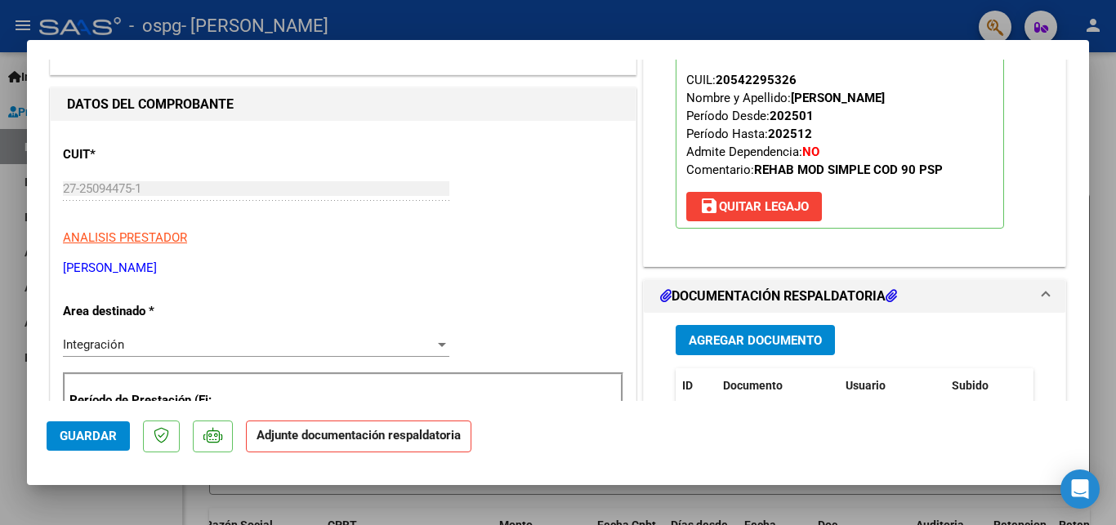
scroll to position [177, 0]
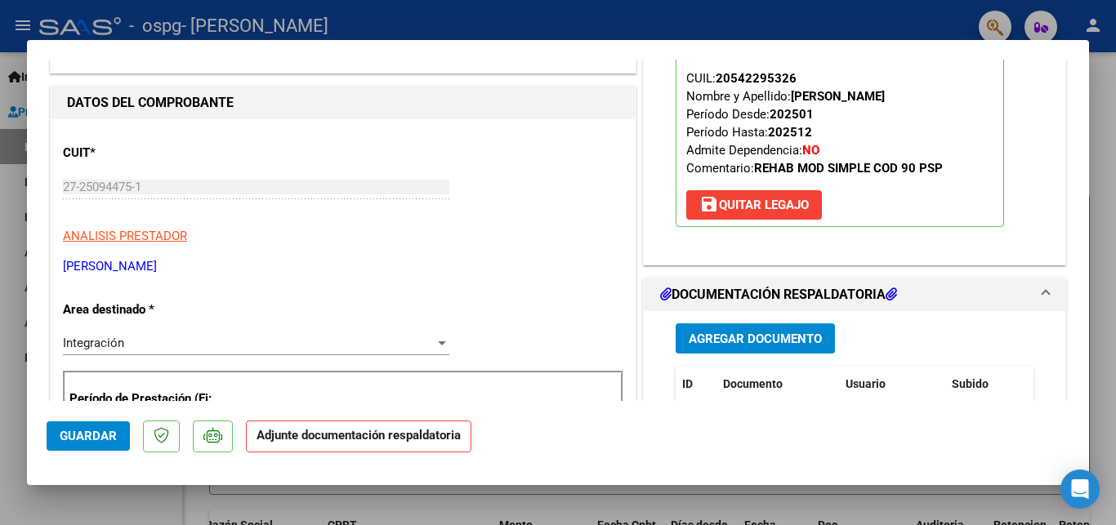
click at [723, 342] on span "Agregar Documento" at bounding box center [755, 339] width 133 height 15
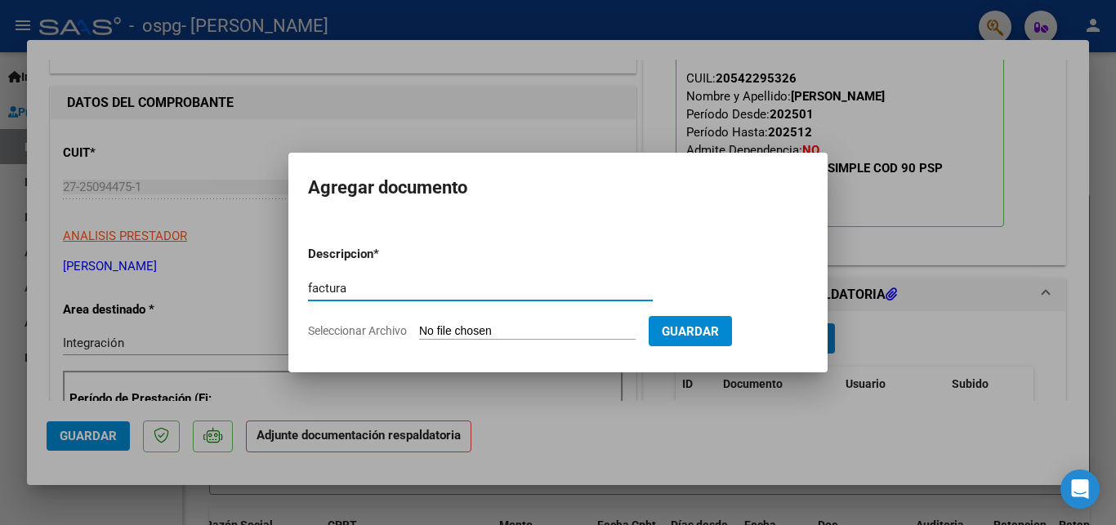
type input "factura"
click at [472, 327] on input "Seleccionar Archivo" at bounding box center [527, 332] width 217 height 16
type input "C:\fakepath\27250944751_011_00001_00000704.pdf"
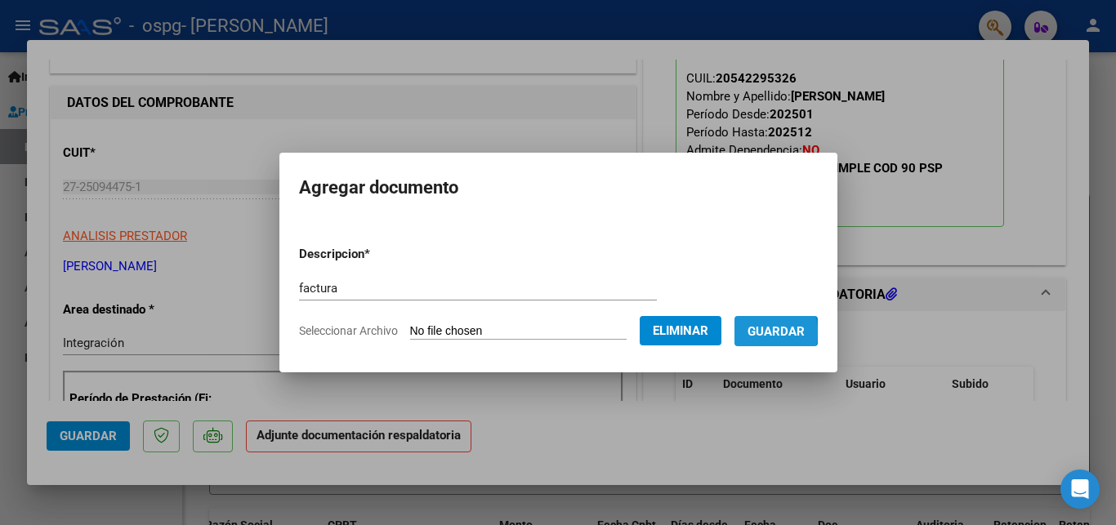
click at [803, 332] on span "Guardar" at bounding box center [776, 331] width 57 height 15
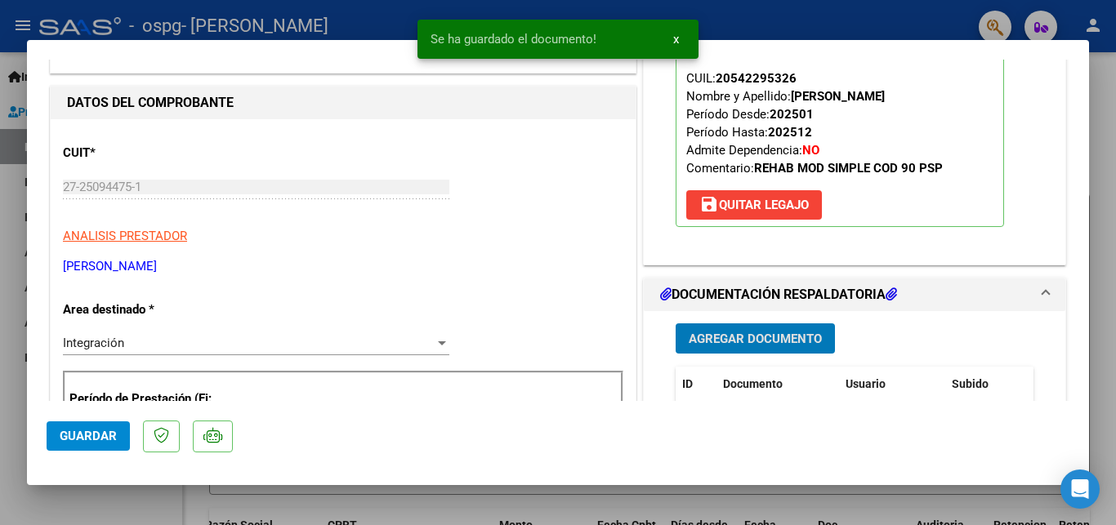
click at [766, 343] on span "Agregar Documento" at bounding box center [755, 339] width 133 height 15
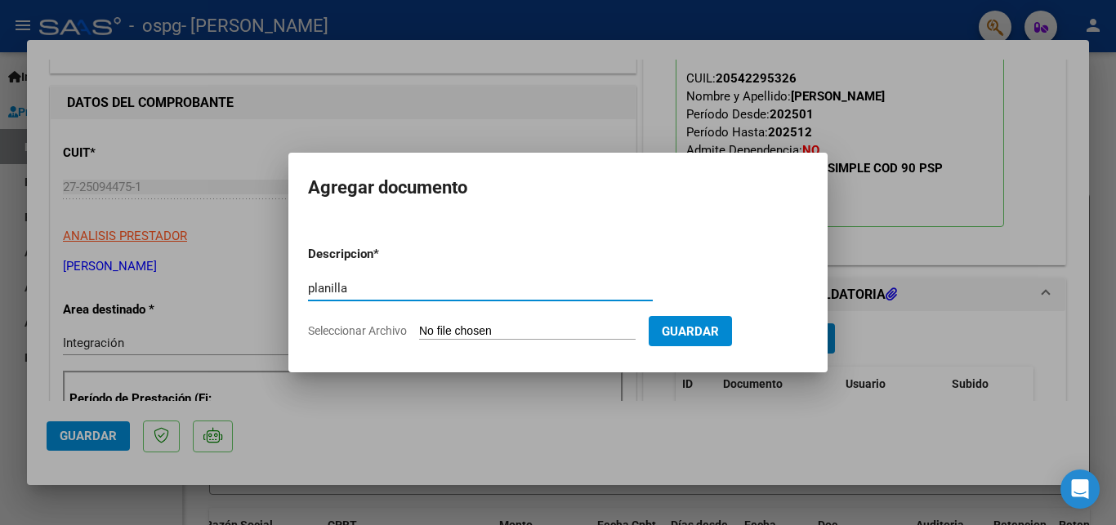
type input "planilla"
click at [450, 331] on input "Seleccionar Archivo" at bounding box center [527, 332] width 217 height 16
type input "C:\fakepath\planilla septiembre [PERSON_NAME] 2025.pdf"
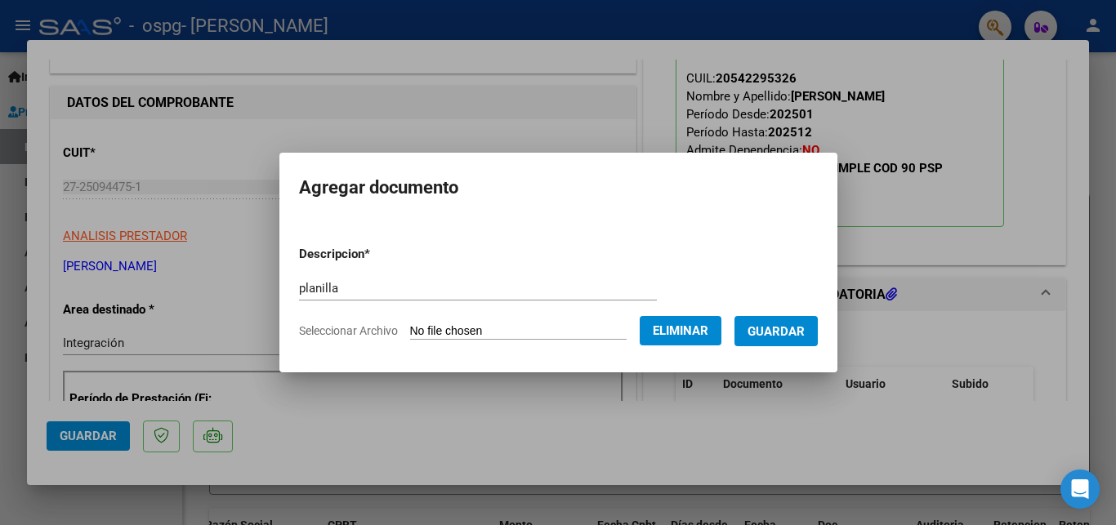
click at [799, 331] on span "Guardar" at bounding box center [776, 331] width 57 height 15
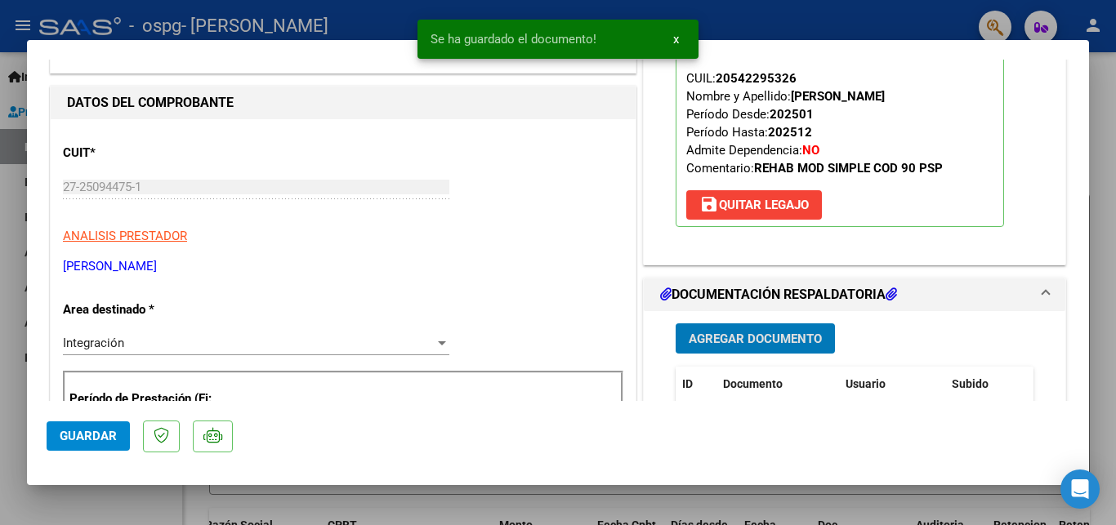
click at [770, 341] on span "Agregar Documento" at bounding box center [755, 339] width 133 height 15
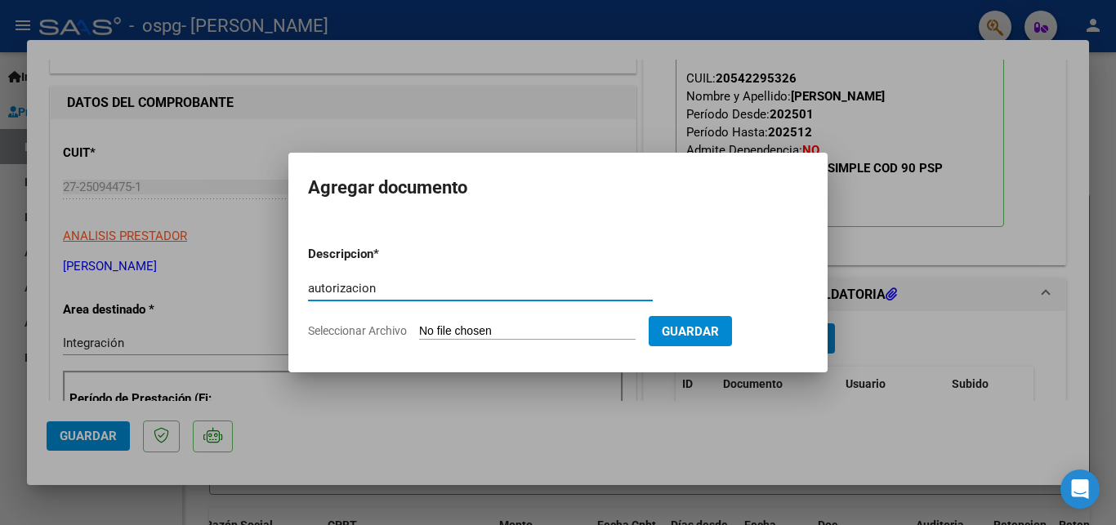
type input "autorizacion"
click at [460, 328] on input "Seleccionar Archivo" at bounding box center [527, 332] width 217 height 16
type input "C:\fakepath\AUTORIZACION 2025 (2).odt"
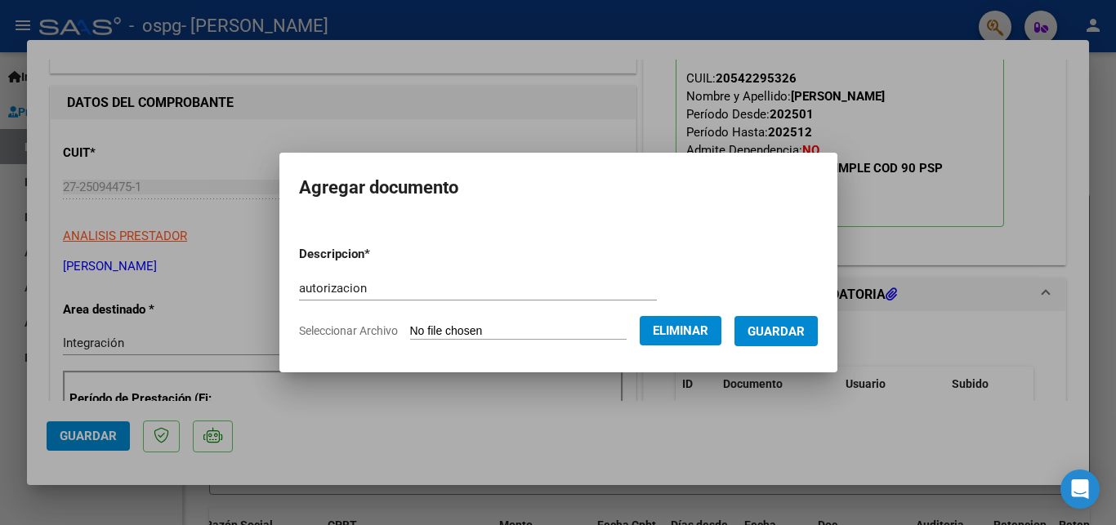
click at [767, 326] on span "Guardar" at bounding box center [776, 331] width 57 height 15
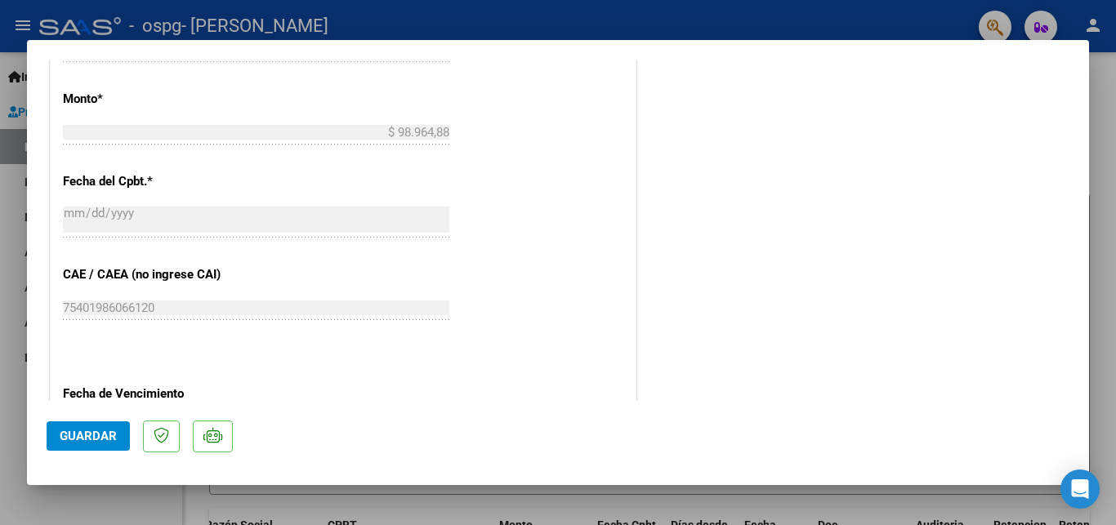
scroll to position [971, 0]
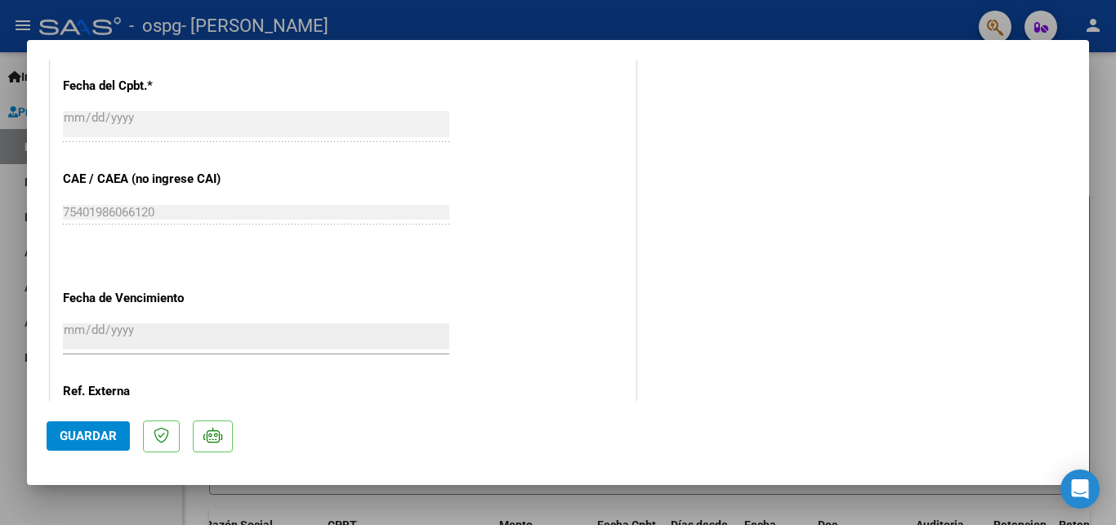
click at [100, 437] on span "Guardar" at bounding box center [88, 436] width 57 height 15
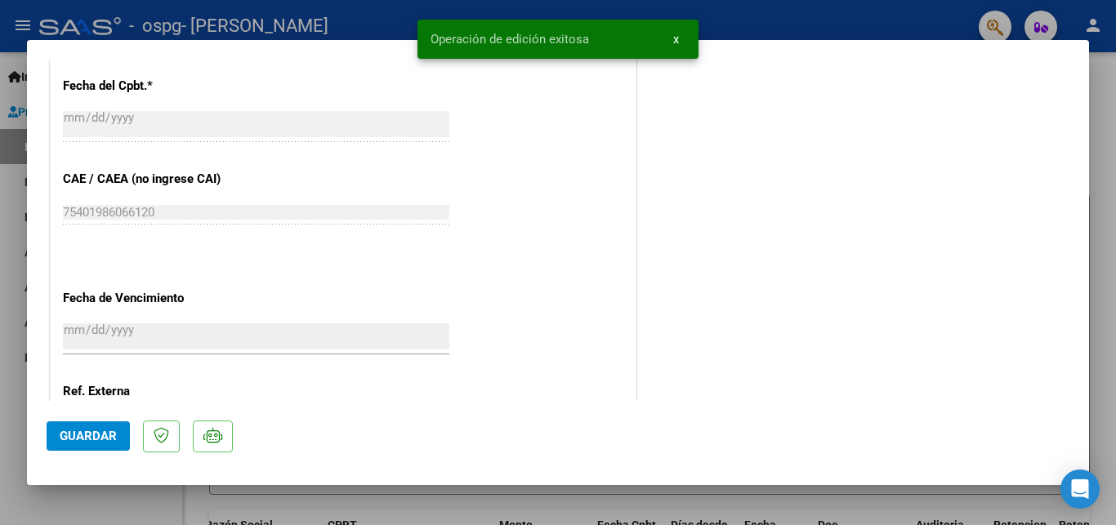
click at [1110, 250] on div at bounding box center [558, 262] width 1116 height 525
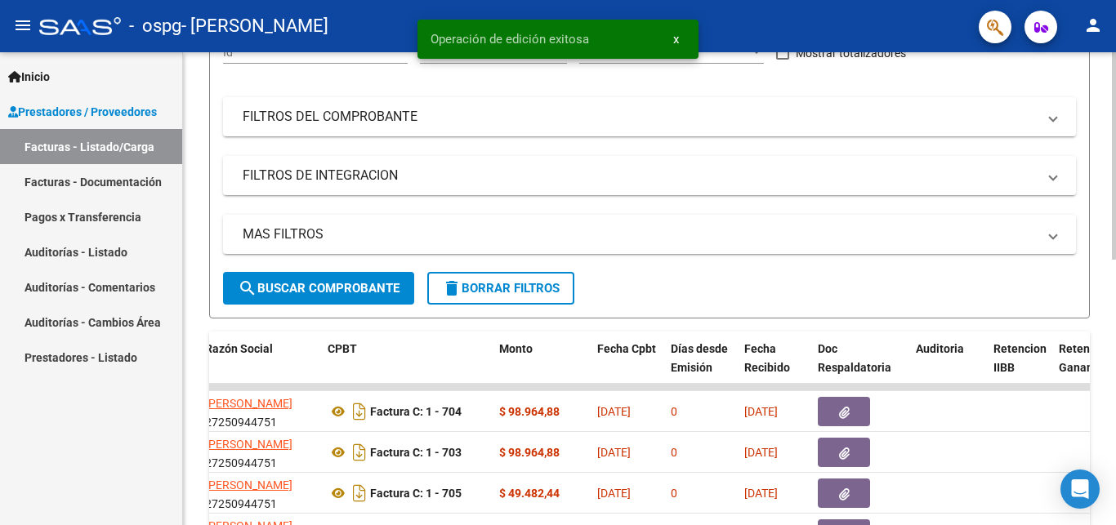
scroll to position [333, 0]
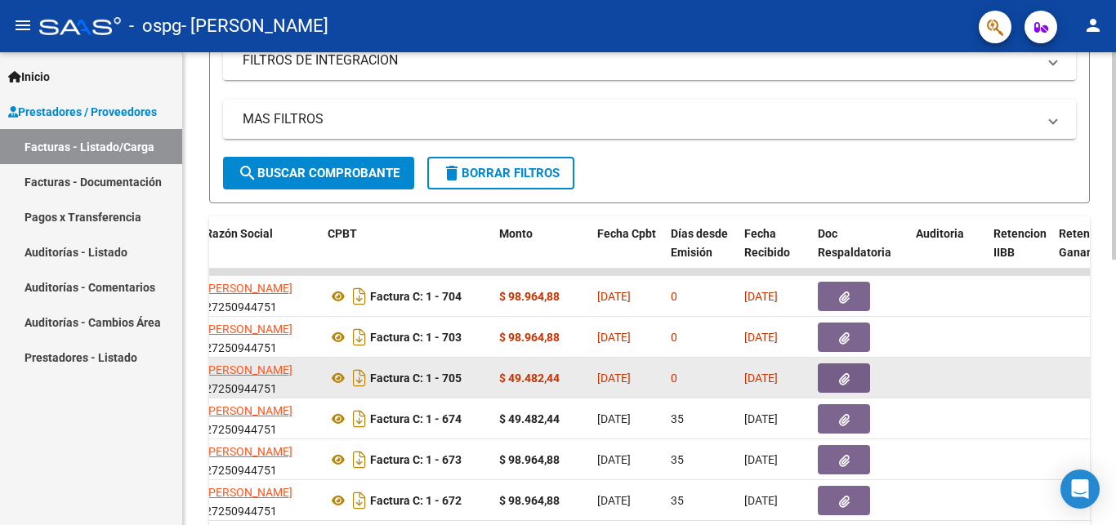
click at [860, 376] on button "button" at bounding box center [844, 378] width 52 height 29
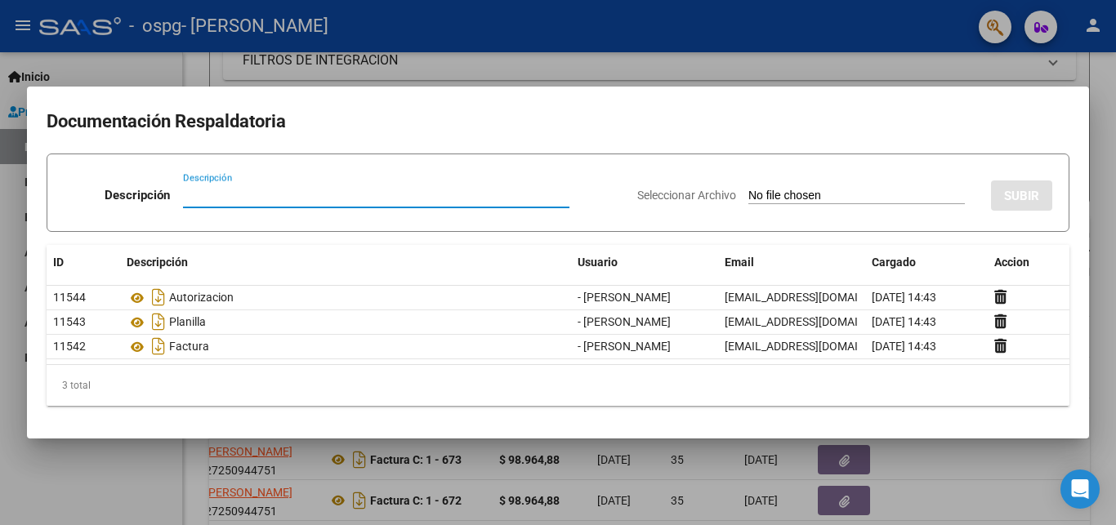
click at [1105, 161] on div at bounding box center [558, 262] width 1116 height 525
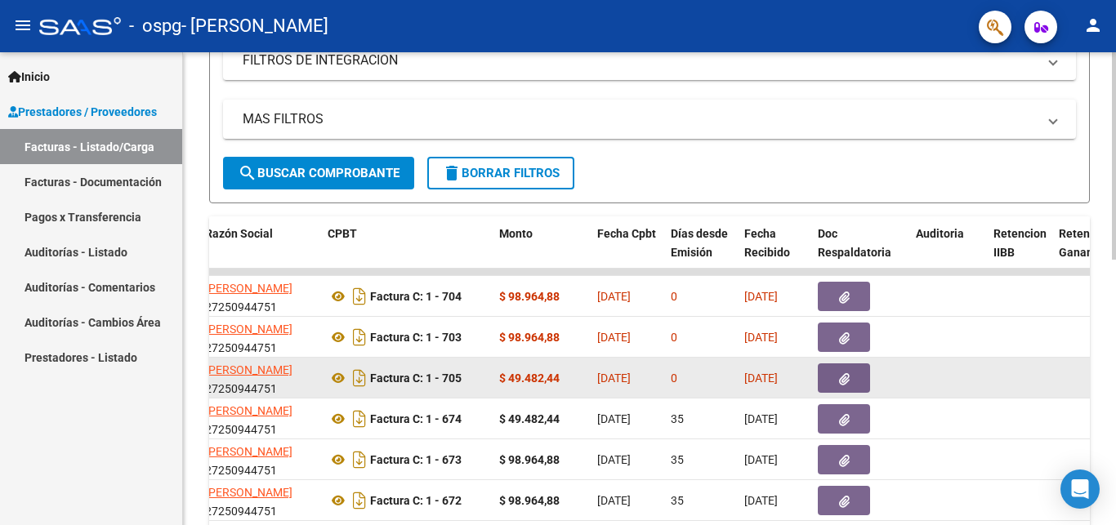
drag, startPoint x: 780, startPoint y: 405, endPoint x: 793, endPoint y: 427, distance: 25.2
click at [793, 398] on datatable-body-cell "[DATE]" at bounding box center [775, 378] width 74 height 40
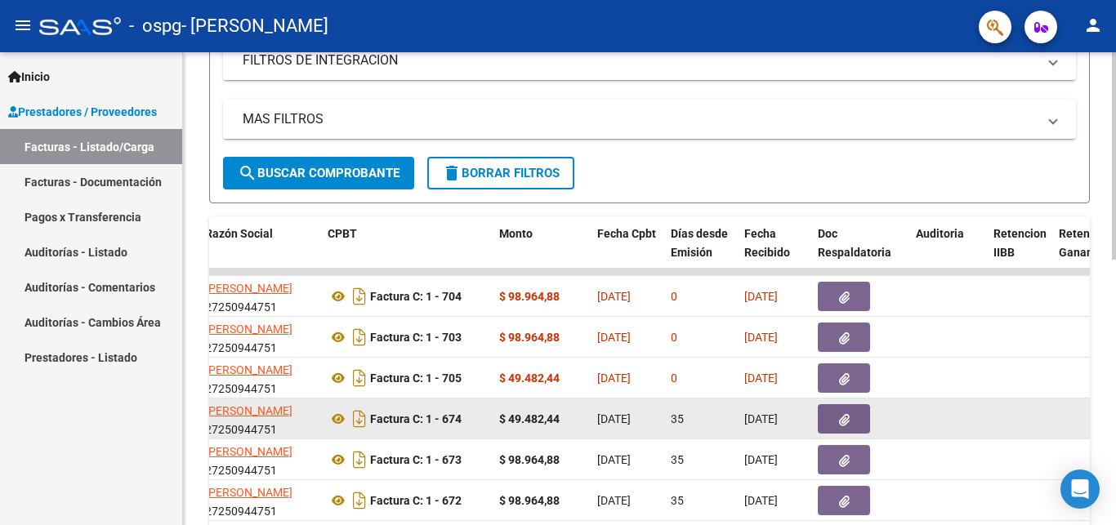
click at [778, 416] on span "[DATE]" at bounding box center [761, 419] width 34 height 13
